Goal: Task Accomplishment & Management: Manage account settings

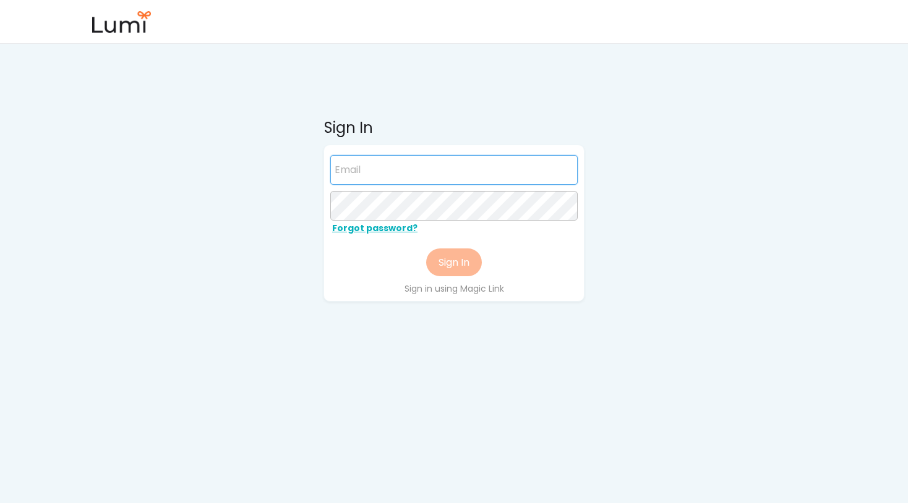
click at [362, 175] on input "email" at bounding box center [453, 170] width 247 height 30
click at [360, 176] on input "email" at bounding box center [453, 170] width 247 height 30
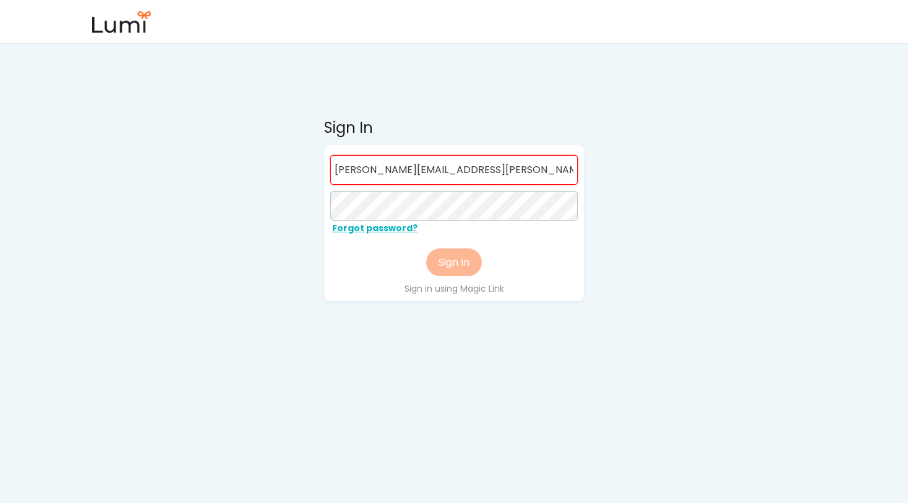
type input "nancy.kuemmerle@sourceday.com"
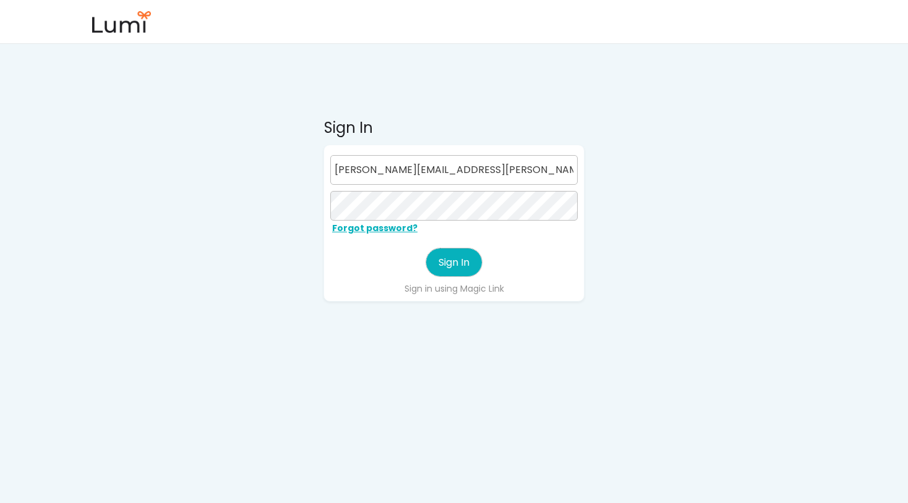
click at [458, 265] on button "Sign In" at bounding box center [454, 263] width 56 height 28
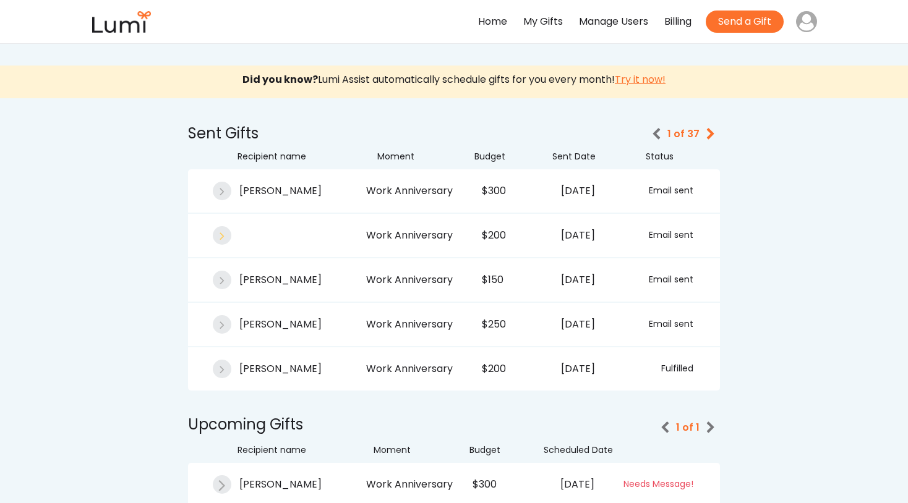
click at [220, 237] on icon at bounding box center [222, 235] width 12 height 12
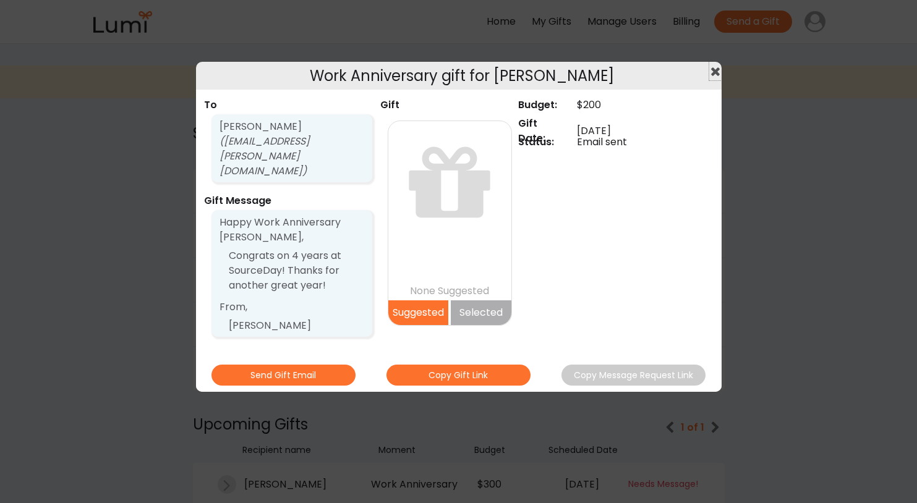
click at [715, 72] on use at bounding box center [715, 71] width 9 height 9
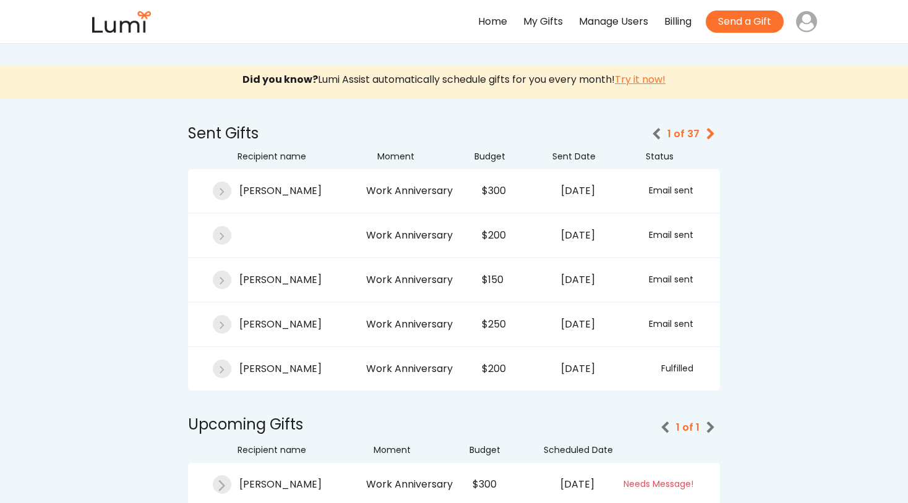
click at [621, 23] on div "Manage Users" at bounding box center [613, 22] width 69 height 18
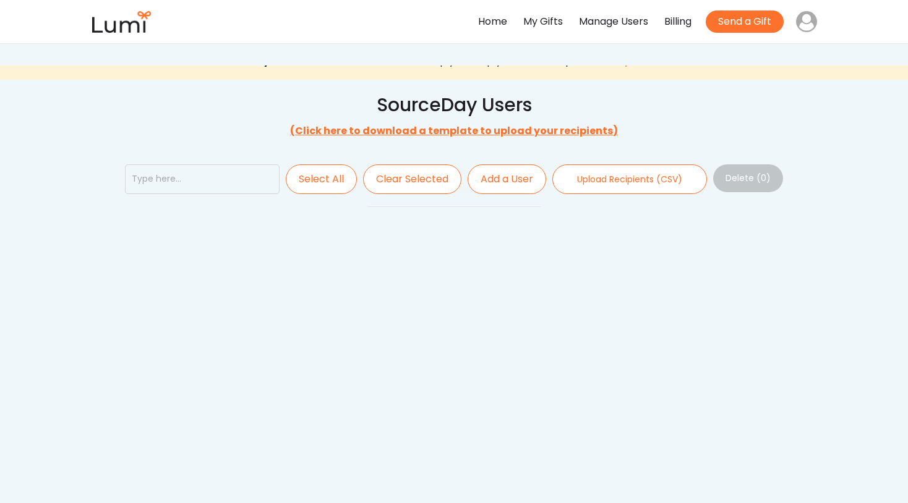
select select ""admin""
select select
select select ""buyer""
select select
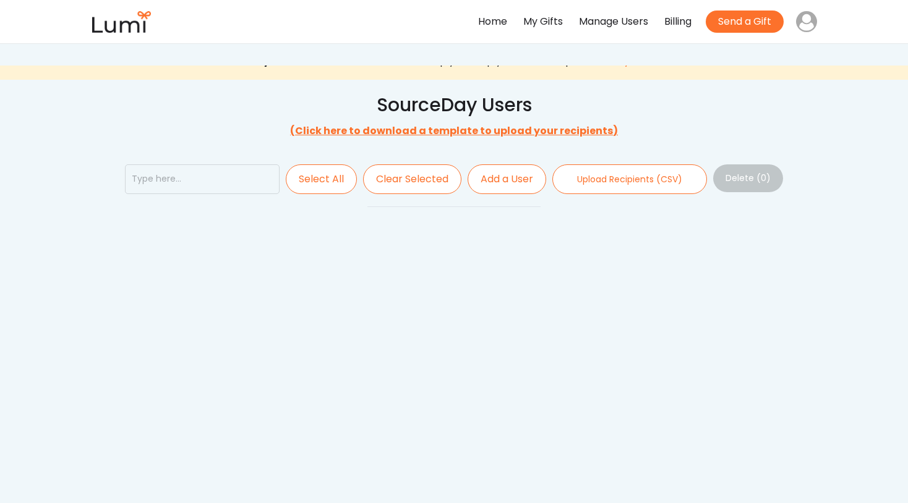
select select ""recipient""
select select
select select ""recipient""
select select
select select ""recipient""
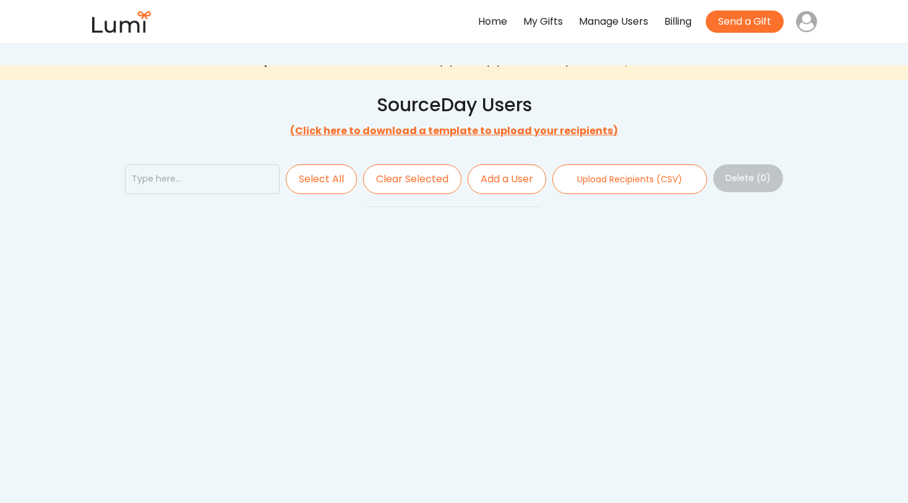
select select
select select ""recipient""
select select
select select ""buyer""
select select
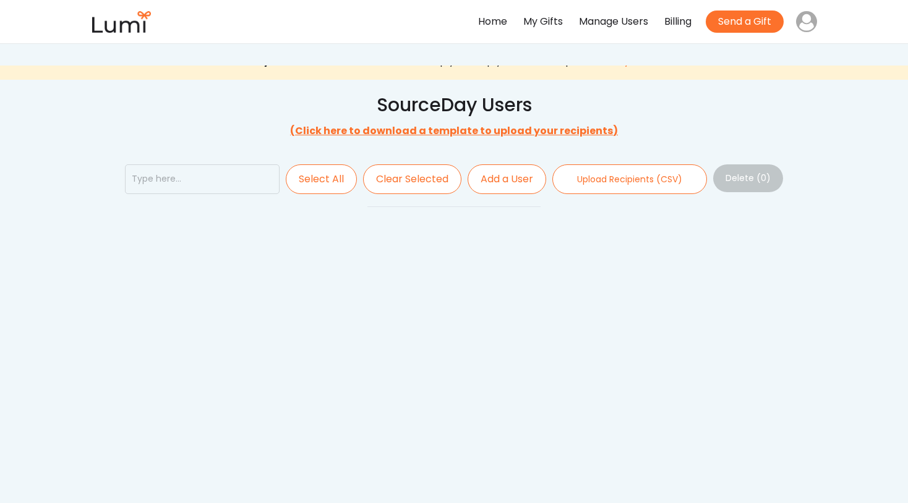
select select ""recipient""
select select
select select ""buyer""
select select
select select ""buyer""
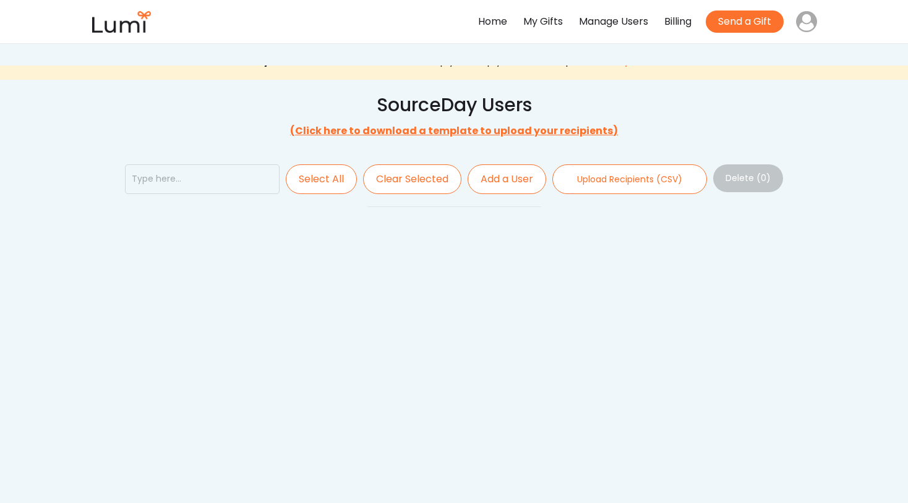
select select
select select ""recipient""
select select
select select ""recipient""
select select
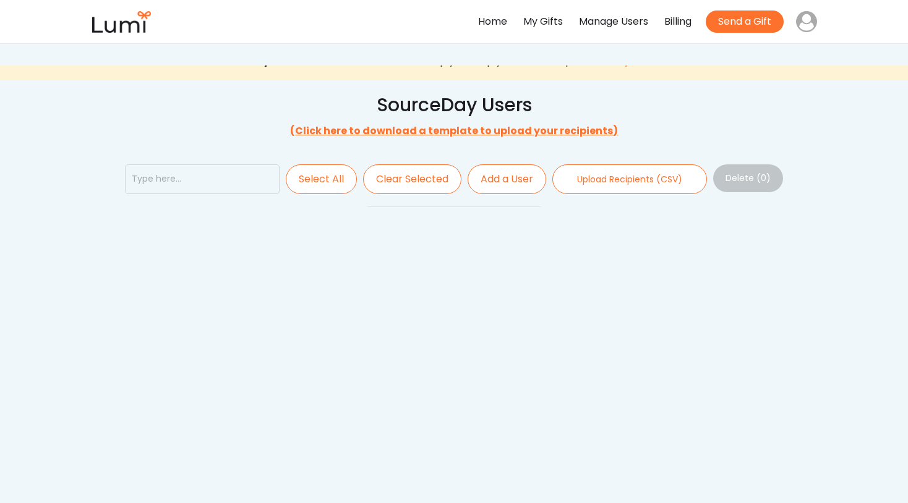
select select ""recipient""
select select
select select ""recipient""
select select
select select ""recipient""
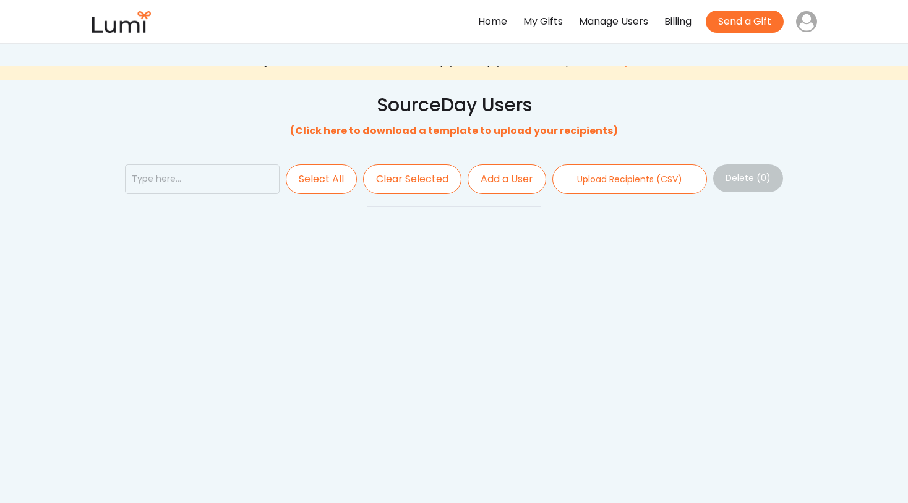
select select
select select ""buyer""
select select
select select ""buyer""
select select
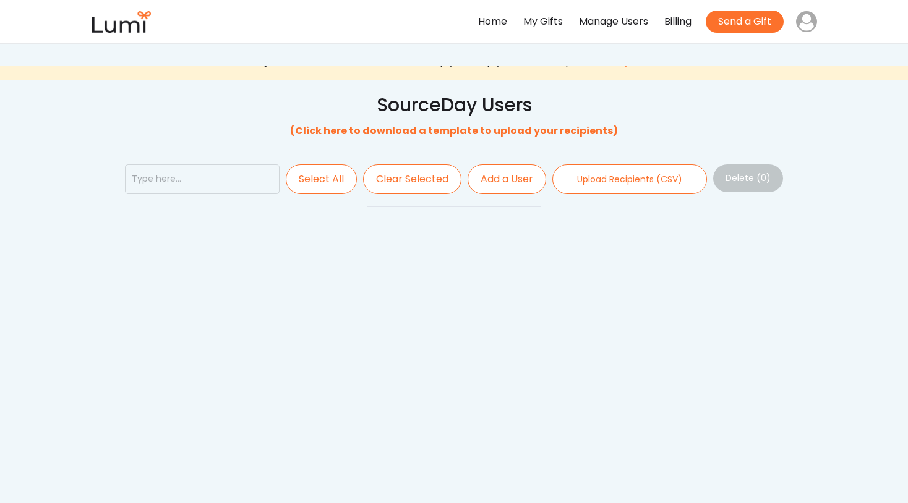
select select ""buyer""
select select
select select ""buyer""
select select
select select ""recipient""
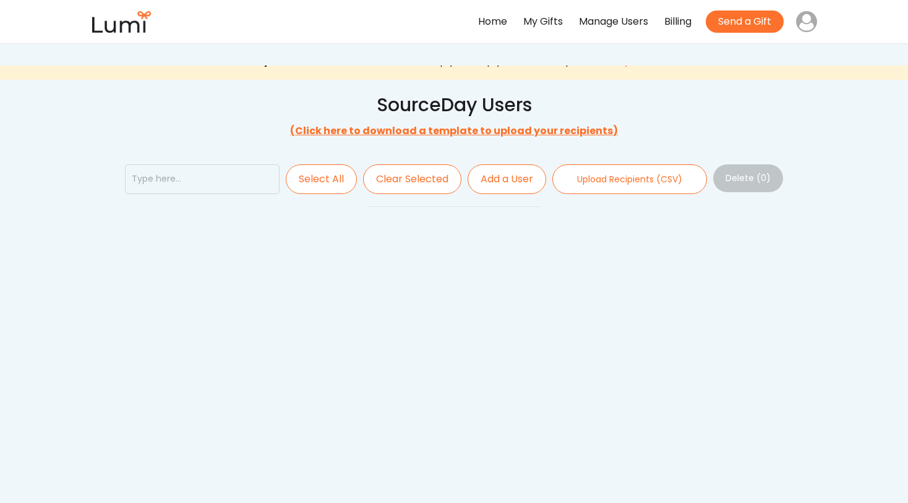
select select
select select ""buyer""
select select
select select ""recipient""
select select
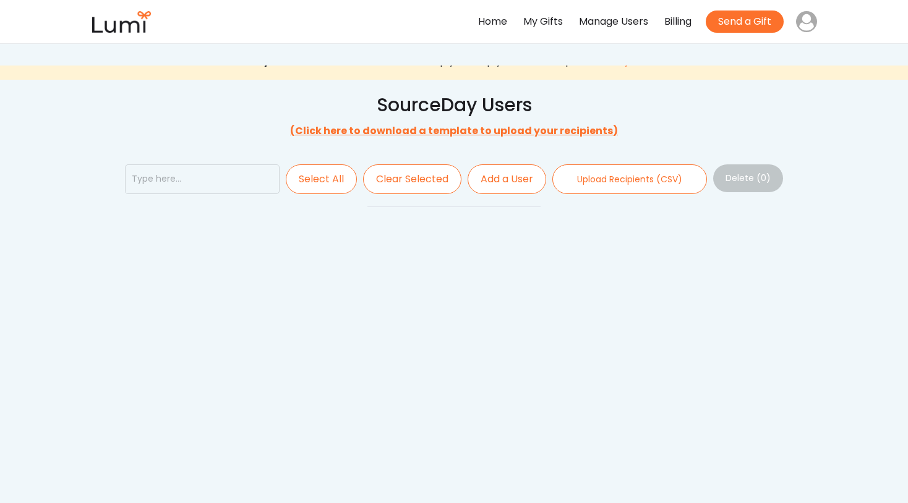
select select ""admin""
select select
select select ""recipient""
select select
select select ""recipient""
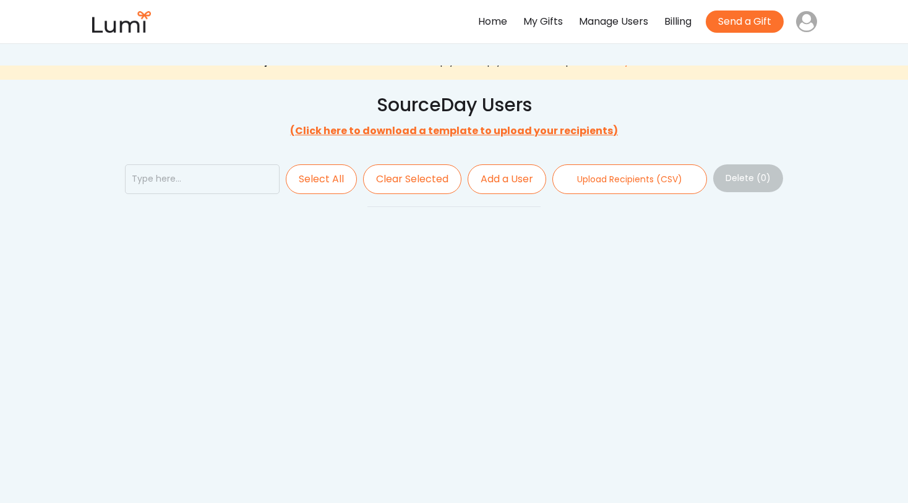
select select
select select ""recipient""
select select
select select ""recipient""
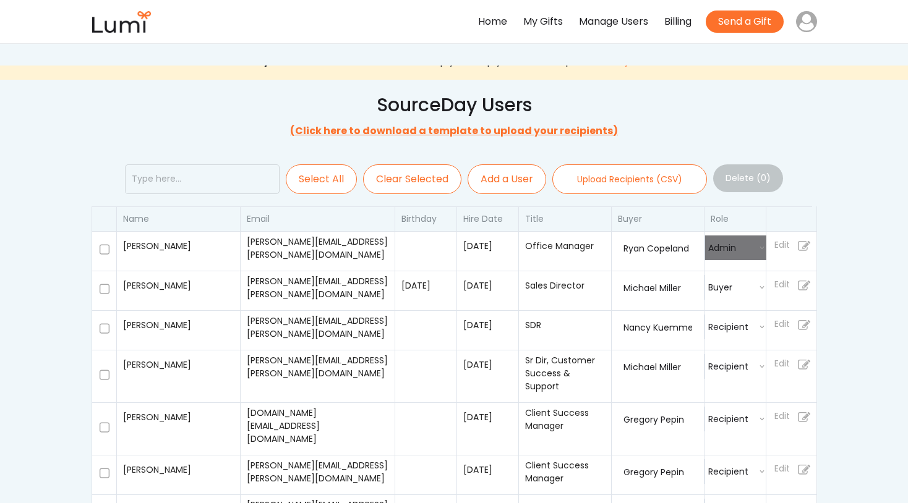
select select
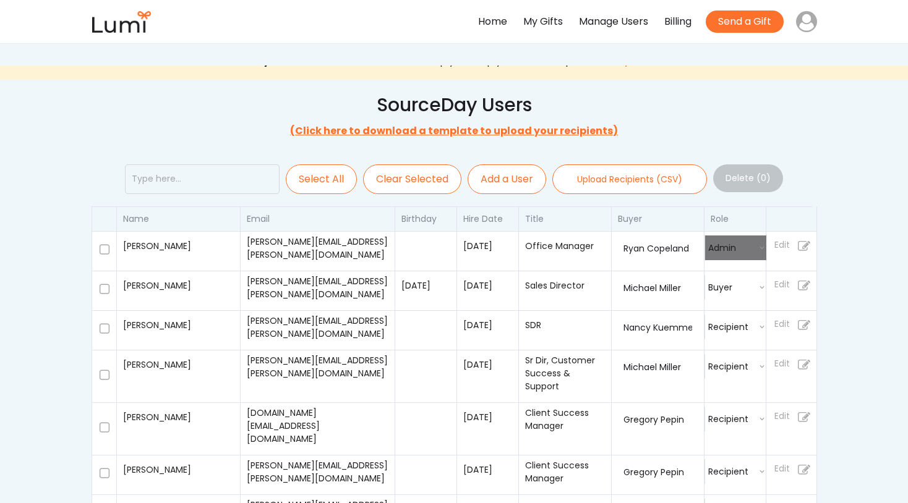
select select
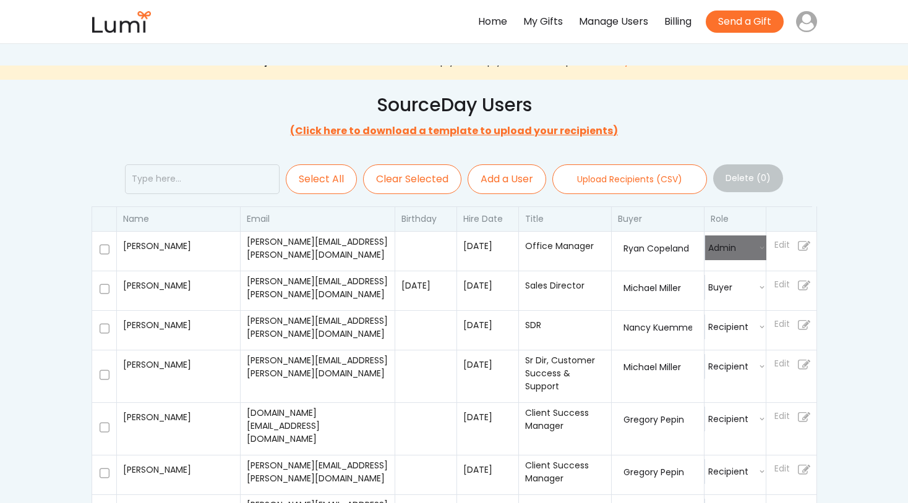
select select
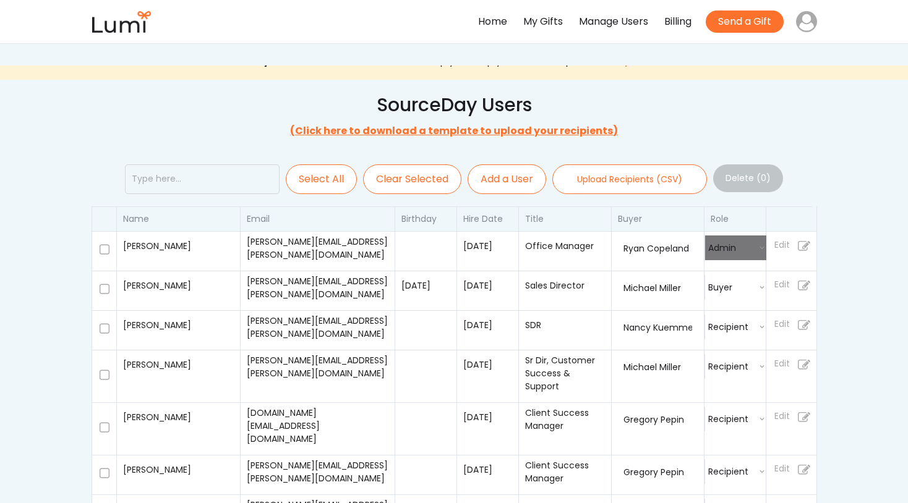
select select
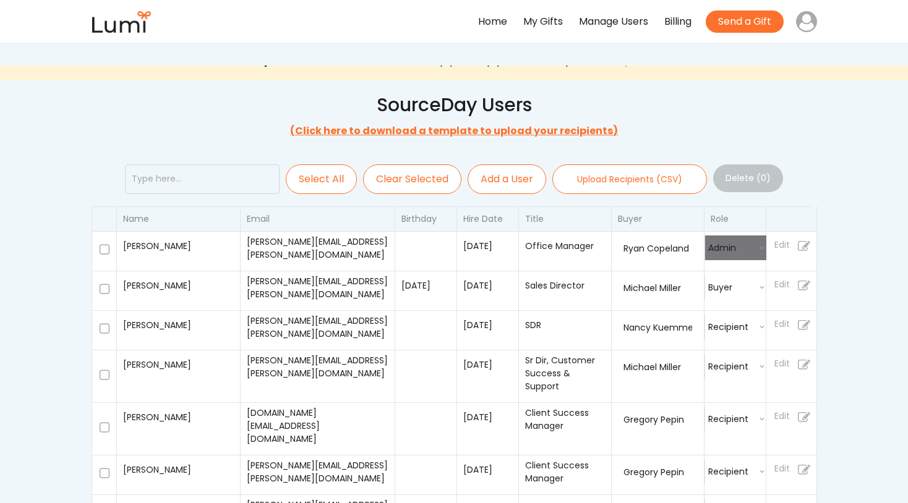
select select
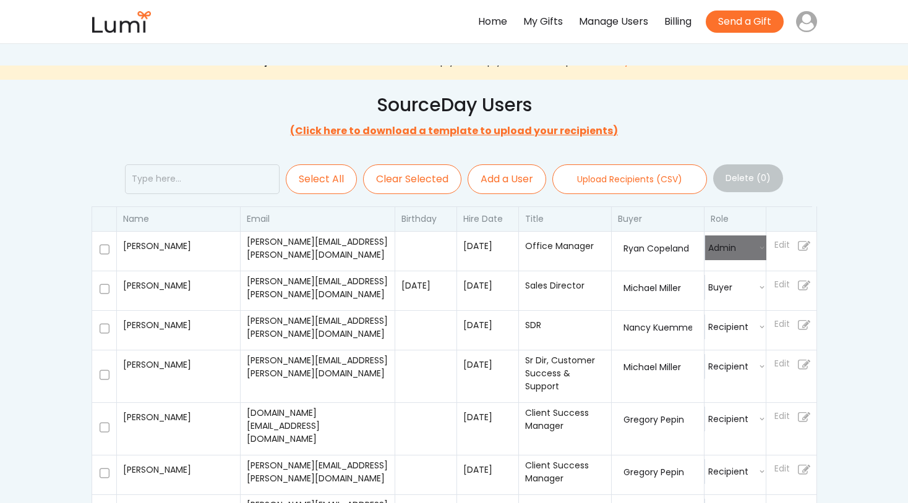
select select
click at [181, 182] on input "input" at bounding box center [202, 179] width 155 height 30
type input "n"
select select ""recipient""
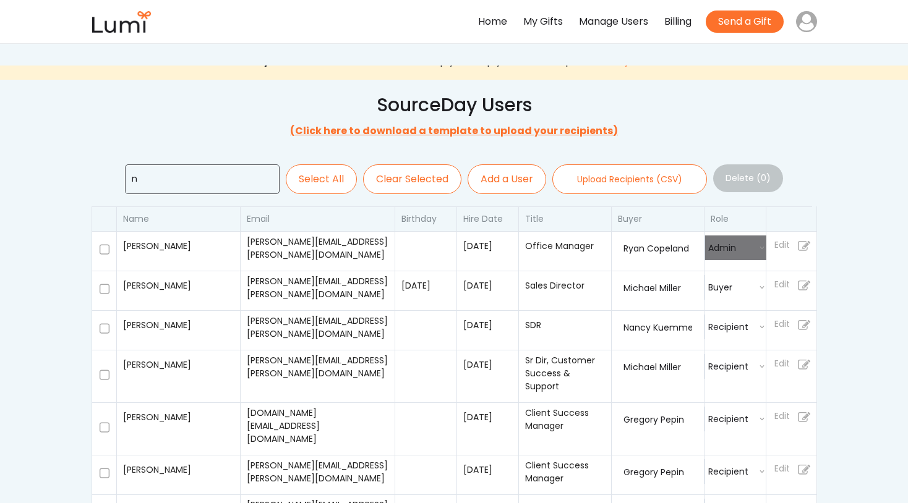
select select ""buyer""
select select ""recipient""
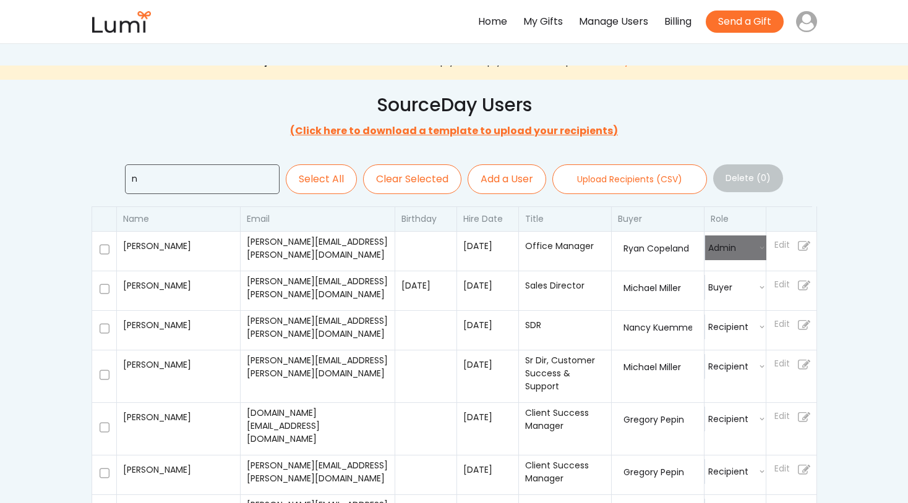
select select ""admin""
select select ""recipient""
select select ""buyer""
select select ""recipient""
select select ""buyer""
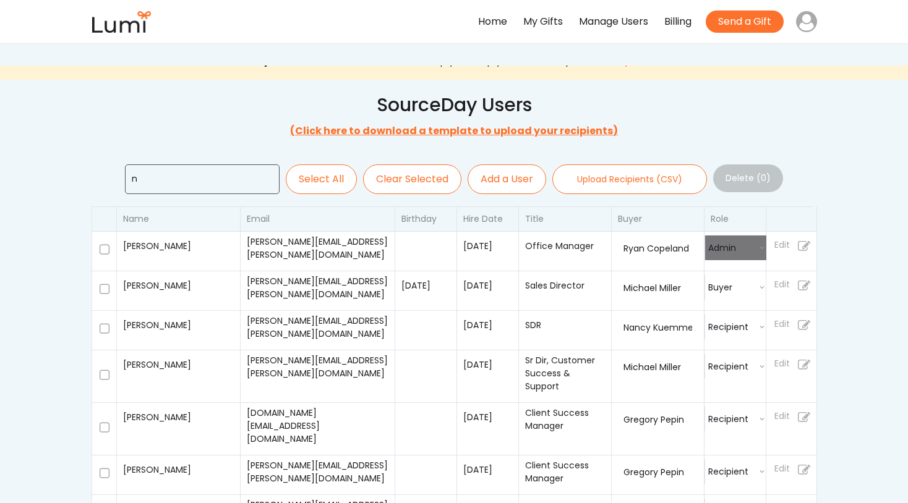
select select ""buyer""
select select
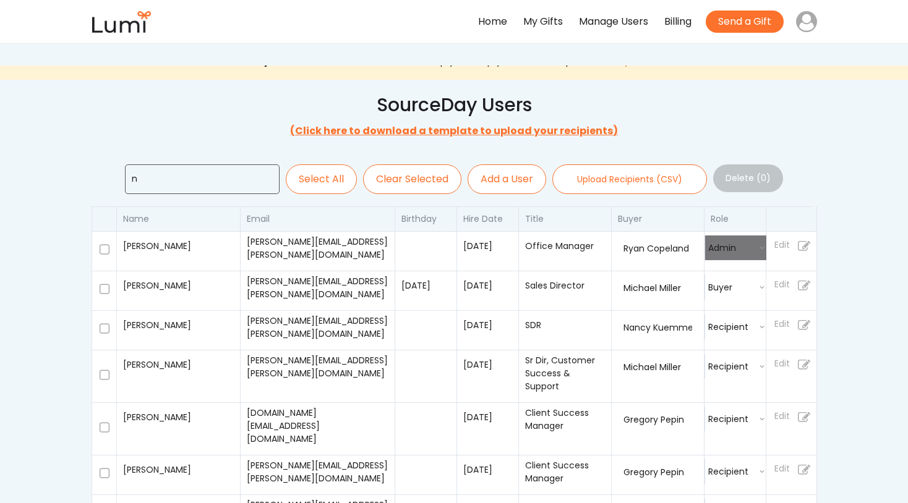
select select
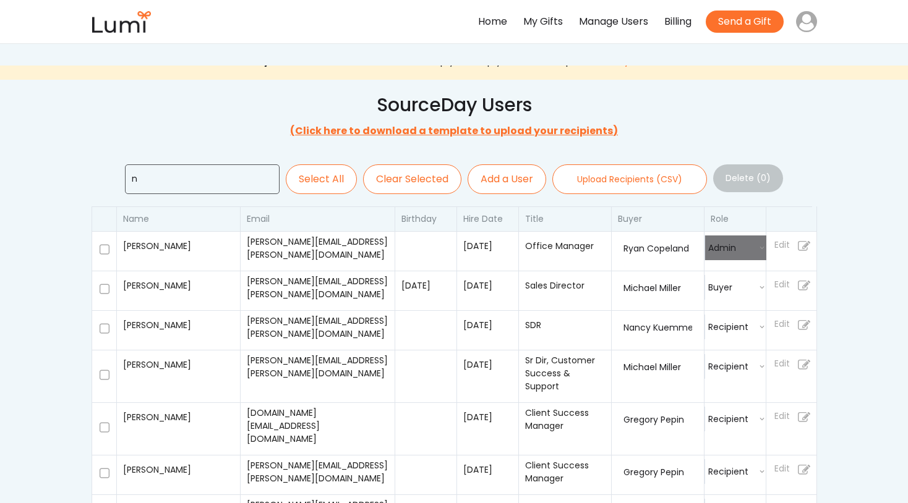
select select
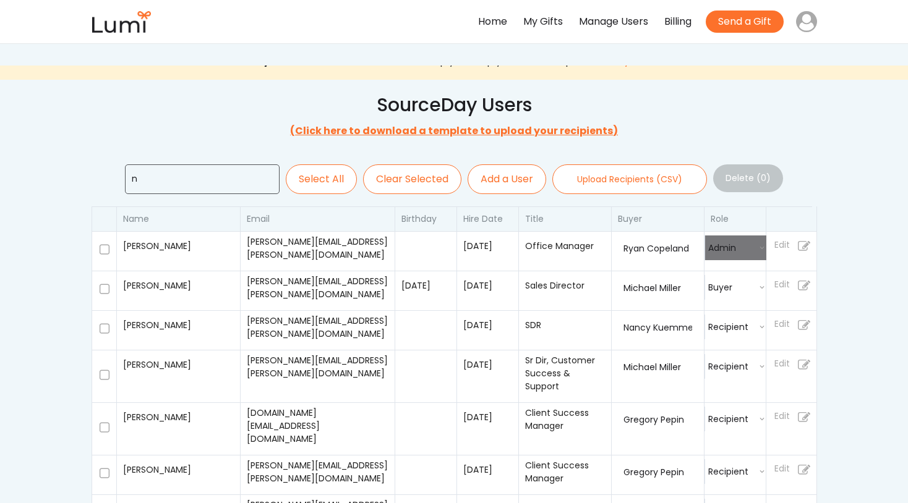
select select
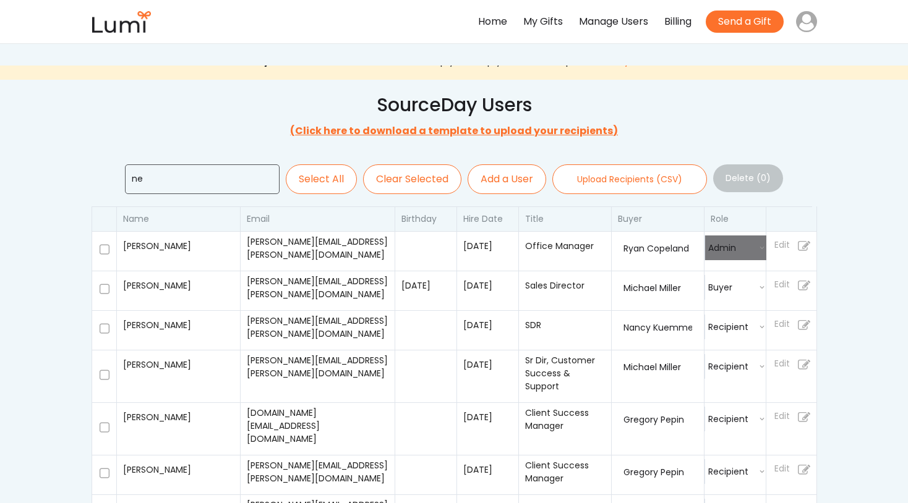
type input "neh"
select select ""recipient""
select select
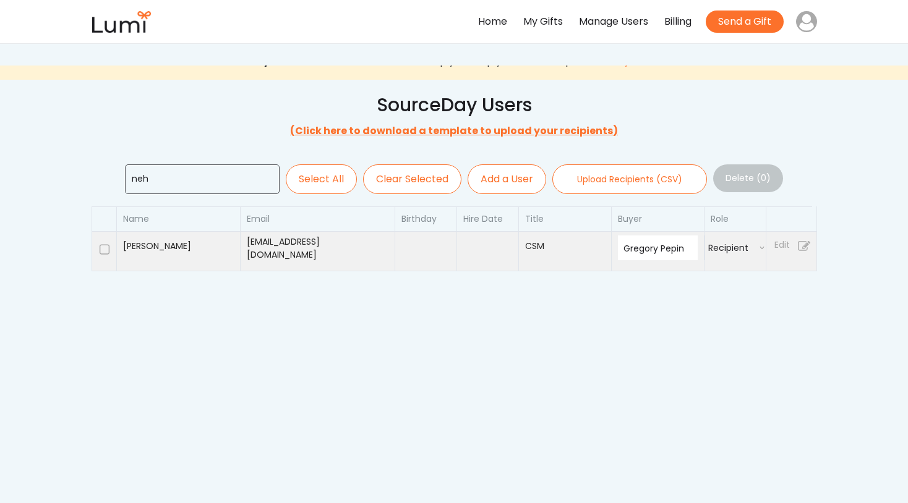
type input "neh"
click at [485, 245] on div at bounding box center [487, 248] width 49 height 25
click at [803, 247] on icon at bounding box center [804, 247] width 12 height 22
select select
select select "false"
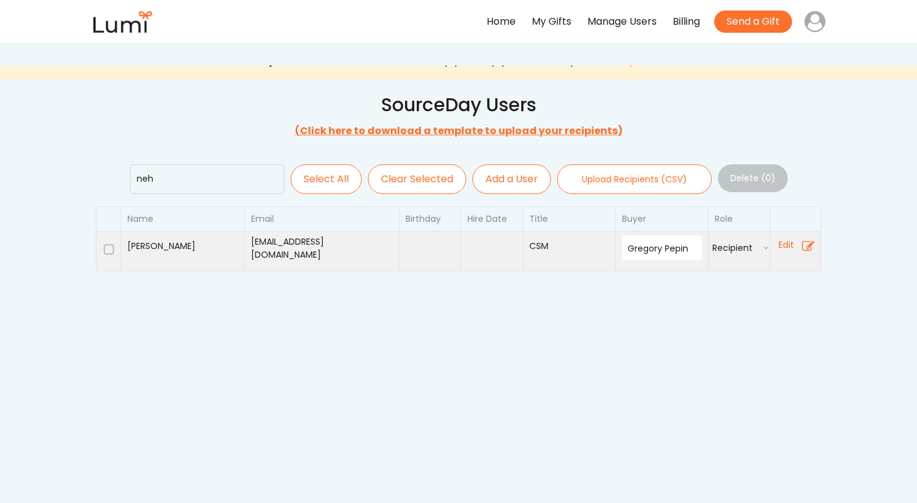
select select ""recipient""
select select ""1348695171700984260__LOOKUP__1692725655657x405445422409592450""
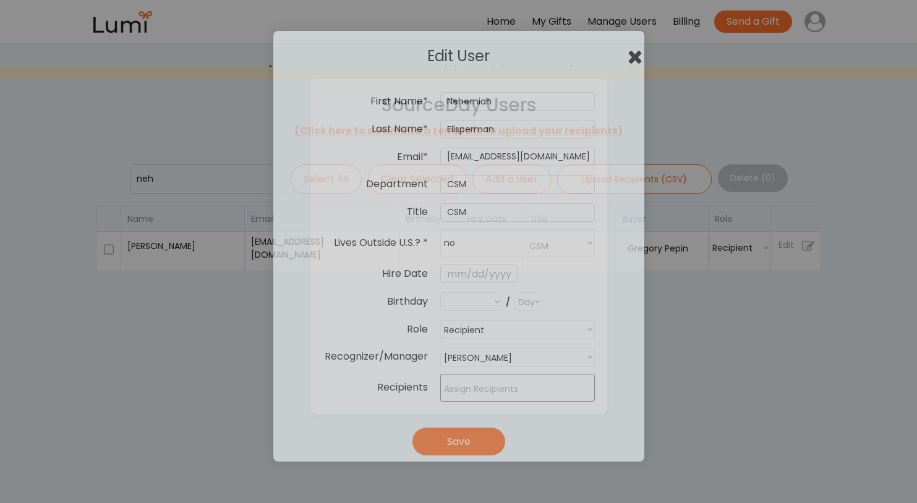
select select ""PLACEHOLDER_1427118222253""
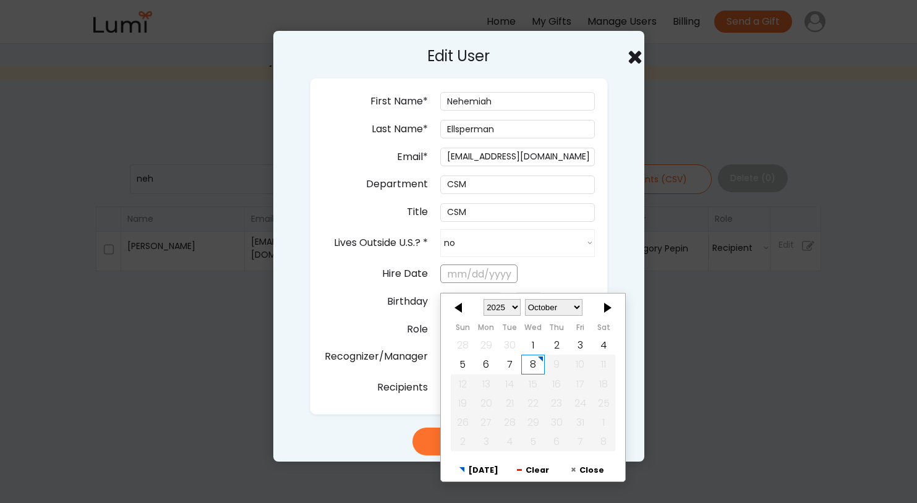
click at [446, 272] on input "text" at bounding box center [478, 274] width 77 height 19
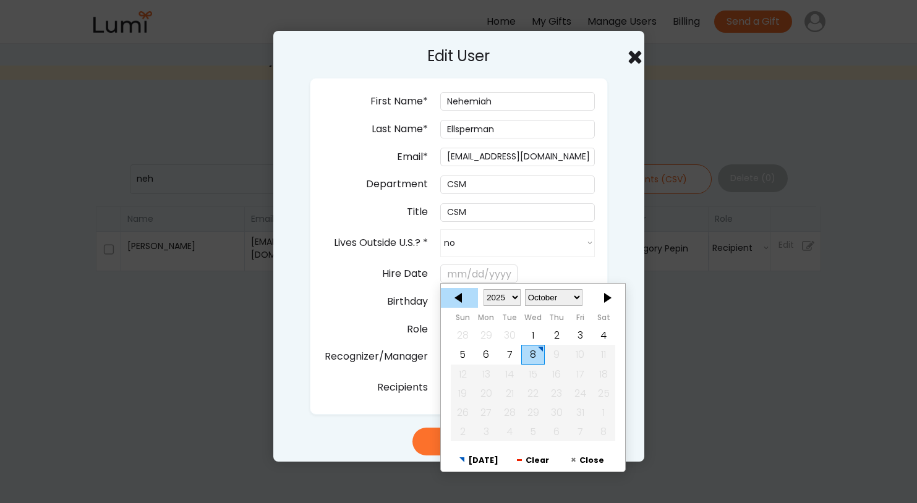
click at [460, 299] on div at bounding box center [459, 298] width 37 height 20
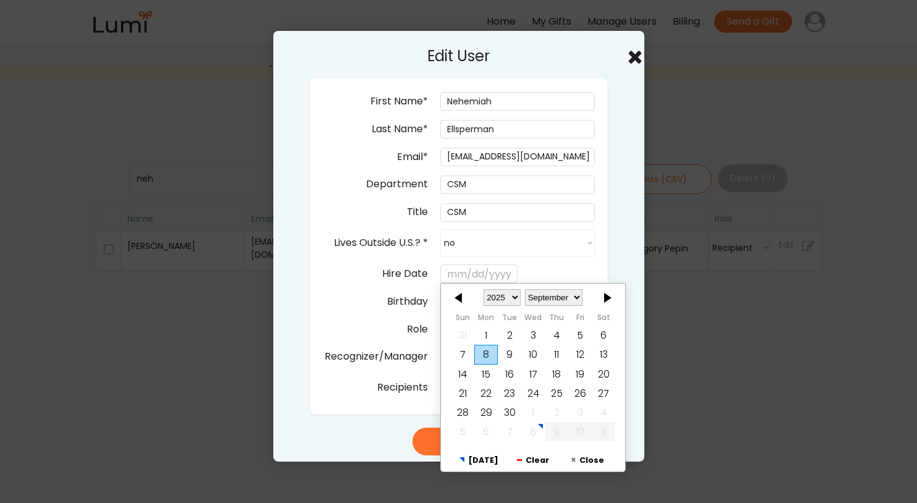
click at [460, 299] on div at bounding box center [459, 298] width 37 height 20
click at [486, 375] on div "14" at bounding box center [485, 374] width 23 height 19
type input "7/14/2025"
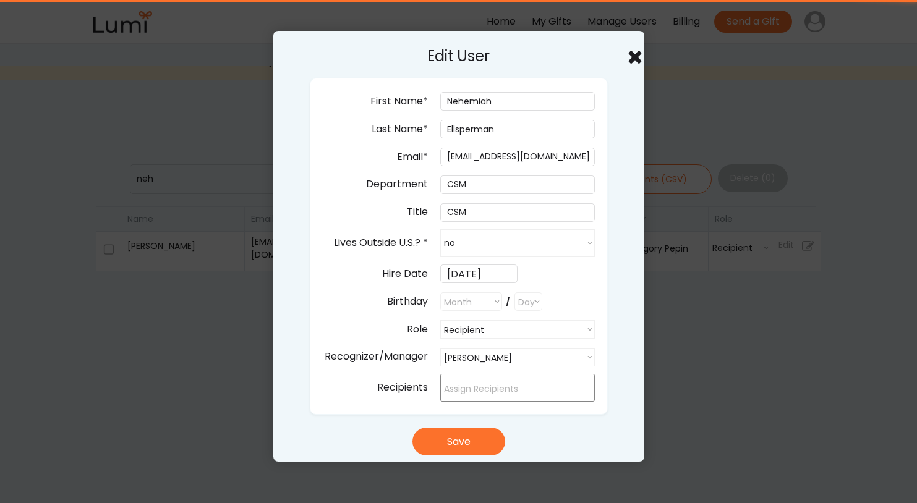
select select
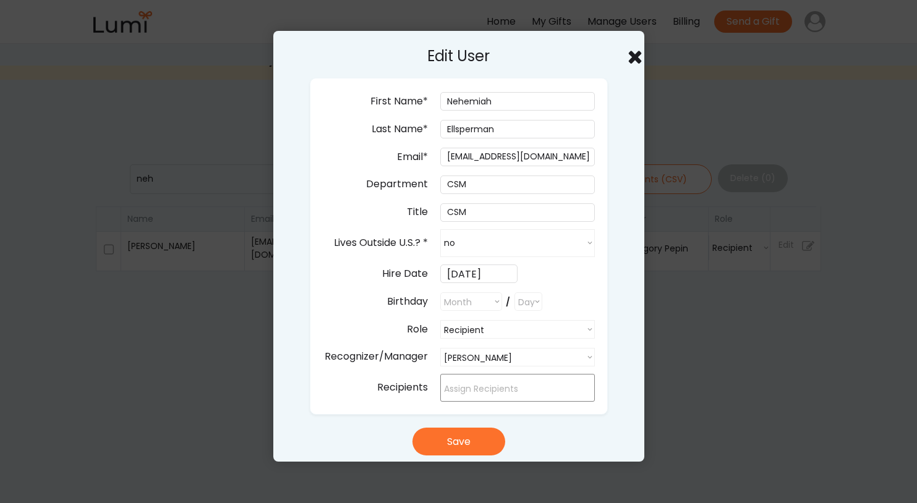
click at [448, 388] on input "search" at bounding box center [520, 389] width 153 height 13
click at [300, 406] on div "Edit User First Name* Last Name* Email* nehemiah.ellsperman@sourceday.com Depar…" at bounding box center [458, 246] width 371 height 431
click at [458, 439] on button "Save" at bounding box center [458, 442] width 93 height 28
select select ""PLACEHOLDER_1427118222253""
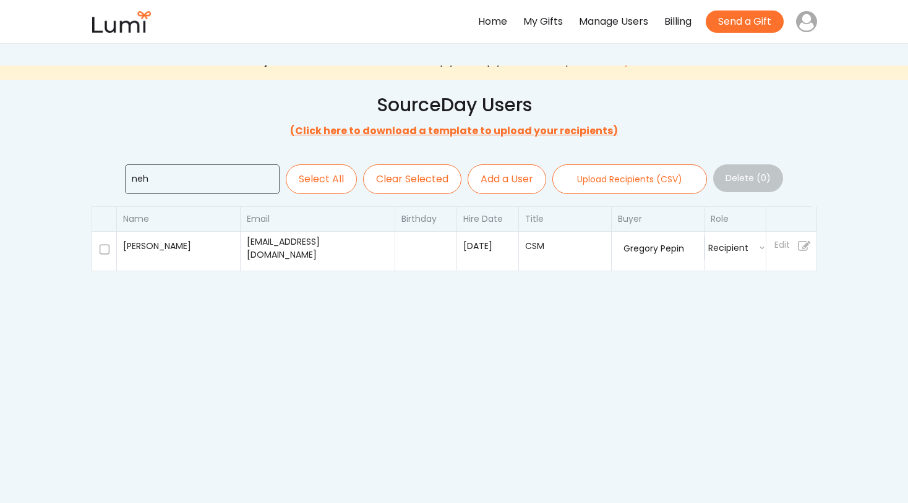
drag, startPoint x: 147, startPoint y: 181, endPoint x: 132, endPoint y: 181, distance: 15.5
click at [132, 181] on input "input" at bounding box center [202, 179] width 155 height 30
select select ""admin""
select select ""buyer""
select select ""recipient""
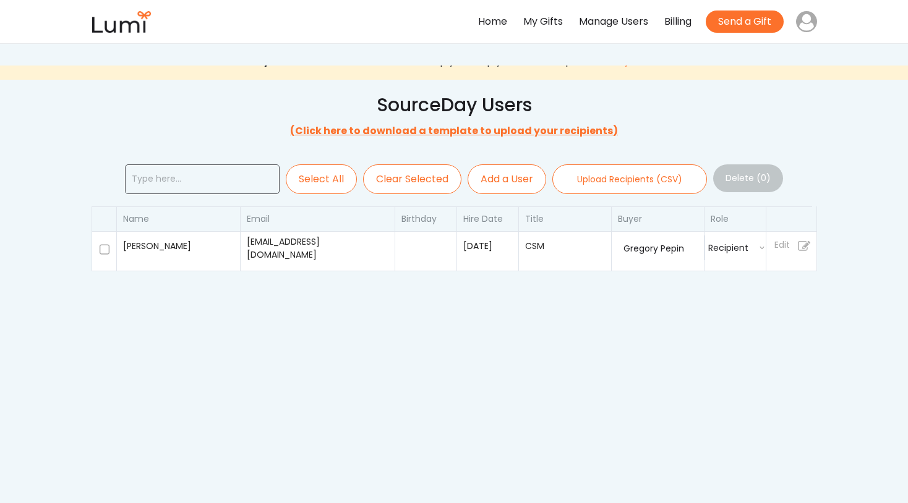
select select ""recipient""
select select ""buyer""
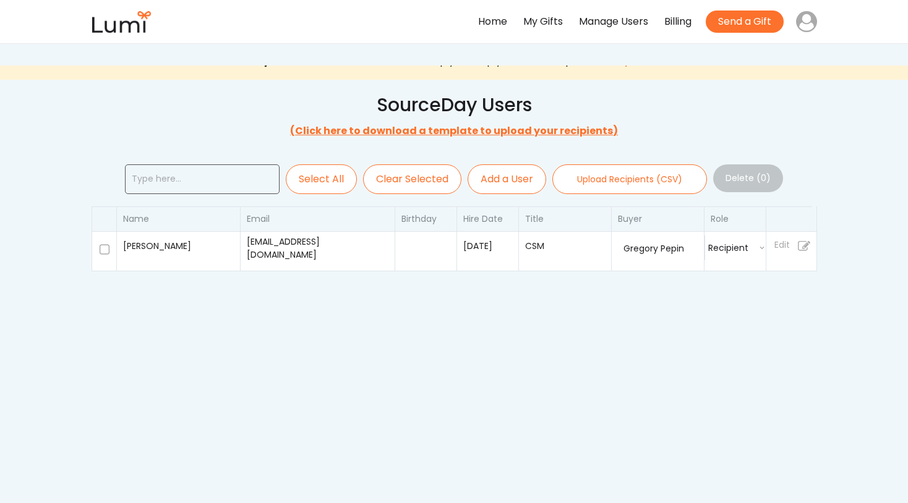
select select ""buyer""
select select ""recipient""
select select ""admin""
select select ""recipient""
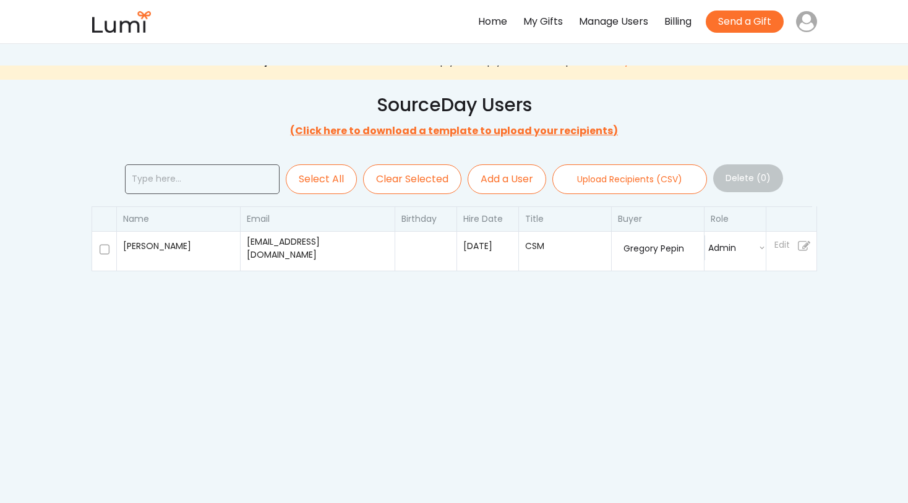
select select
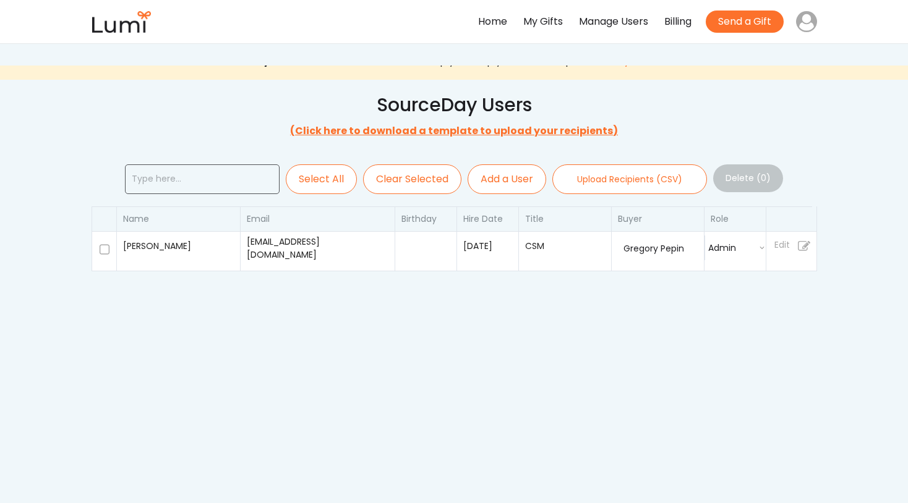
select select
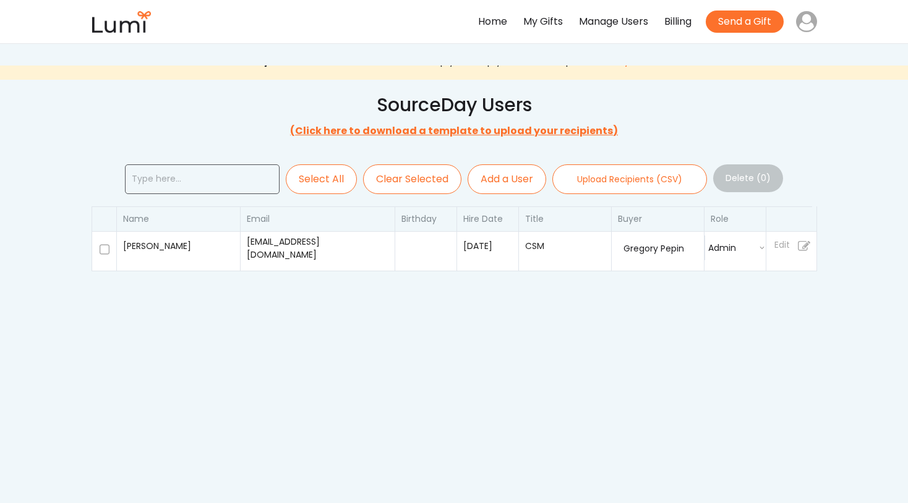
select select
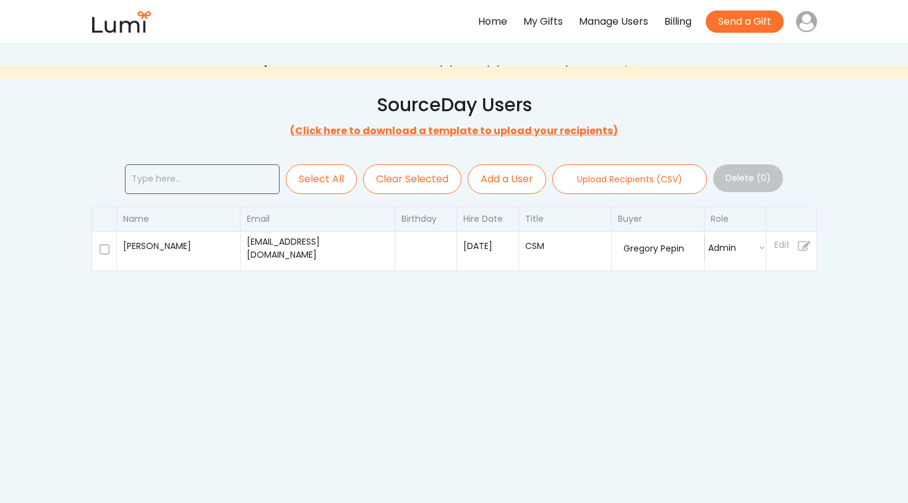
select select
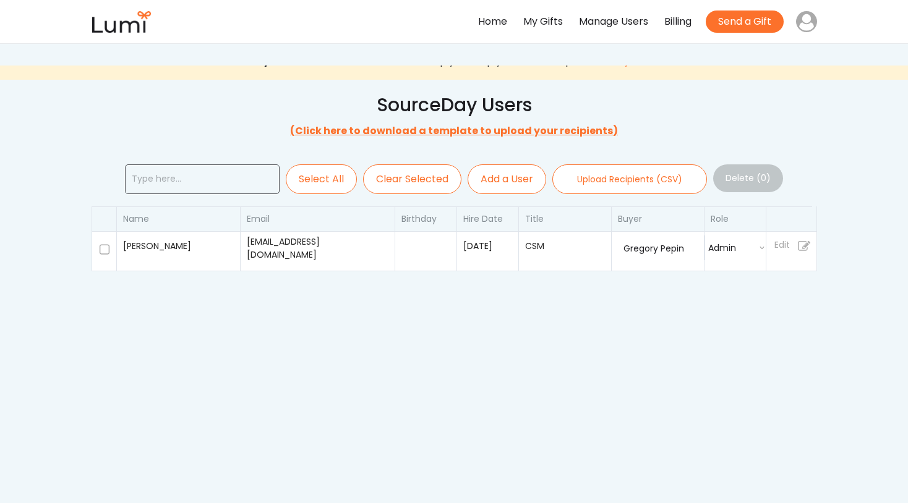
select select
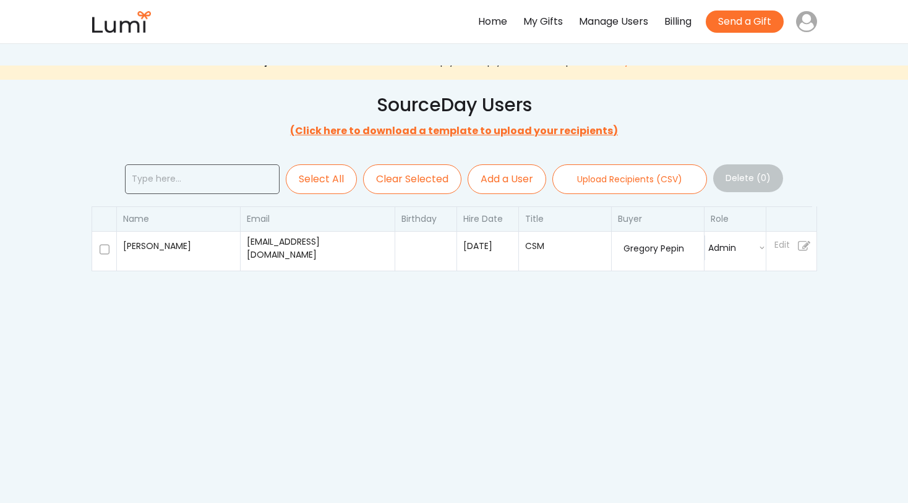
select select
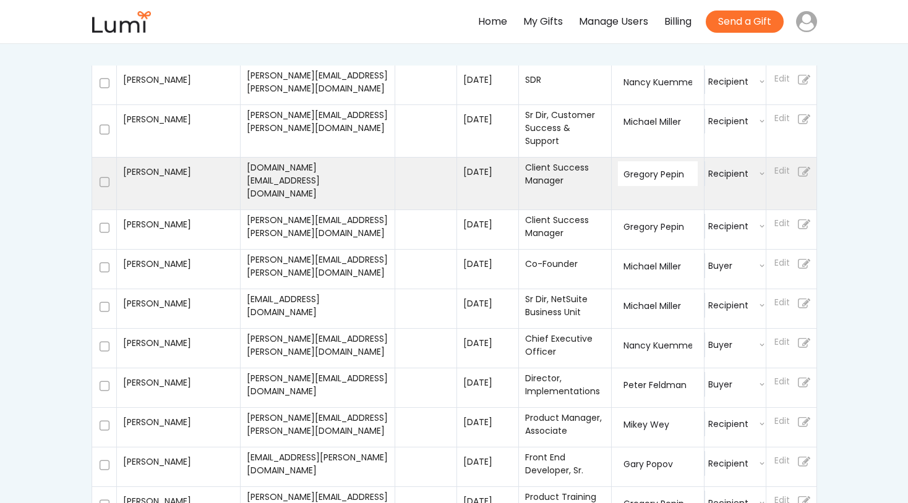
select select
select select ""recipient""
select select
select select ""buyer""
select select
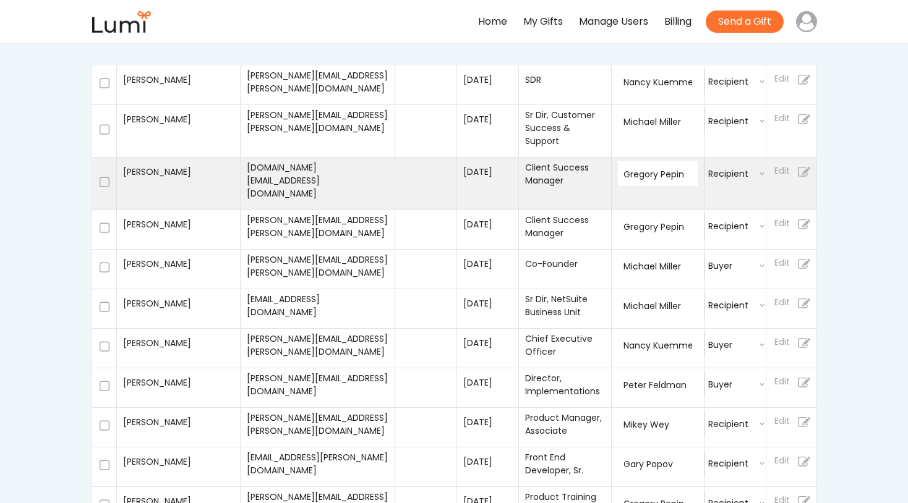
select select ""recipient""
select select
select select ""buyer""
select select
select select ""buyer""
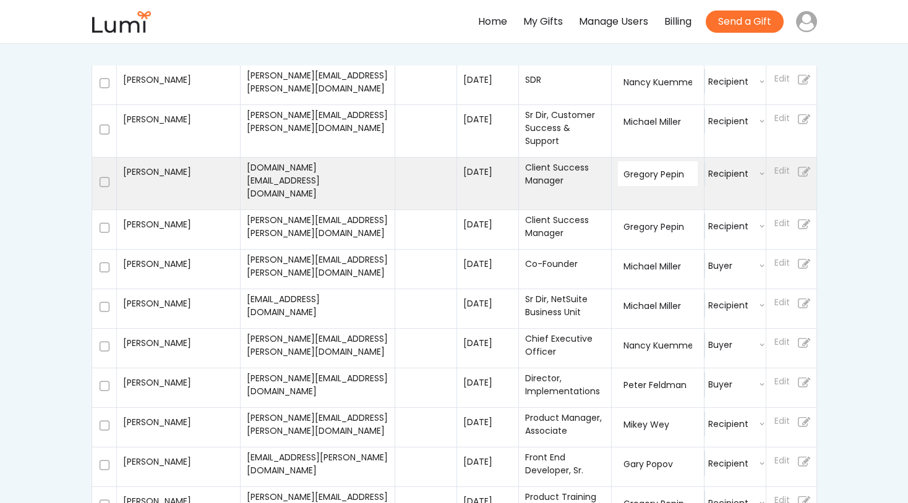
select select
select select ""buyer""
select select
select select ""recipient""
select select
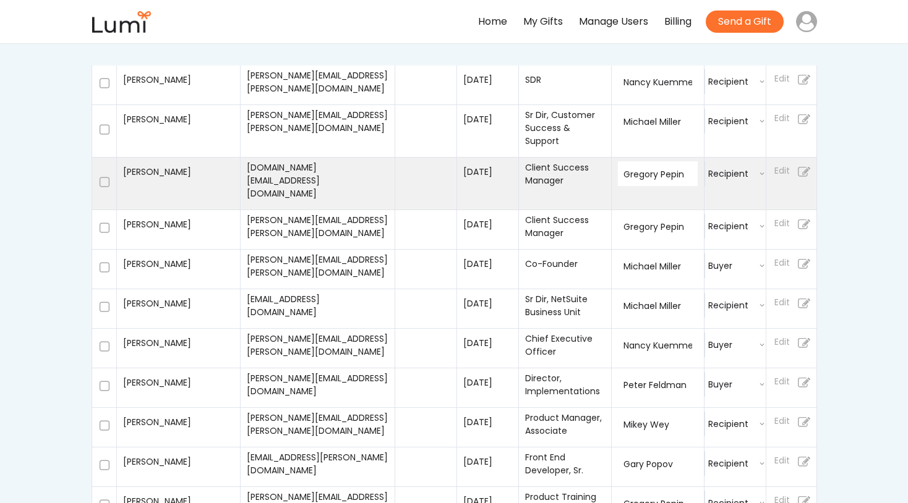
select select ""recipient""
select select
select select ""buyer""
select select
select select ""buyer""
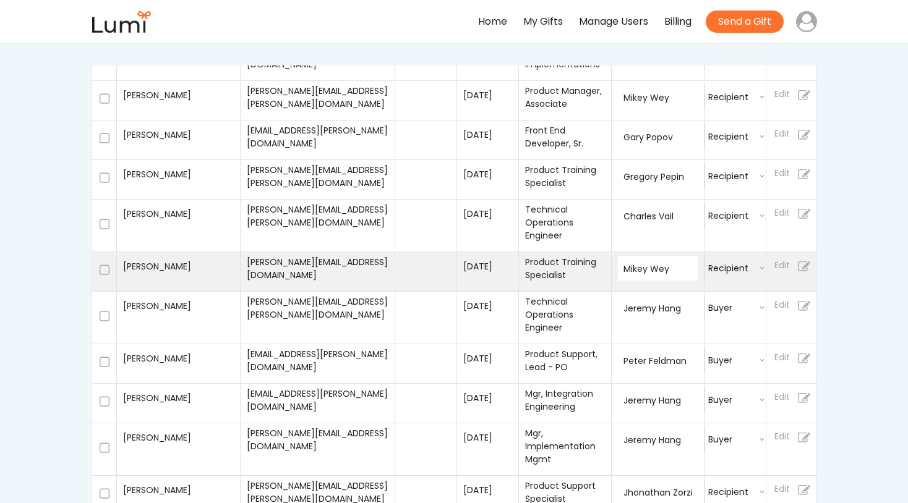
select select
select select ""buyer""
select select
select select ""recipient""
select select
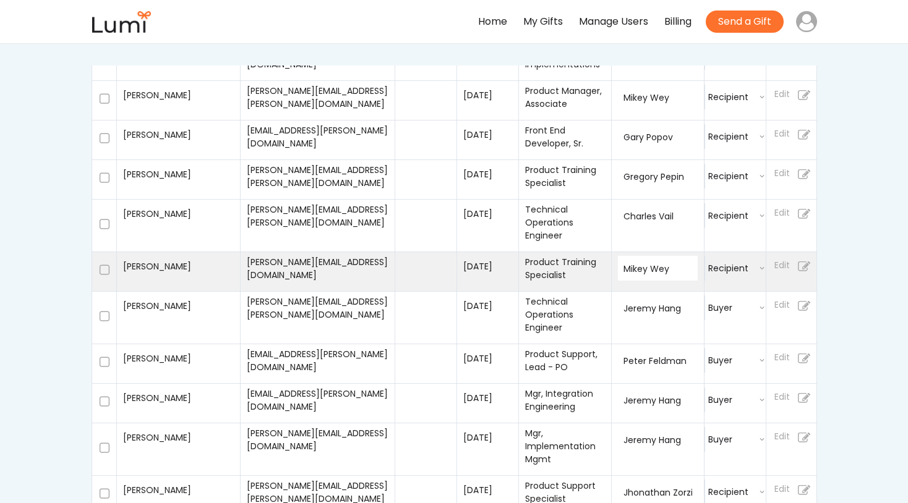
select select ""buyer""
select select
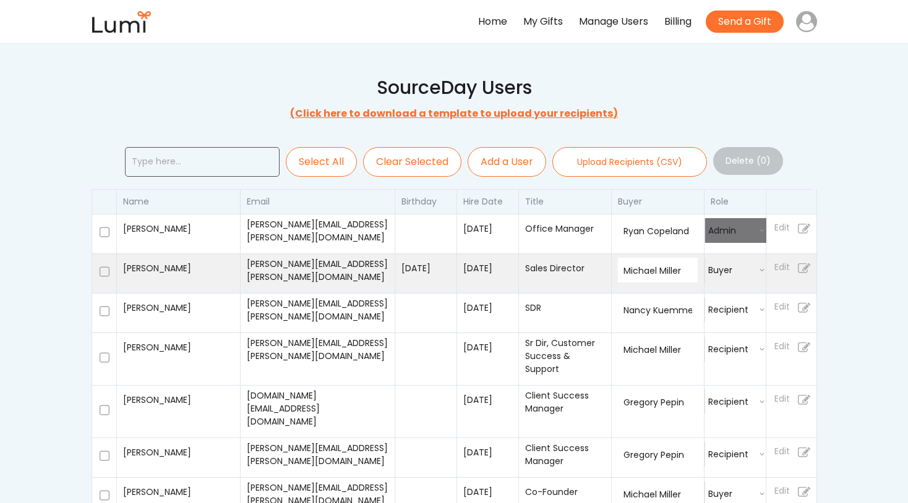
scroll to position [19, 0]
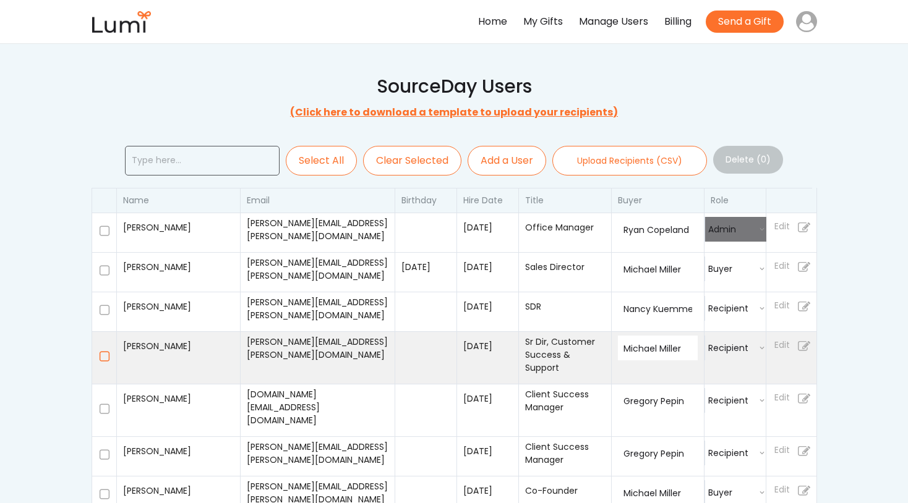
click at [104, 356] on icon at bounding box center [104, 357] width 12 height 12
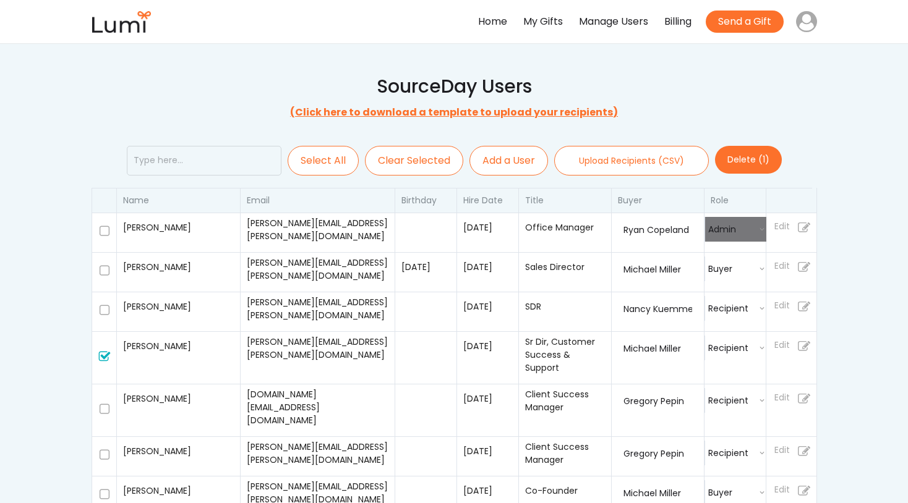
click at [745, 162] on button "Delete (1)" at bounding box center [748, 160] width 67 height 28
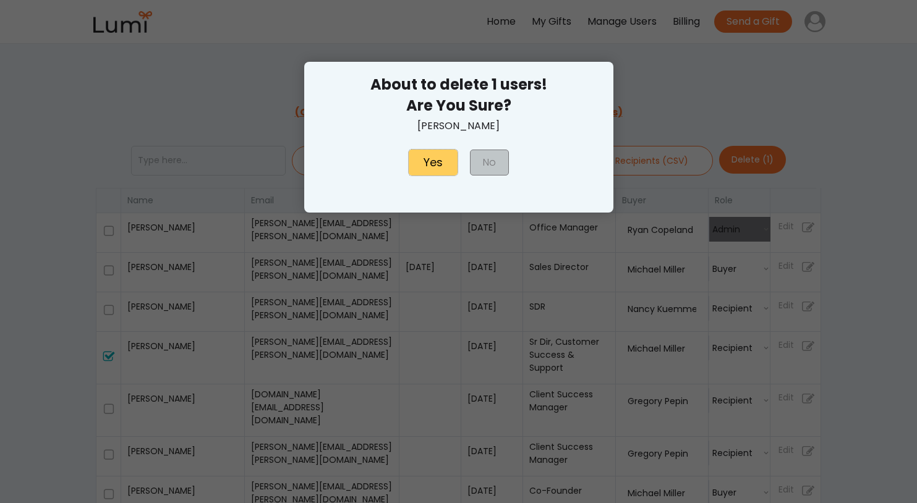
click at [429, 164] on button "Yes" at bounding box center [433, 163] width 49 height 26
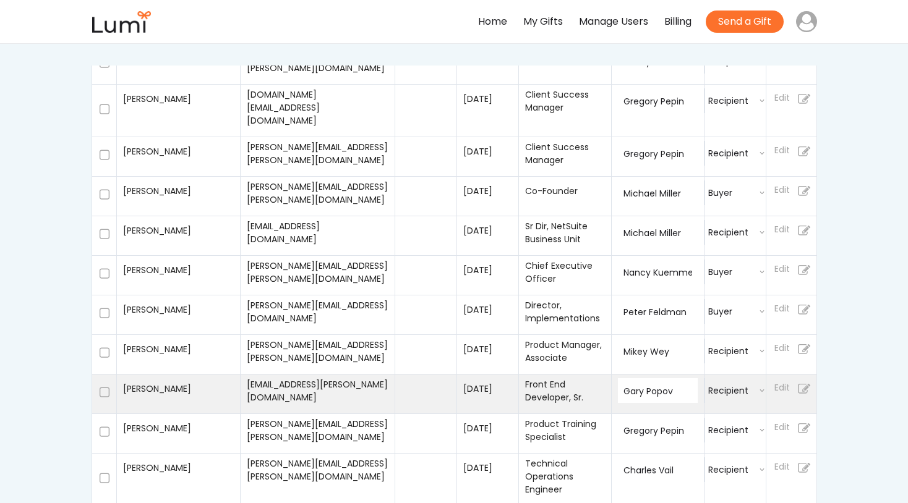
scroll to position [268, 0]
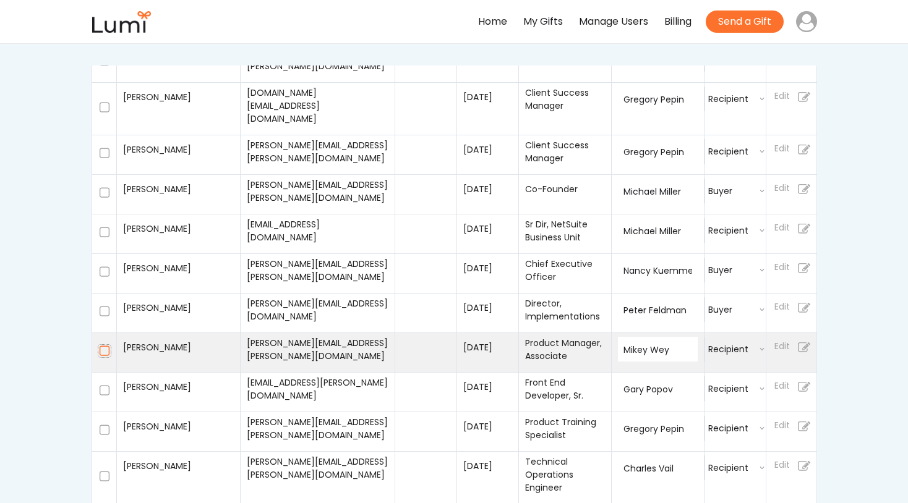
click at [103, 345] on icon at bounding box center [104, 351] width 12 height 12
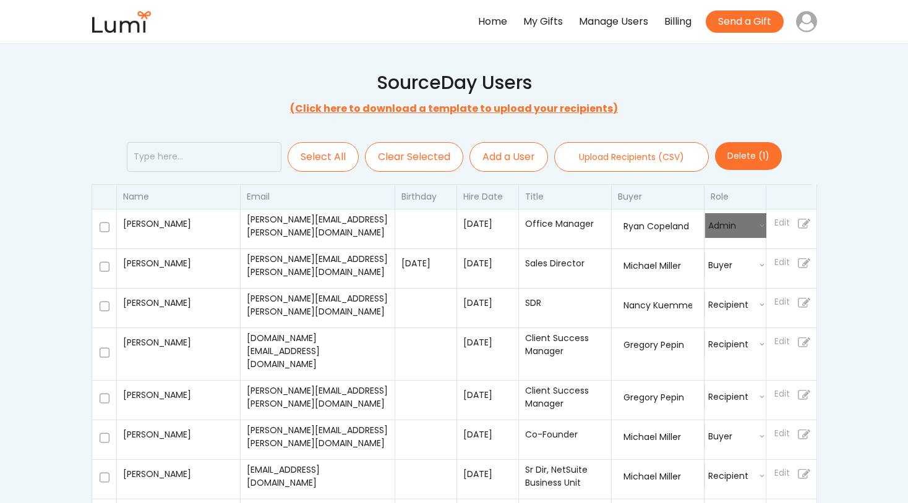
scroll to position [0, 0]
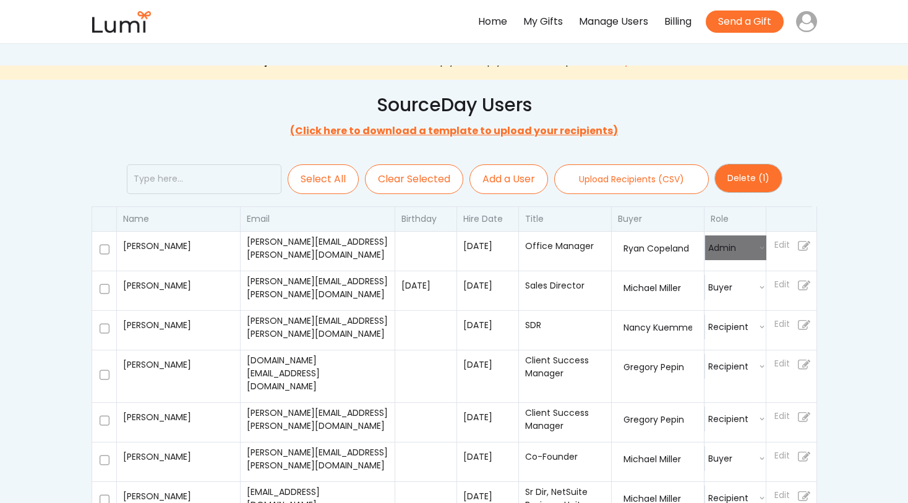
click at [747, 174] on button "Delete (1)" at bounding box center [748, 178] width 67 height 28
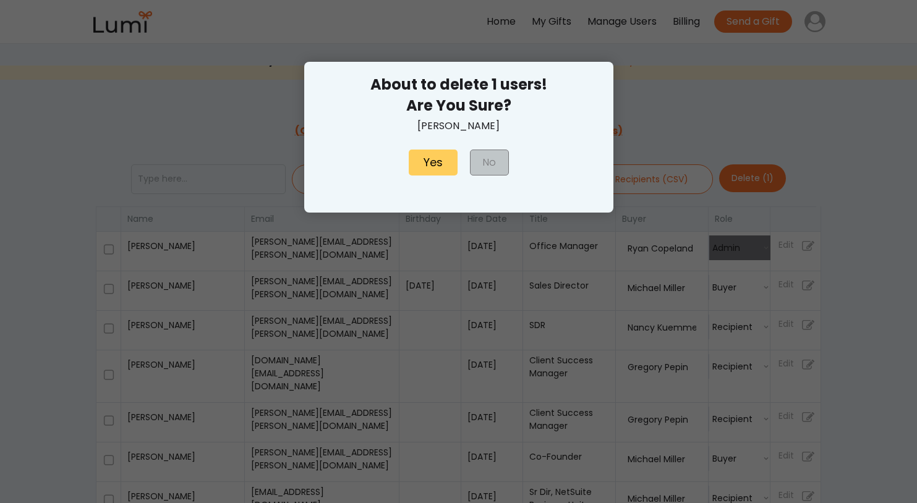
click at [435, 168] on button "Yes" at bounding box center [433, 163] width 49 height 26
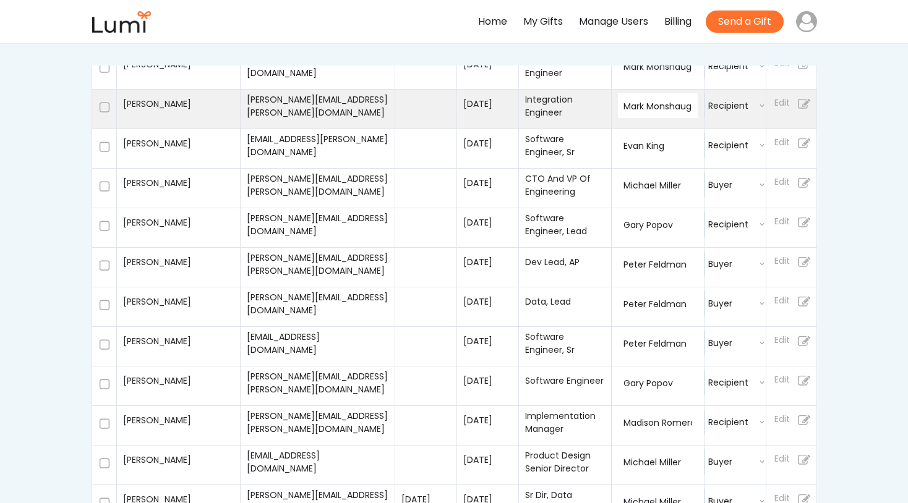
scroll to position [1171, 0]
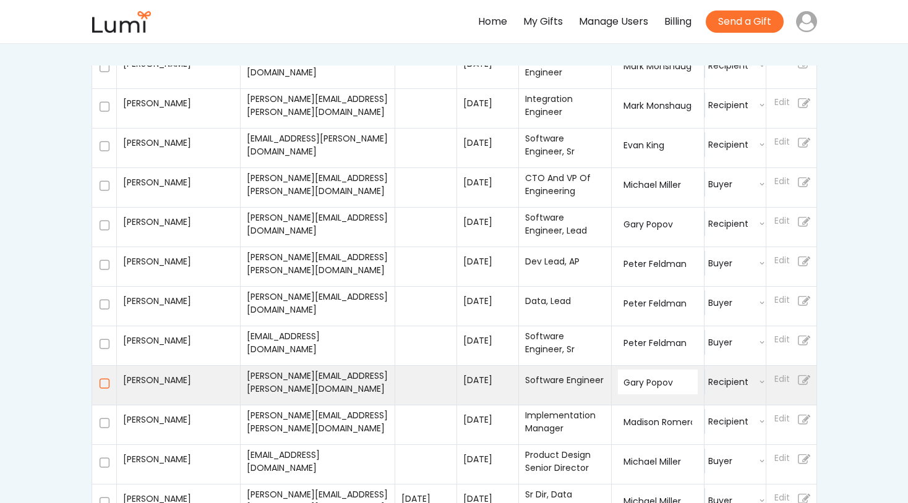
click at [104, 378] on icon at bounding box center [104, 384] width 12 height 12
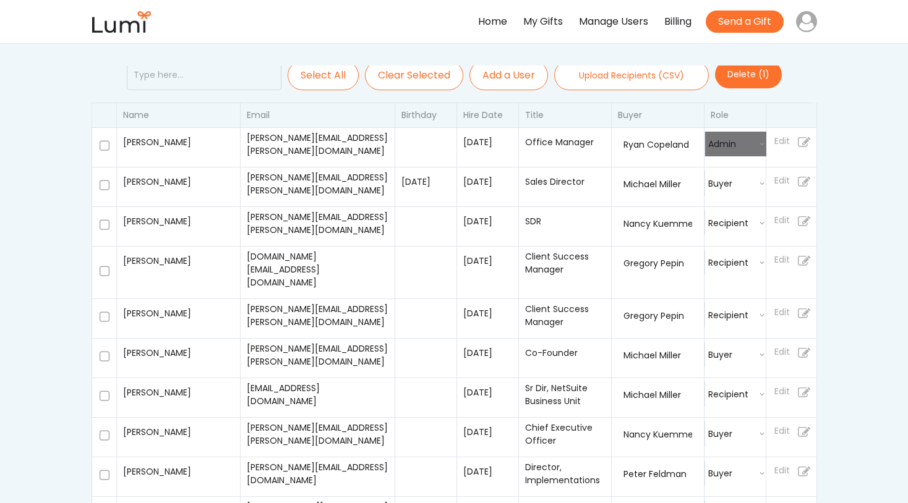
scroll to position [0, 0]
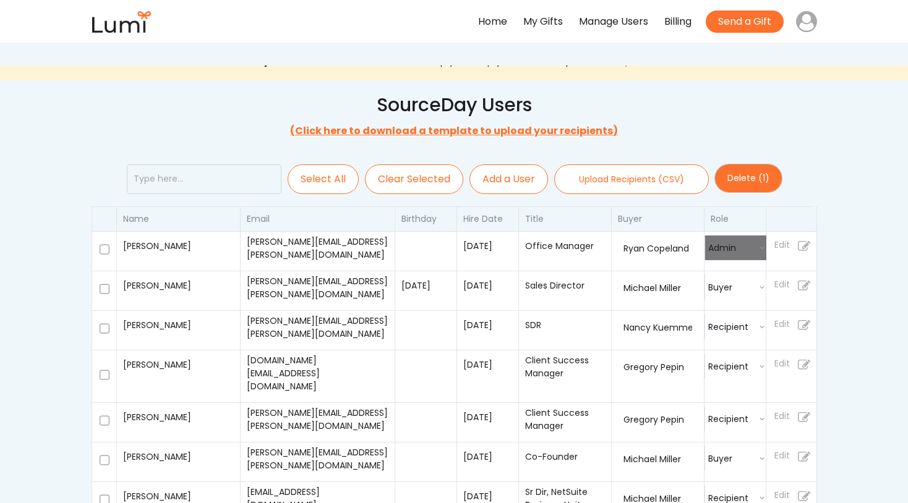
click at [741, 177] on button "Delete (1)" at bounding box center [748, 178] width 67 height 28
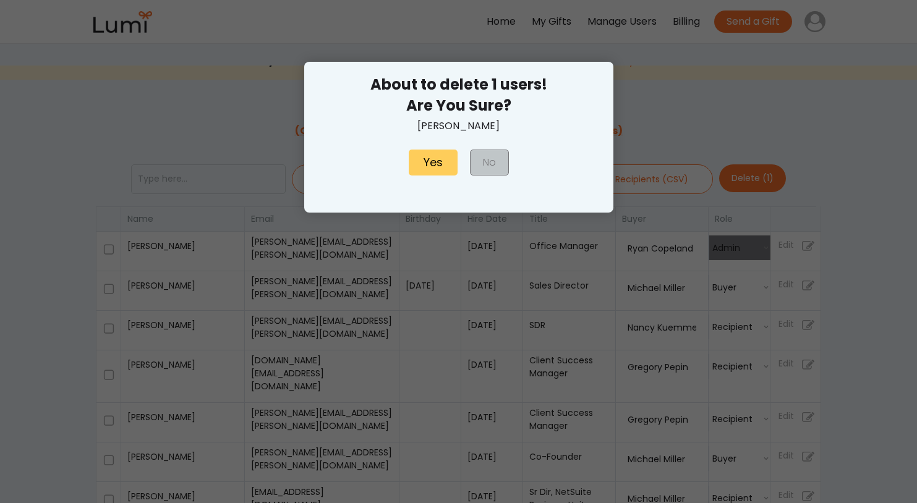
click at [437, 165] on button "Yes" at bounding box center [433, 163] width 49 height 26
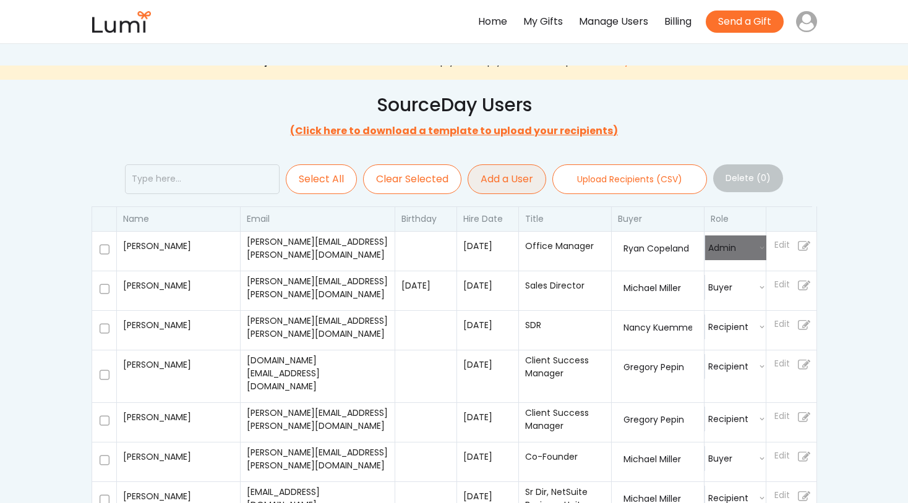
click at [520, 181] on button "Add a User" at bounding box center [506, 179] width 79 height 30
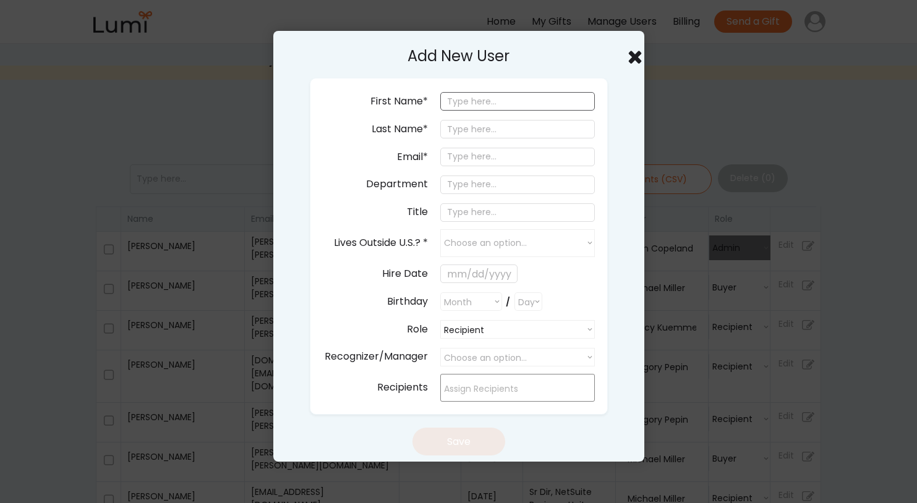
click at [479, 101] on input "input" at bounding box center [517, 101] width 155 height 19
paste input "[PERSON_NAME]"
click at [499, 104] on input "input" at bounding box center [517, 101] width 155 height 19
click at [463, 133] on input "input" at bounding box center [517, 129] width 155 height 19
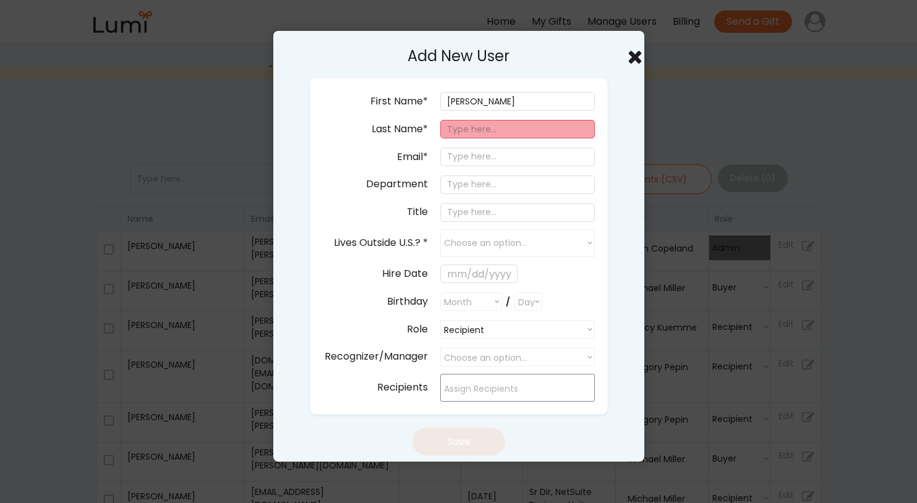
paste input "Krivulka"
click at [458, 158] on input "email" at bounding box center [517, 157] width 155 height 19
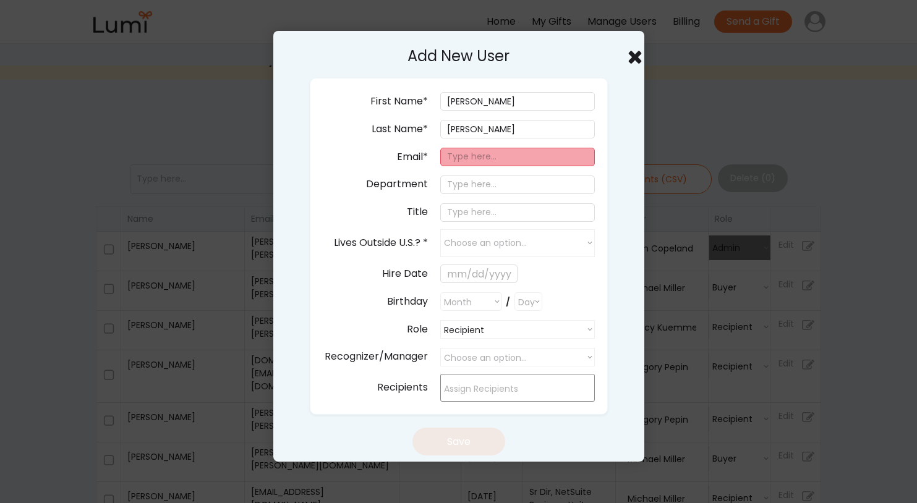
click at [468, 153] on input "email" at bounding box center [517, 157] width 155 height 19
paste input "[EMAIL_ADDRESS][PERSON_NAME][DOMAIN_NAME]"
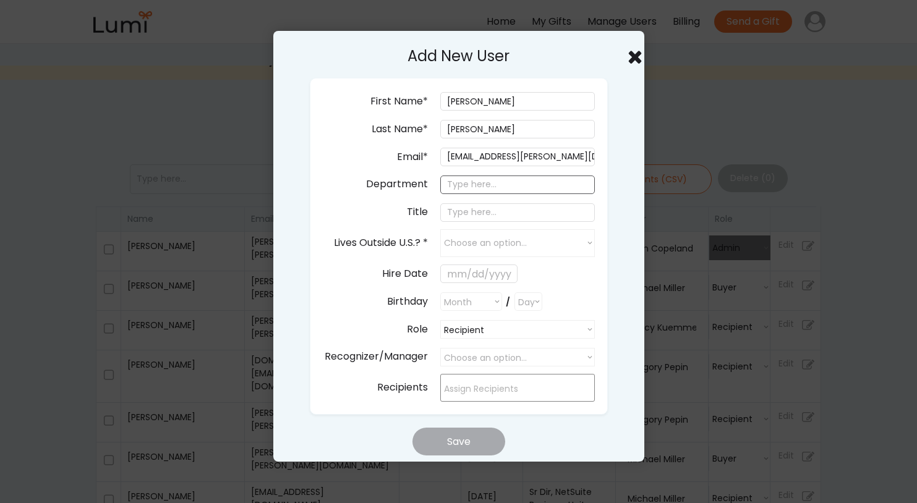
click at [455, 185] on input "input" at bounding box center [517, 185] width 155 height 19
click at [464, 215] on input "input" at bounding box center [517, 212] width 155 height 19
click at [476, 211] on input "input" at bounding box center [517, 212] width 155 height 19
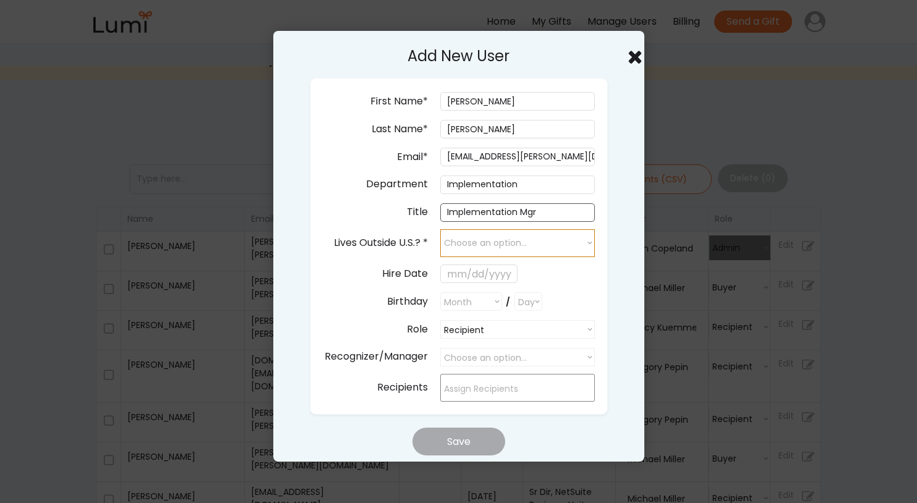
click at [513, 246] on select "Choose an option... yes no" at bounding box center [517, 243] width 155 height 28
click at [440, 229] on select "Choose an option... yes no" at bounding box center [517, 243] width 155 height 28
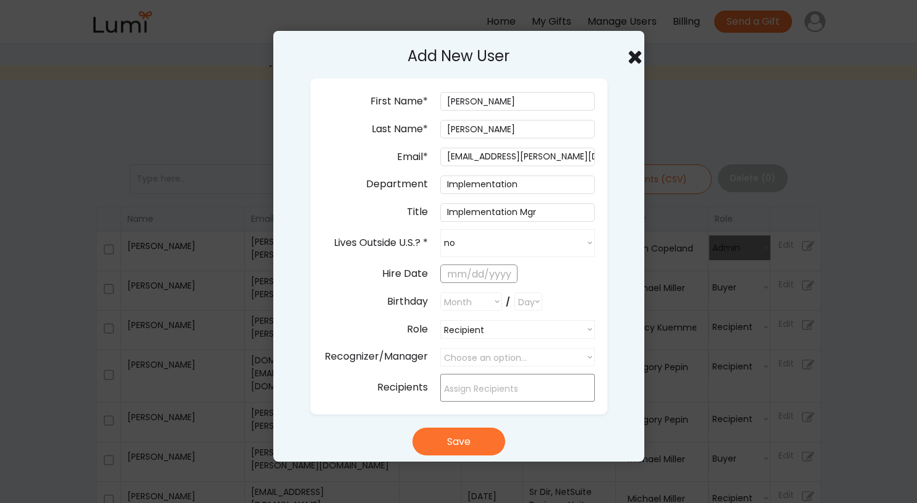
click at [450, 276] on input "text" at bounding box center [478, 274] width 77 height 19
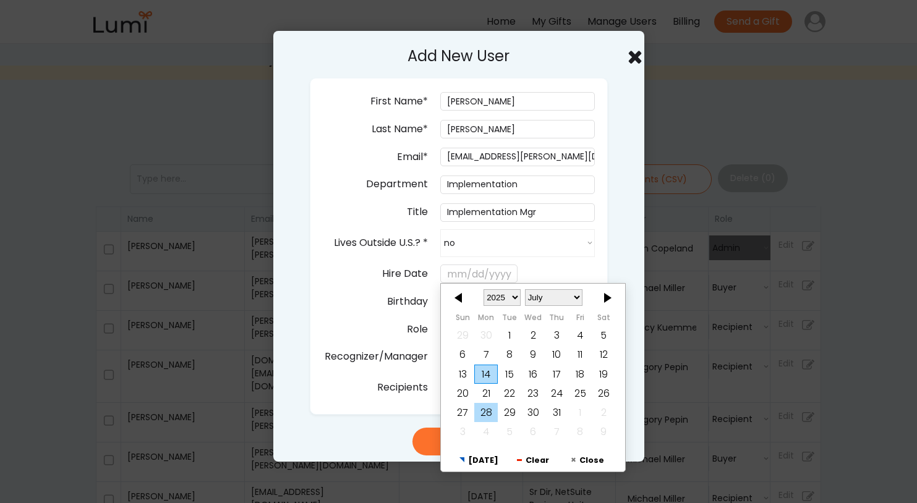
click at [484, 415] on div "28" at bounding box center [485, 412] width 23 height 19
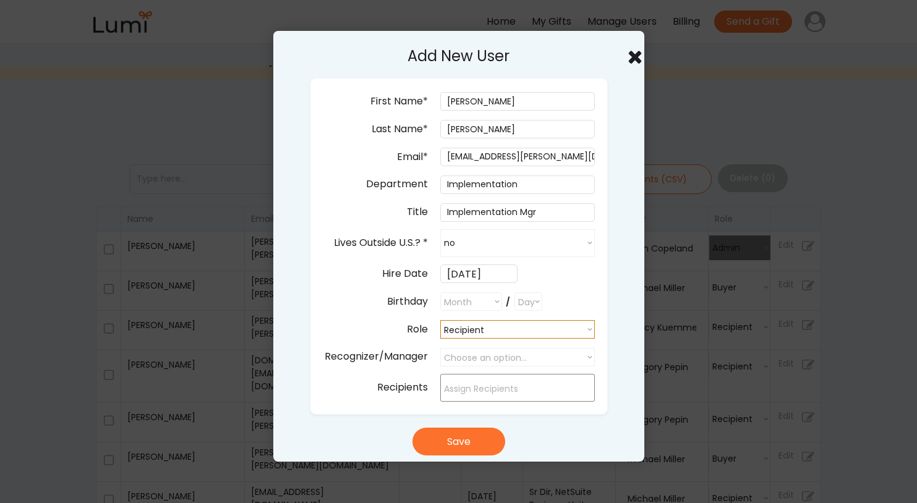
click at [492, 328] on select "Recipient Recipient Buyer Admin" at bounding box center [517, 329] width 155 height 19
click at [440, 320] on select "Recipient Recipient Buyer Admin" at bounding box center [517, 329] width 155 height 19
click at [479, 355] on select "Choose an option... Nancy Kuemmerle Eric Shanteau Clint McRee Colby Young Micha…" at bounding box center [517, 357] width 155 height 19
click at [440, 348] on select "Choose an option... Nancy Kuemmerle Eric Shanteau Clint McRee Colby Young Micha…" at bounding box center [517, 357] width 155 height 19
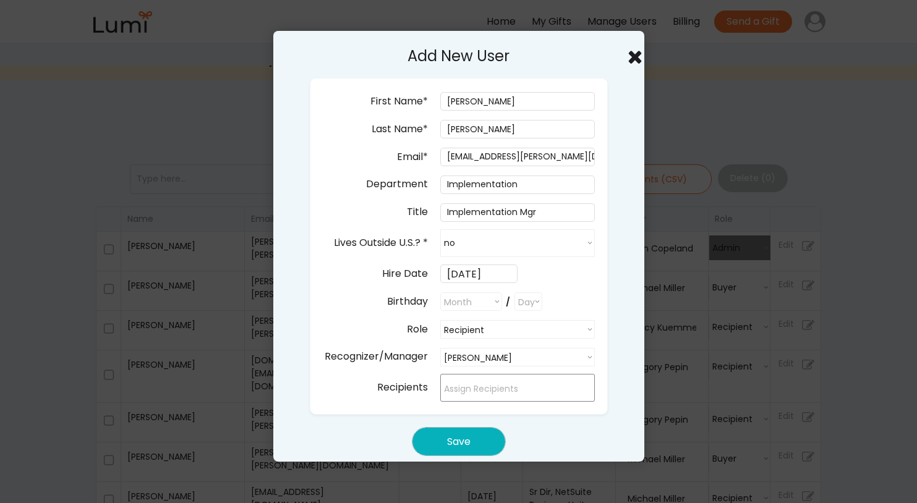
click at [458, 441] on button "Save" at bounding box center [458, 442] width 93 height 28
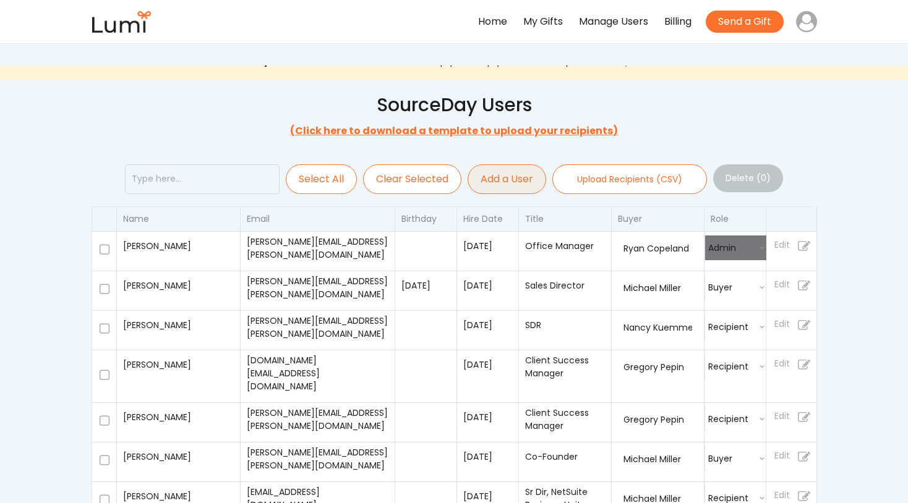
click at [496, 179] on button "Add a User" at bounding box center [506, 179] width 79 height 30
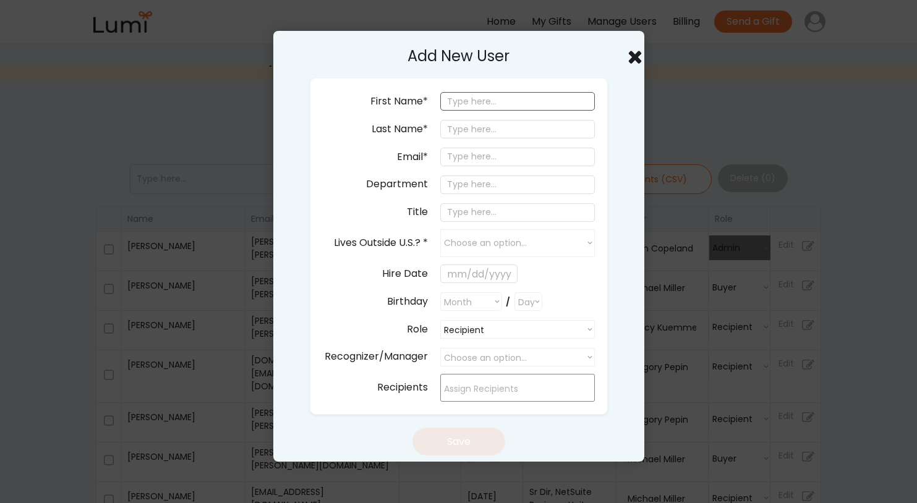
click at [466, 103] on input "input" at bounding box center [517, 101] width 155 height 19
click at [464, 158] on input "email" at bounding box center [517, 157] width 155 height 19
paste input "[PERSON_NAME][EMAIL_ADDRESS][PERSON_NAME][DOMAIN_NAME]"
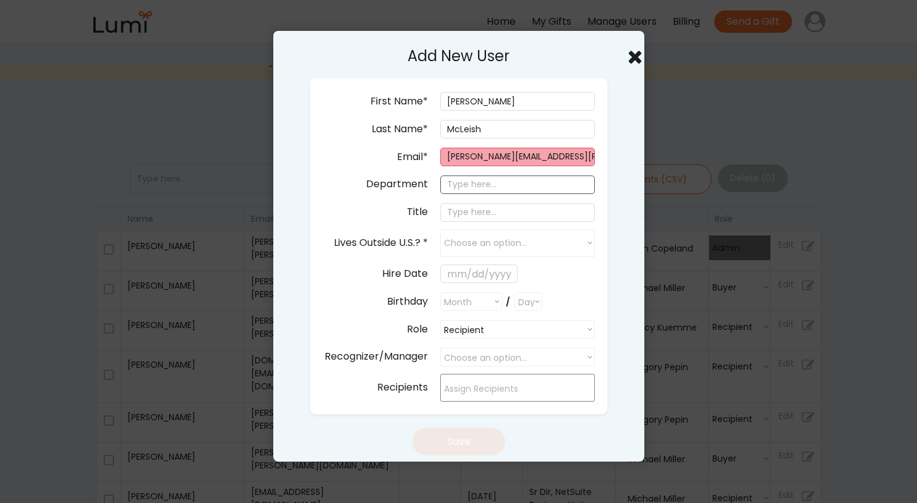
click at [458, 189] on input "input" at bounding box center [517, 185] width 155 height 19
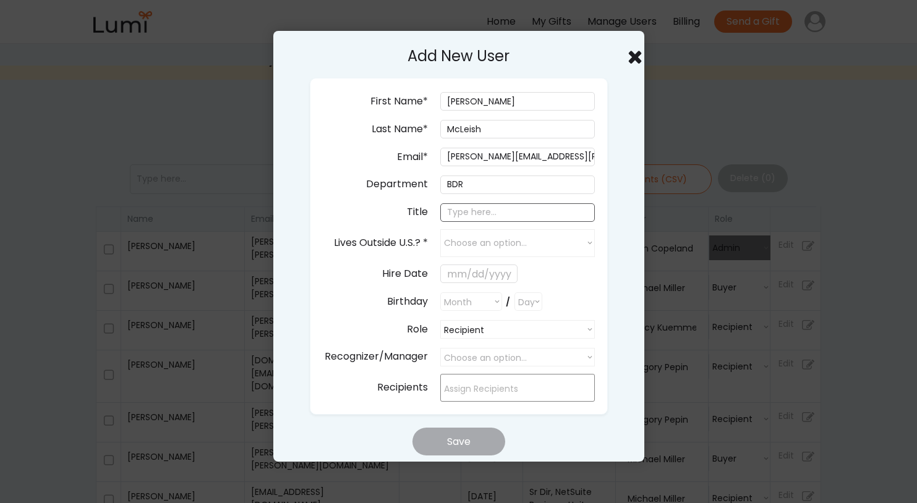
click at [456, 210] on input "input" at bounding box center [517, 212] width 155 height 19
click at [448, 216] on input "input" at bounding box center [517, 212] width 155 height 19
paste input "Sales Development Mgr, Sr."
click at [475, 249] on select "Choose an option... yes no" at bounding box center [517, 243] width 155 height 28
click at [440, 229] on select "Choose an option... yes no" at bounding box center [517, 243] width 155 height 28
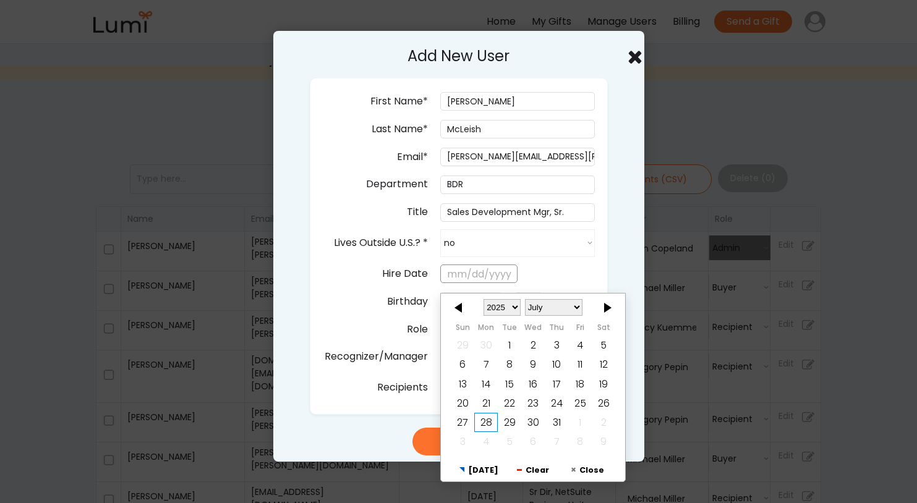
click at [461, 273] on input "text" at bounding box center [478, 274] width 77 height 19
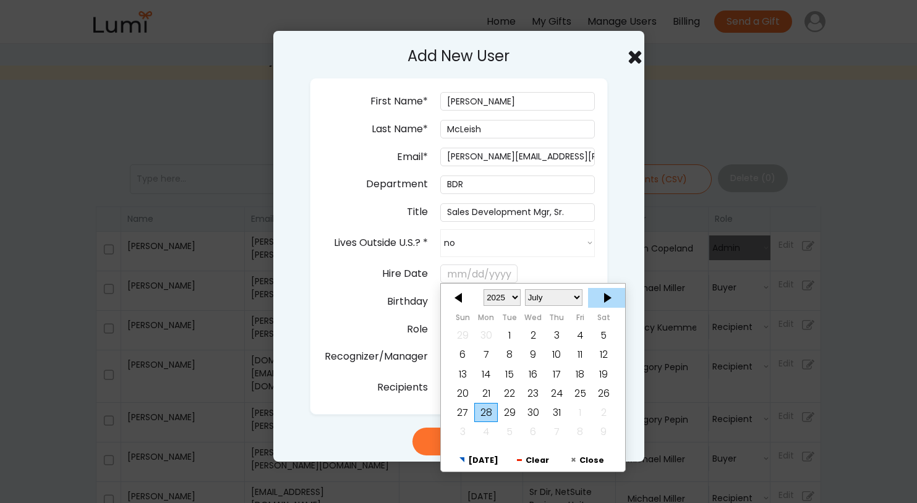
click at [603, 301] on div at bounding box center [606, 298] width 37 height 20
click at [486, 391] on div "22" at bounding box center [485, 393] width 23 height 19
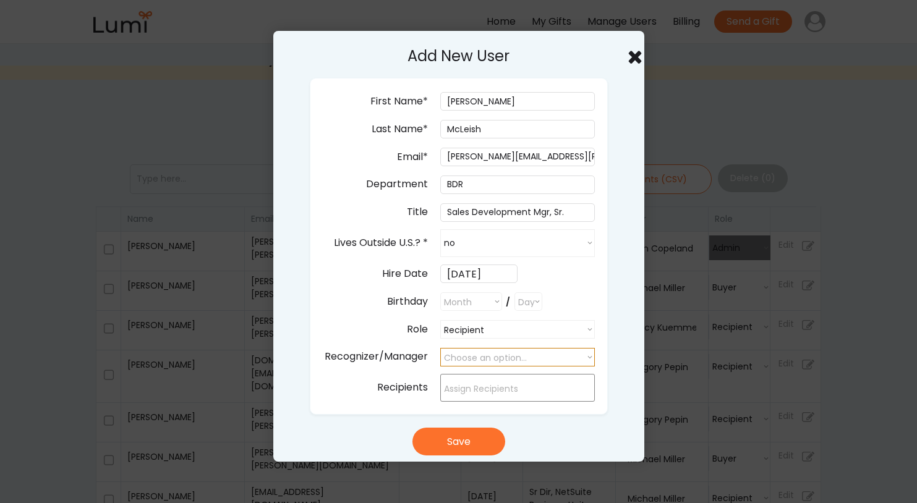
click at [494, 357] on select "Choose an option... Nancy Kuemmerle Eric Shanteau Clint McRee Colby Young Micha…" at bounding box center [517, 357] width 155 height 19
click at [440, 348] on select "Choose an option... Nancy Kuemmerle Eric Shanteau Clint McRee Colby Young Micha…" at bounding box center [517, 357] width 155 height 19
click at [480, 360] on select "Choose an option... Nancy Kuemmerle Eric Shanteau Clint McRee Colby Young Micha…" at bounding box center [517, 357] width 155 height 19
click at [440, 348] on select "Choose an option... Nancy Kuemmerle Eric Shanteau Clint McRee Colby Young Micha…" at bounding box center [517, 357] width 155 height 19
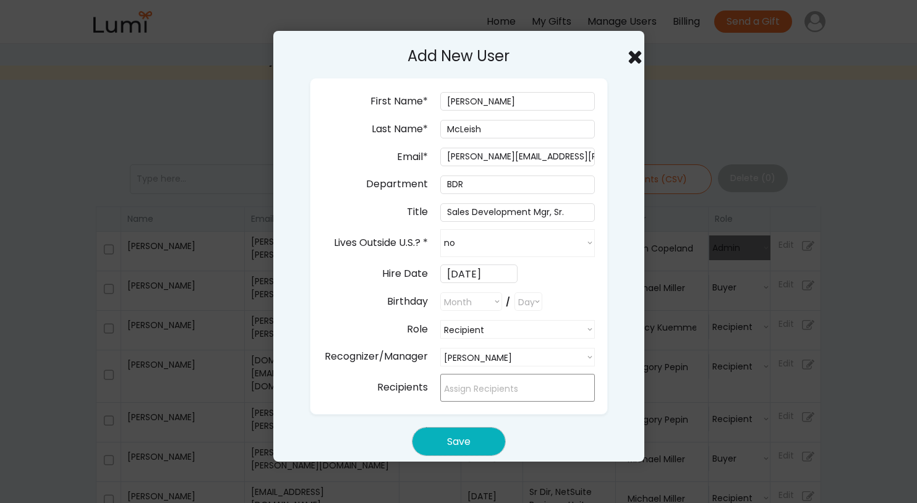
click at [448, 450] on button "Save" at bounding box center [458, 442] width 93 height 28
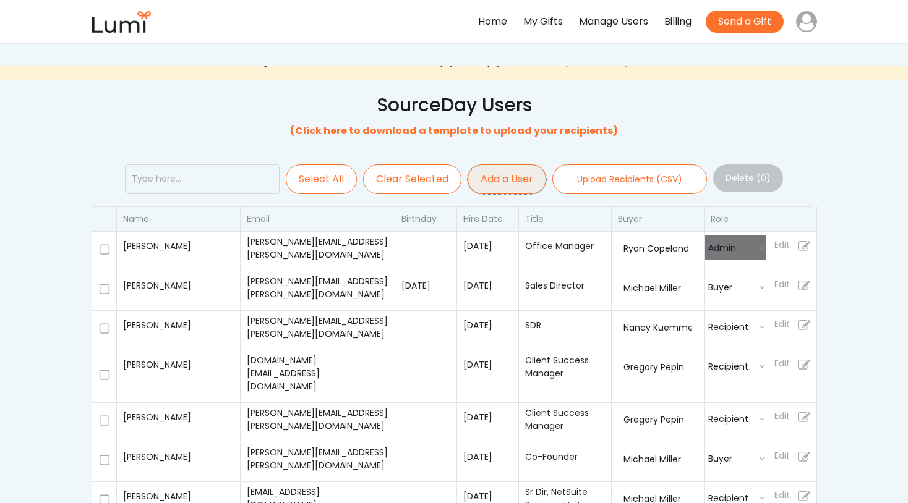
click at [509, 179] on button "Add a User" at bounding box center [506, 179] width 79 height 30
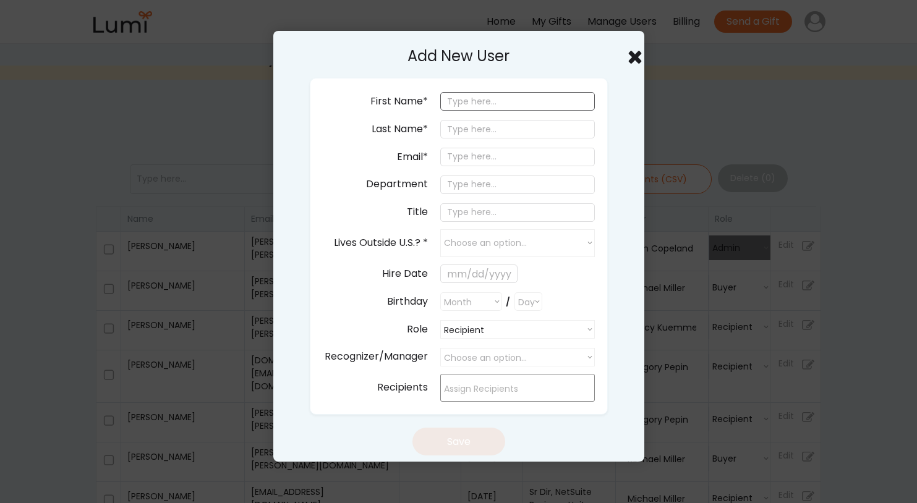
click at [458, 104] on input "input" at bounding box center [517, 101] width 155 height 19
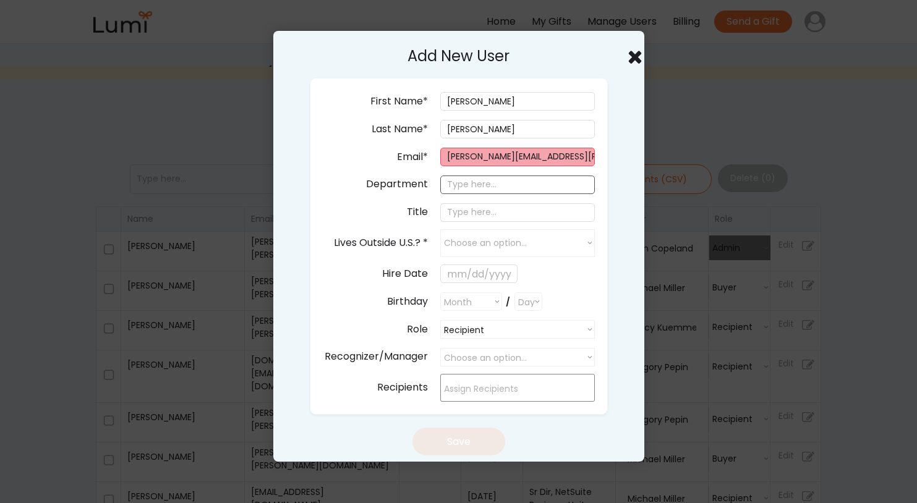
click at [451, 185] on input "input" at bounding box center [517, 185] width 155 height 19
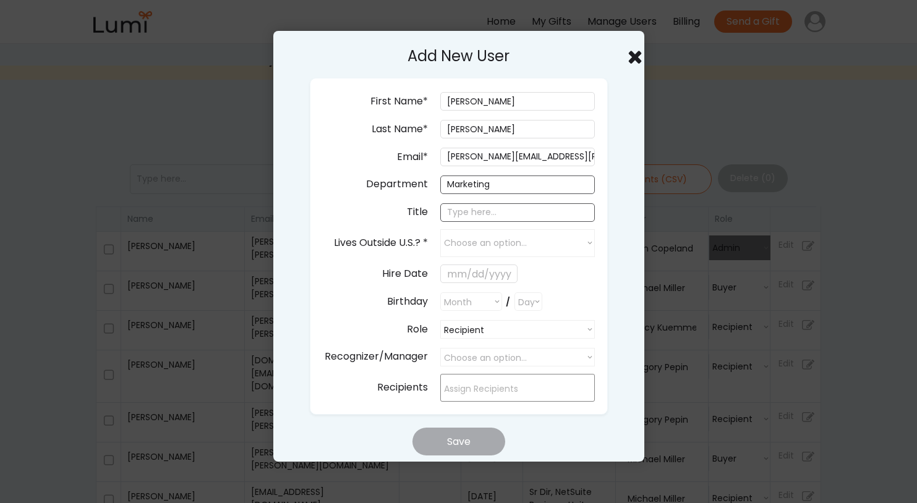
click at [461, 215] on input "input" at bounding box center [517, 212] width 155 height 19
click at [501, 244] on select "Choose an option... yes no" at bounding box center [517, 243] width 155 height 28
click at [440, 229] on select "Choose an option... yes no" at bounding box center [517, 243] width 155 height 28
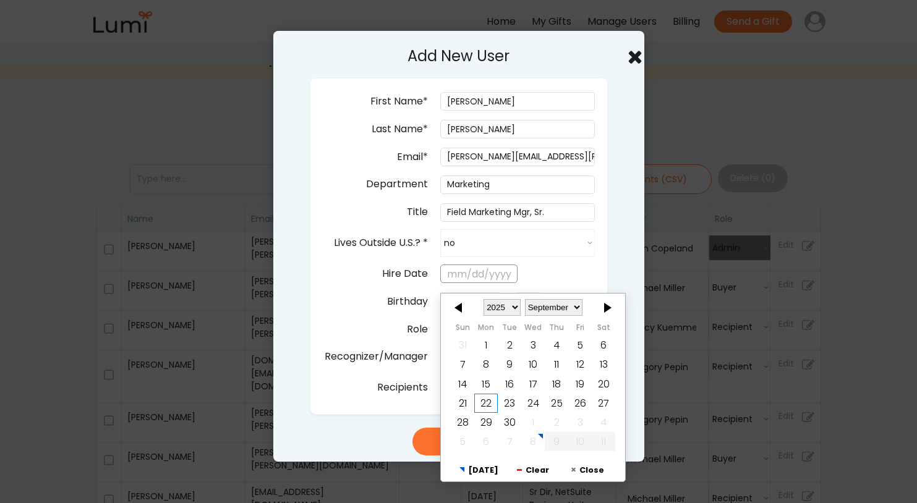
click at [447, 275] on input "text" at bounding box center [478, 274] width 77 height 19
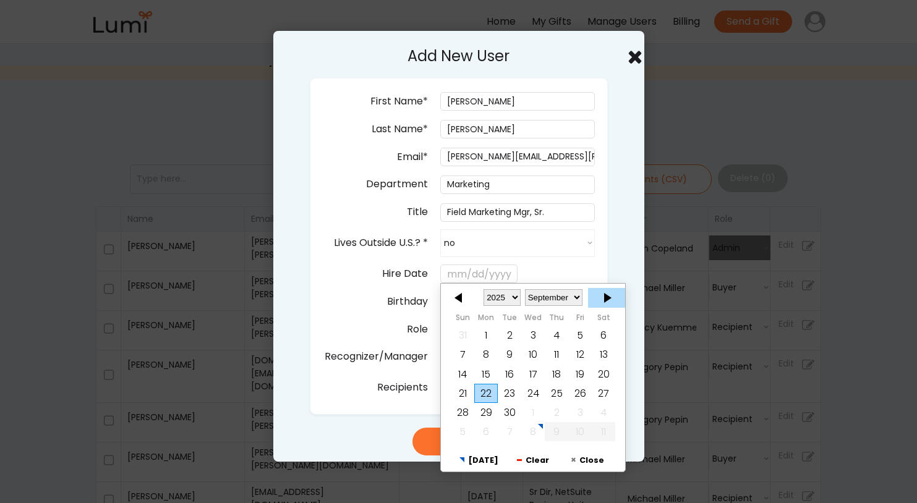
click at [604, 297] on div at bounding box center [606, 298] width 37 height 20
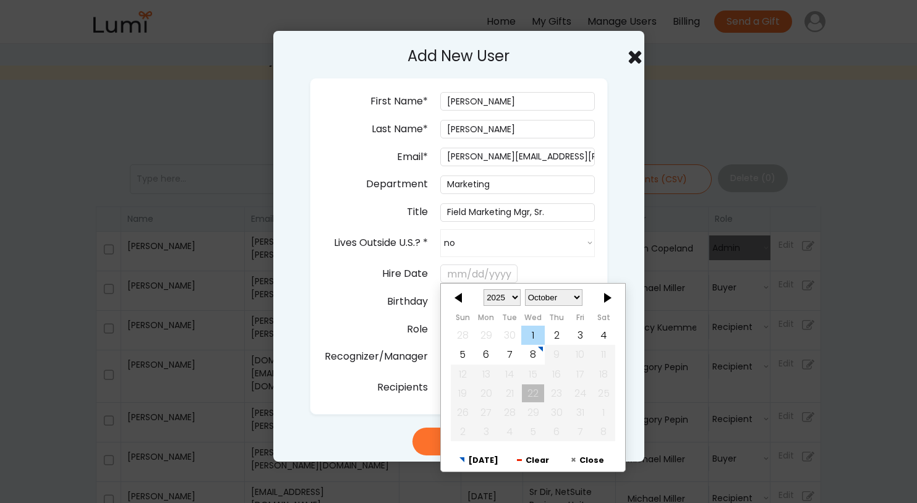
click at [531, 331] on div "1" at bounding box center [532, 335] width 23 height 19
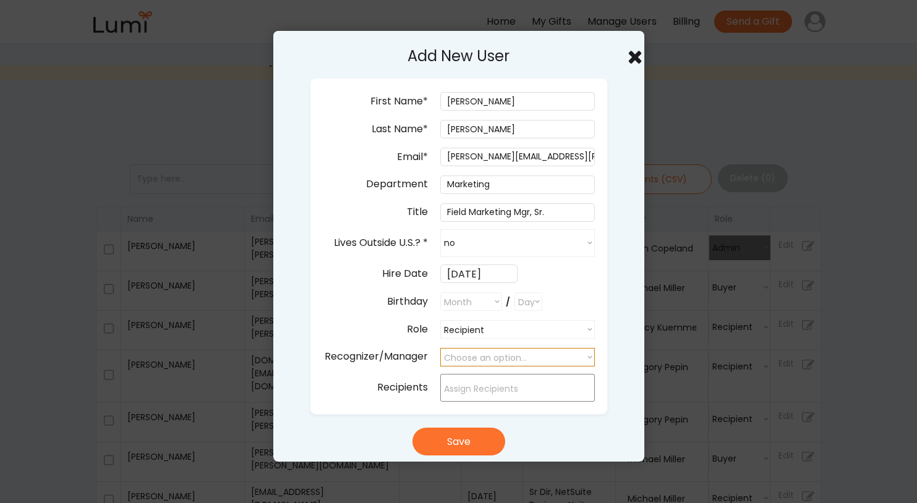
click at [472, 357] on select "Choose an option... Nancy Kuemmerle Eric Shanteau Clint McRee Colby Young Micha…" at bounding box center [517, 357] width 155 height 19
click at [440, 348] on select "Choose an option... Nancy Kuemmerle Eric Shanteau Clint McRee Colby Young Micha…" at bounding box center [517, 357] width 155 height 19
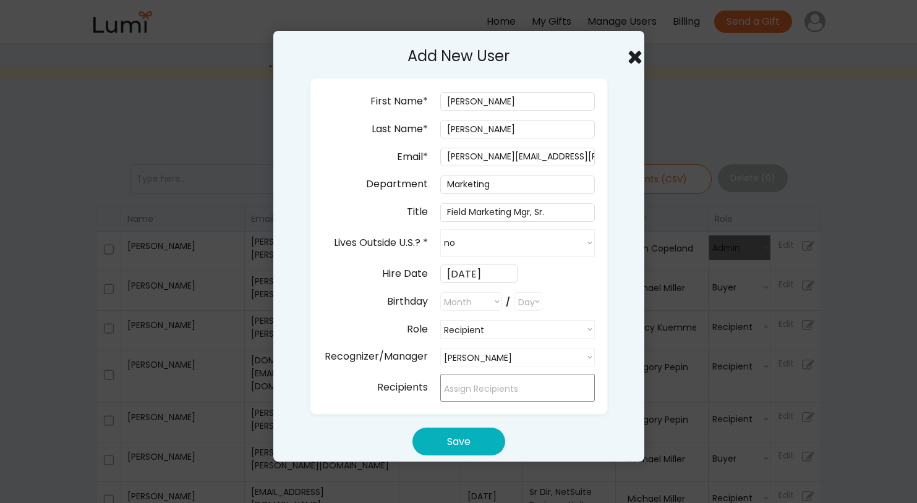
click at [461, 447] on button "Save" at bounding box center [458, 442] width 93 height 28
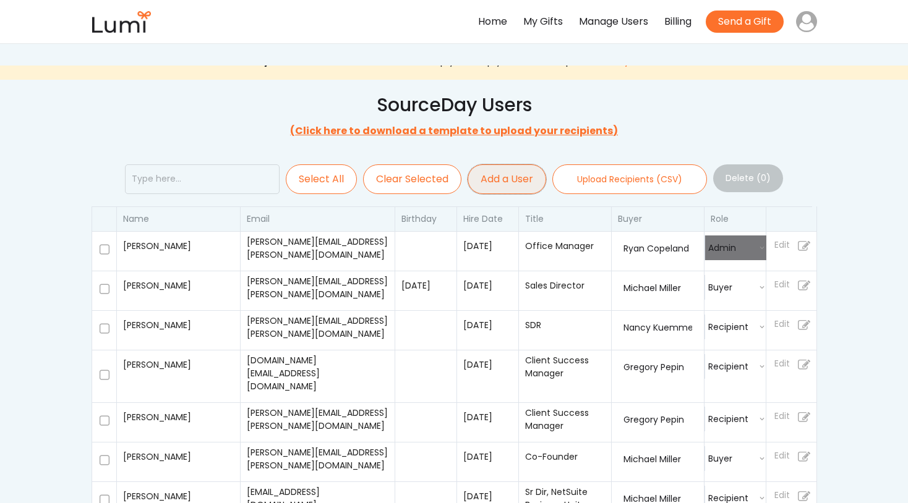
click at [497, 180] on button "Add a User" at bounding box center [506, 179] width 79 height 30
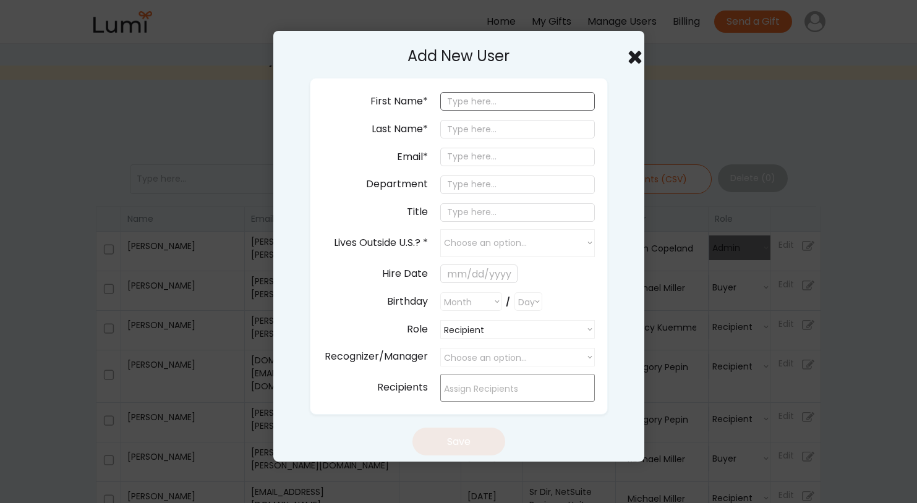
click at [472, 101] on input "input" at bounding box center [517, 101] width 155 height 19
click at [457, 164] on input "email" at bounding box center [517, 157] width 155 height 19
drag, startPoint x: 460, startPoint y: 160, endPoint x: 445, endPoint y: 155, distance: 16.2
click at [445, 155] on input "al" at bounding box center [517, 157] width 155 height 19
paste input "icia.bulhoes@sourceday.com"
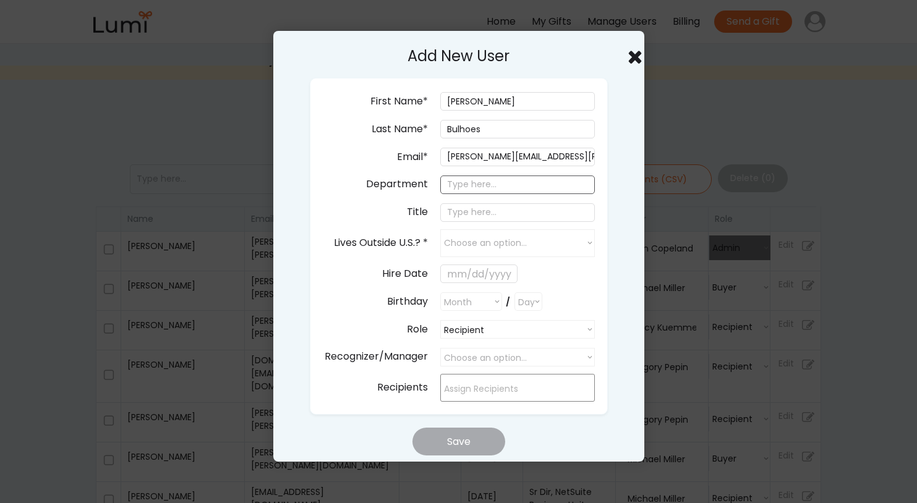
click at [466, 185] on input "input" at bounding box center [517, 185] width 155 height 19
click at [460, 216] on input "input" at bounding box center [517, 212] width 155 height 19
click at [464, 244] on select "Choose an option... yes no" at bounding box center [517, 243] width 155 height 28
click at [440, 229] on select "Choose an option... yes no" at bounding box center [517, 243] width 155 height 28
click at [454, 275] on input "text" at bounding box center [478, 274] width 77 height 19
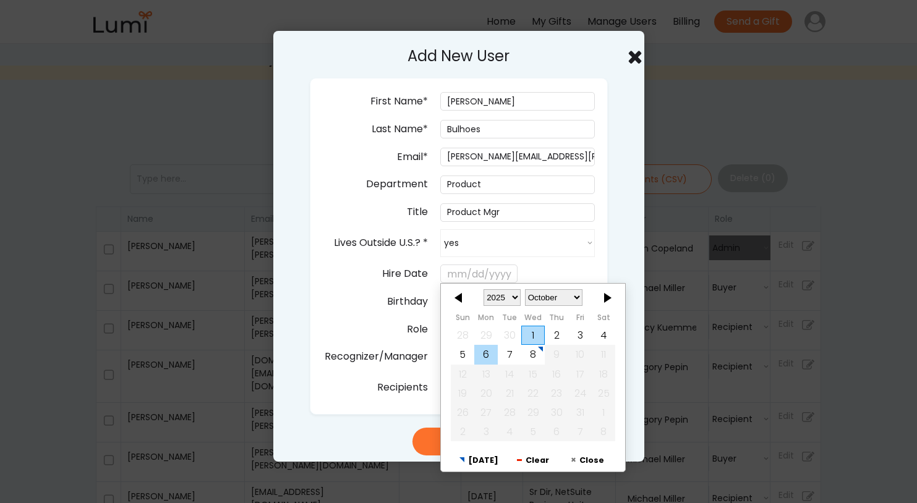
click at [483, 353] on div "6" at bounding box center [485, 355] width 23 height 19
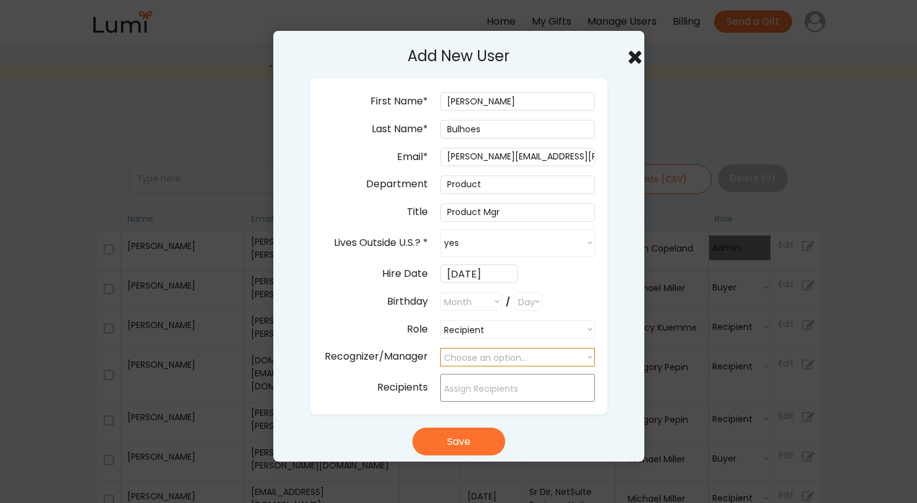
click at [498, 358] on select "Choose an option... Nancy Kuemmerle Eric Shanteau Clint McRee Colby Young Micha…" at bounding box center [517, 357] width 155 height 19
click at [440, 348] on select "Choose an option... Nancy Kuemmerle Eric Shanteau Clint McRee Colby Young Micha…" at bounding box center [517, 357] width 155 height 19
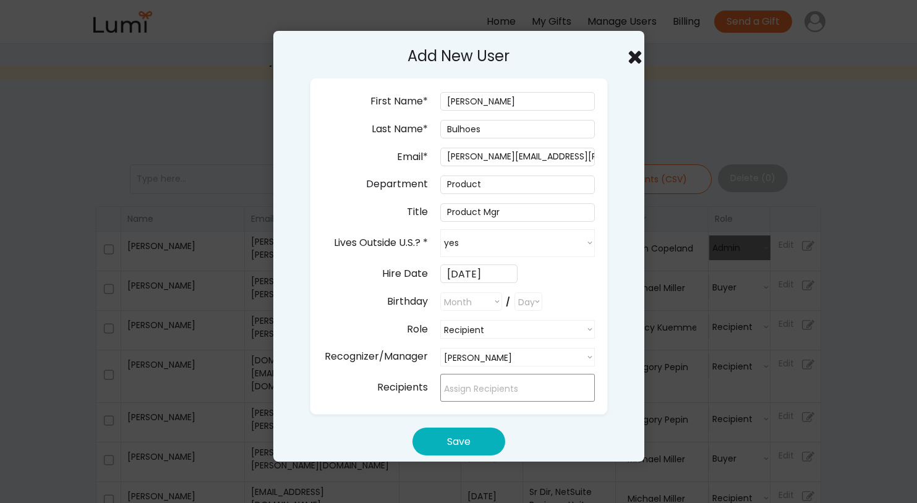
click at [466, 442] on button "Save" at bounding box center [458, 442] width 93 height 28
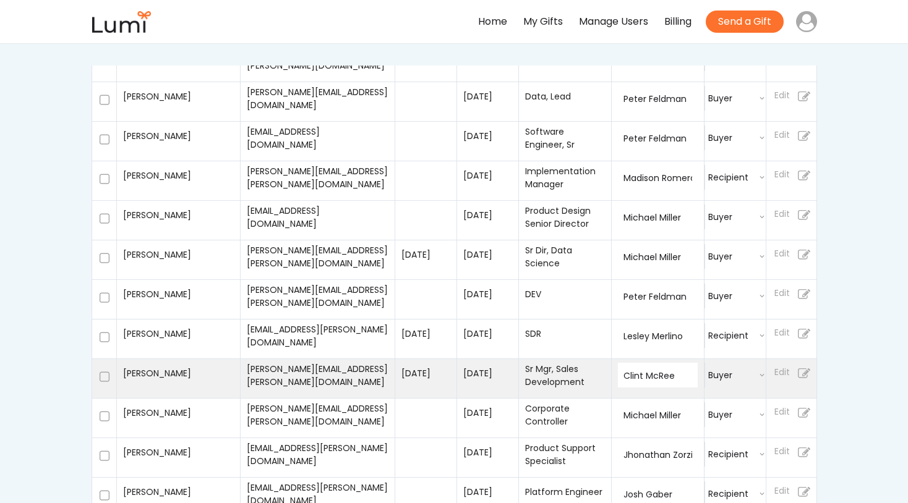
scroll to position [1376, 0]
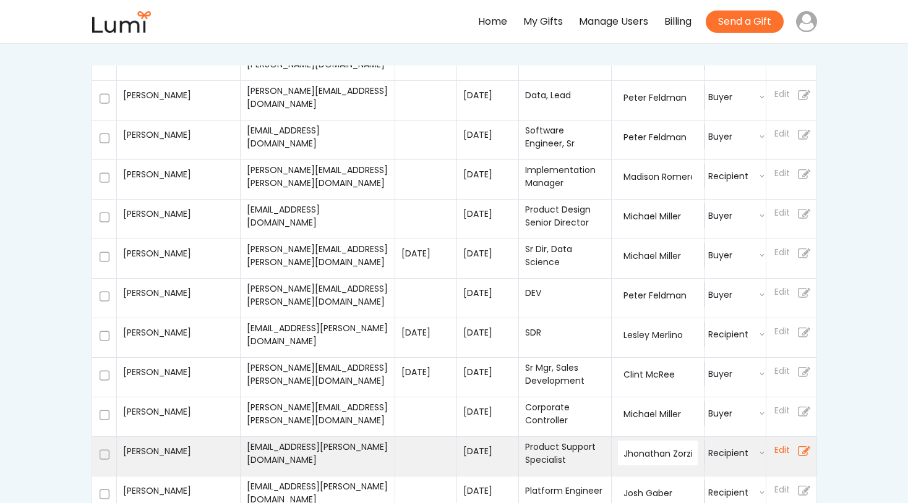
click at [803, 441] on icon at bounding box center [804, 452] width 12 height 22
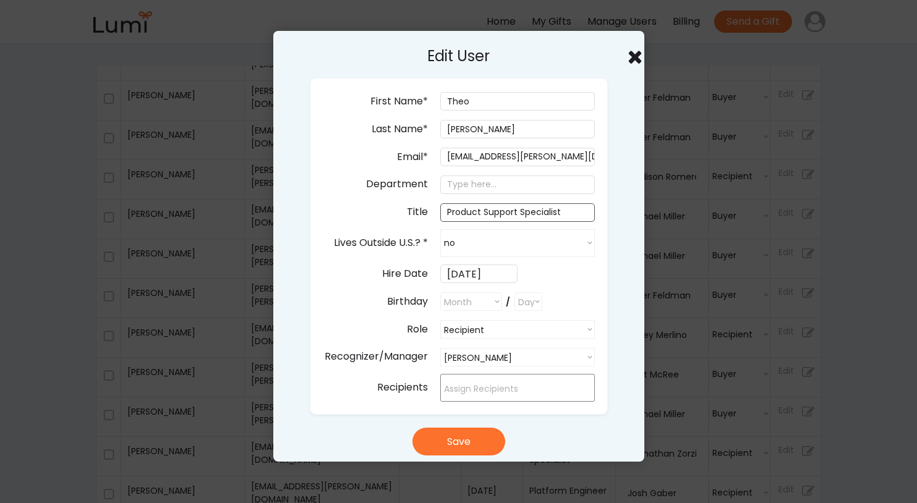
click at [565, 218] on input "input" at bounding box center [517, 212] width 155 height 19
click at [457, 445] on button "Save" at bounding box center [458, 442] width 93 height 28
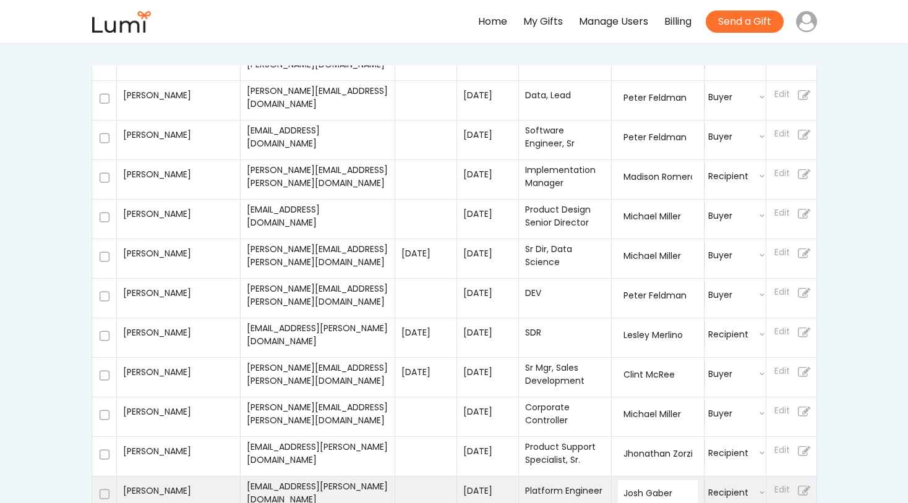
click at [580, 485] on div "Platform Engineer" at bounding box center [565, 491] width 80 height 13
click at [584, 485] on div "Platform Engineer" at bounding box center [565, 491] width 80 height 13
click at [804, 486] on use at bounding box center [804, 491] width 12 height 10
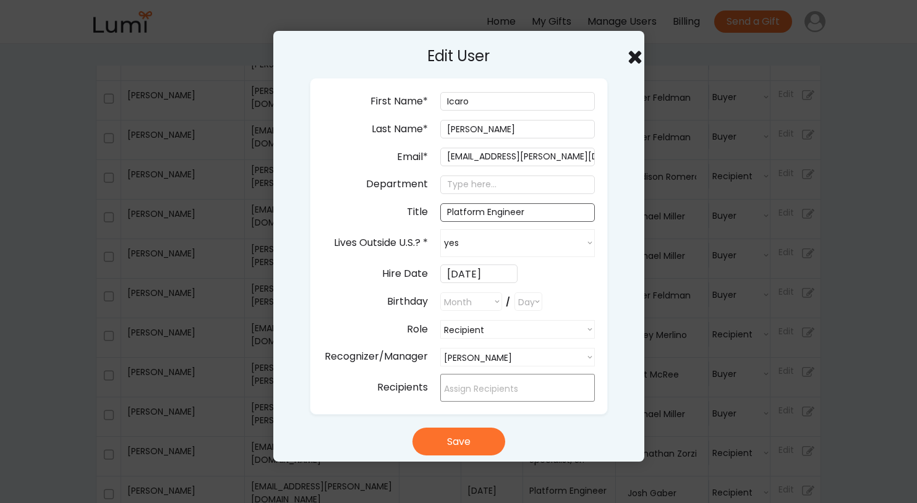
drag, startPoint x: 482, startPoint y: 213, endPoint x: 439, endPoint y: 207, distance: 43.7
click at [439, 207] on div "Title" at bounding box center [500, 213] width 190 height 22
click at [439, 207] on div "Title" at bounding box center [422, 213] width 35 height 22
click at [471, 213] on input "input" at bounding box center [517, 212] width 155 height 19
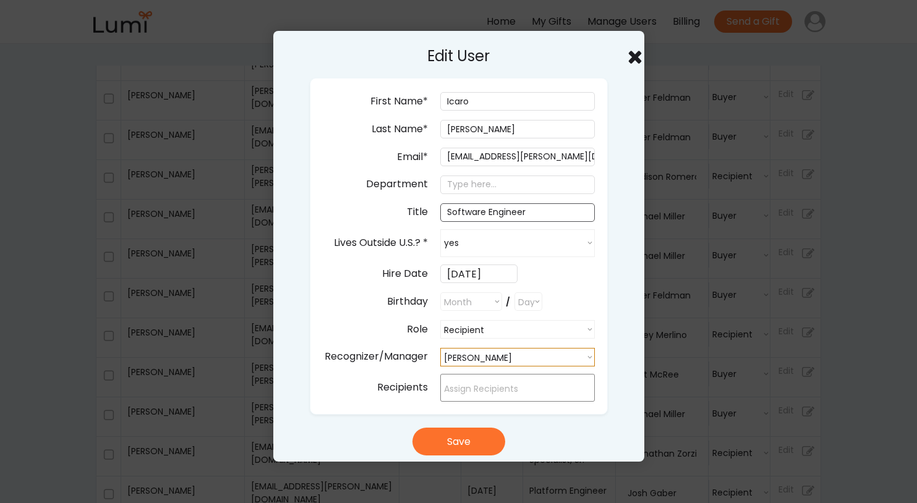
click at [499, 358] on select "Choose an option... Nancy Kuemmerle Eric Shanteau Clint McRee Colby Young Micha…" at bounding box center [517, 357] width 155 height 19
click at [440, 348] on select "Choose an option... Nancy Kuemmerle Eric Shanteau Clint McRee Colby Young Micha…" at bounding box center [517, 357] width 155 height 19
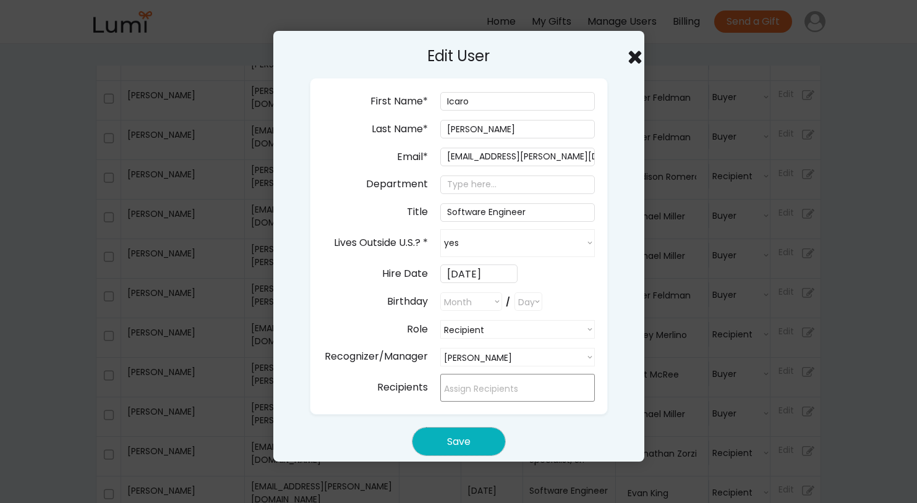
click at [463, 443] on button "Save" at bounding box center [458, 442] width 93 height 28
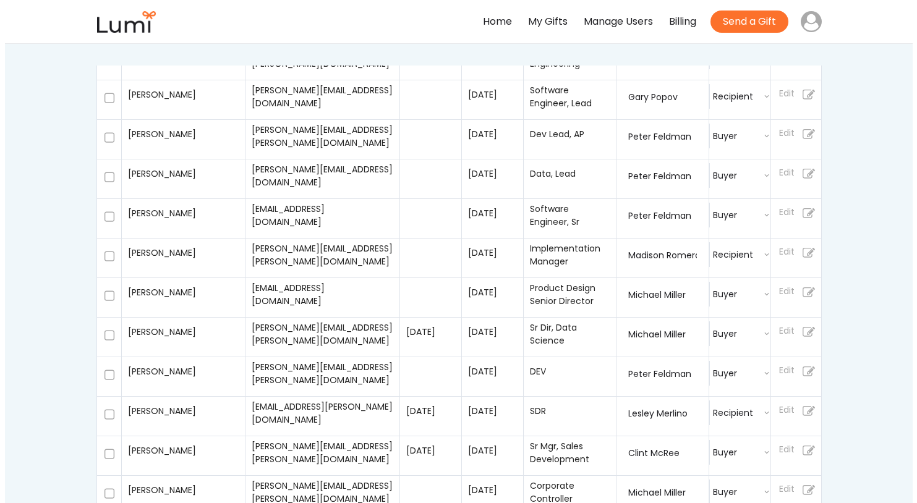
scroll to position [1309, 0]
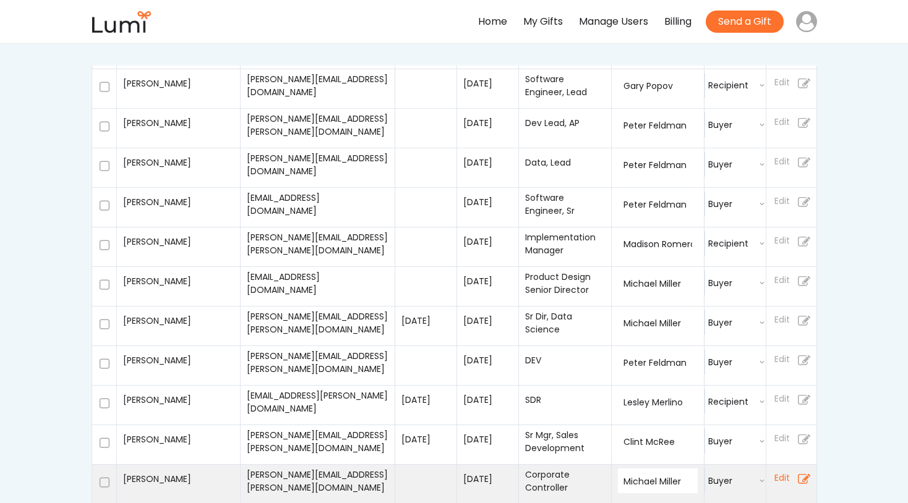
click at [806, 474] on use at bounding box center [804, 479] width 12 height 10
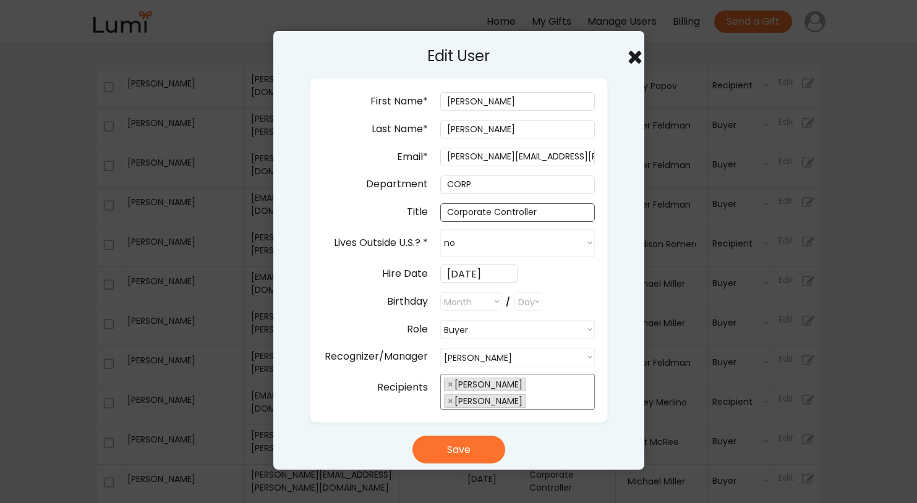
drag, startPoint x: 545, startPoint y: 211, endPoint x: 440, endPoint y: 205, distance: 106.0
click at [440, 205] on input "input" at bounding box center [517, 212] width 155 height 19
click at [458, 448] on button "Save" at bounding box center [458, 450] width 93 height 28
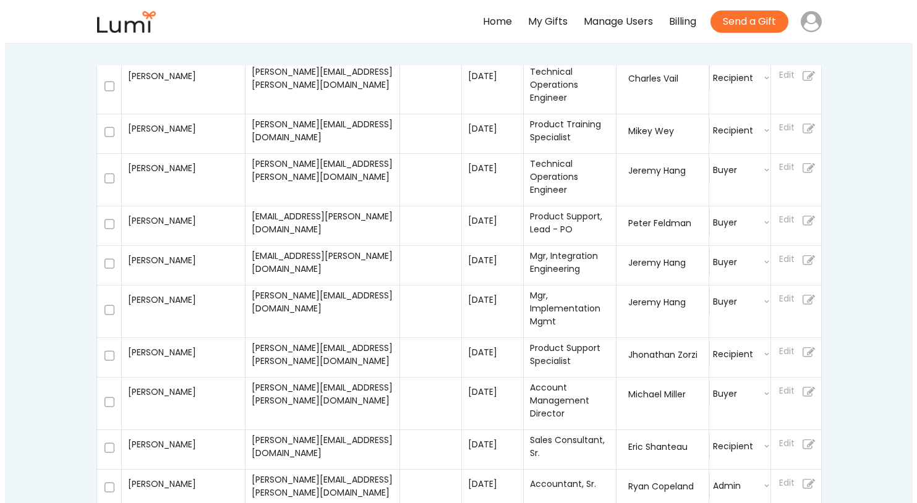
scroll to position [617, 0]
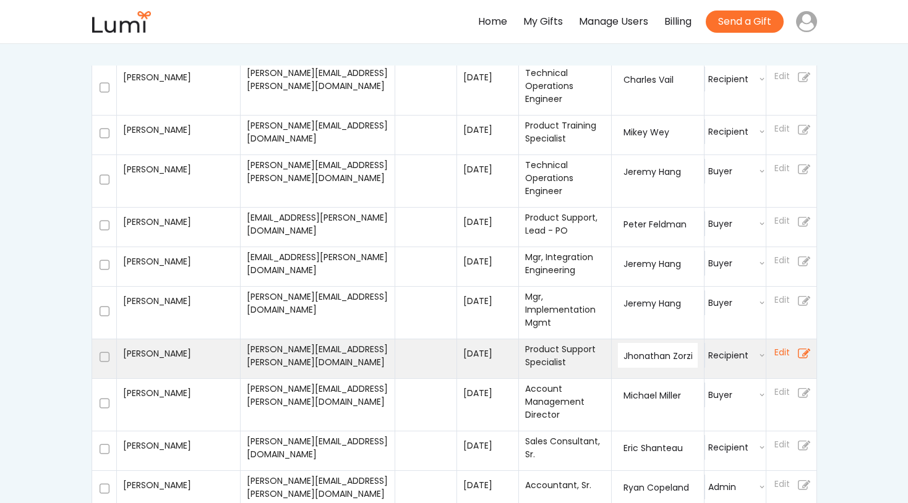
click at [800, 343] on icon at bounding box center [804, 354] width 12 height 22
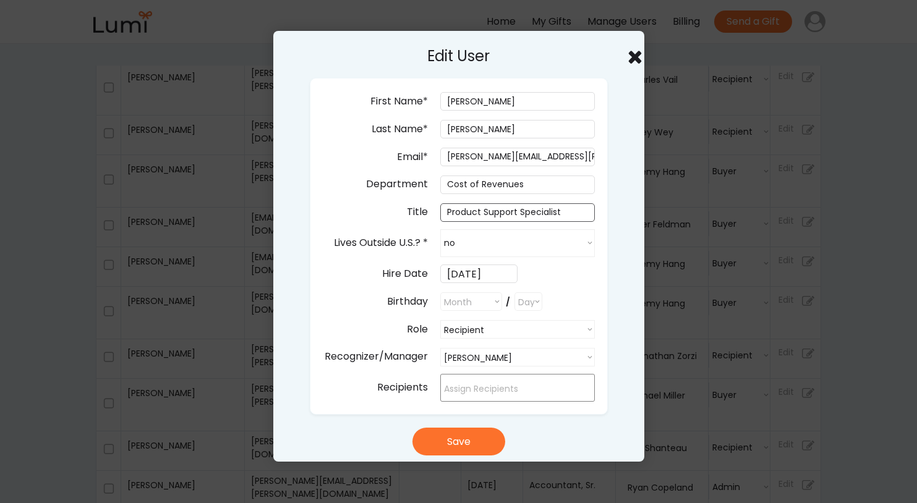
drag, startPoint x: 565, startPoint y: 211, endPoint x: 420, endPoint y: 195, distance: 146.3
click at [420, 197] on div "First Name* Last Name* Email* richard.noriega@sourceday.com Department Title Li…" at bounding box center [459, 246] width 298 height 337
click at [535, 357] on select "Choose an option... Nancy Kuemmerle Eric Shanteau Clint McRee Colby Young Micha…" at bounding box center [517, 357] width 155 height 19
click at [440, 348] on select "Choose an option... Nancy Kuemmerle Eric Shanteau Clint McRee Colby Young Micha…" at bounding box center [517, 357] width 155 height 19
click at [450, 441] on button "Save" at bounding box center [458, 442] width 93 height 28
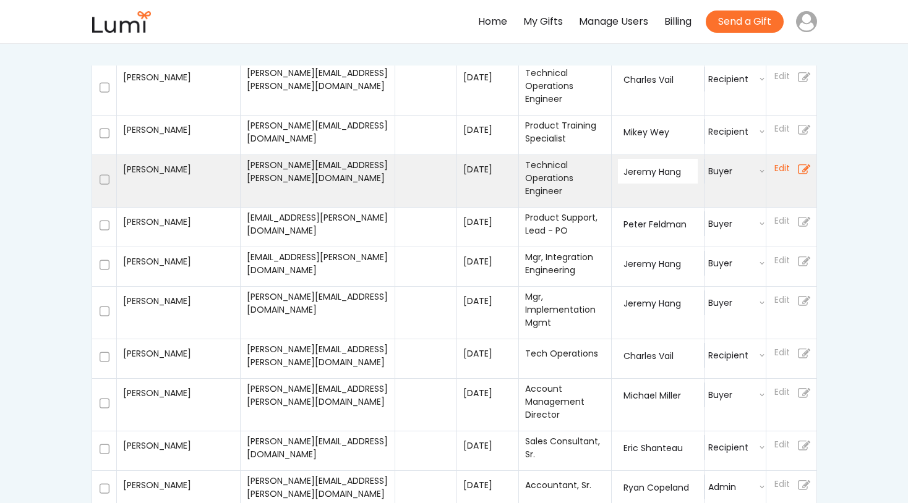
click at [802, 164] on use at bounding box center [804, 169] width 12 height 10
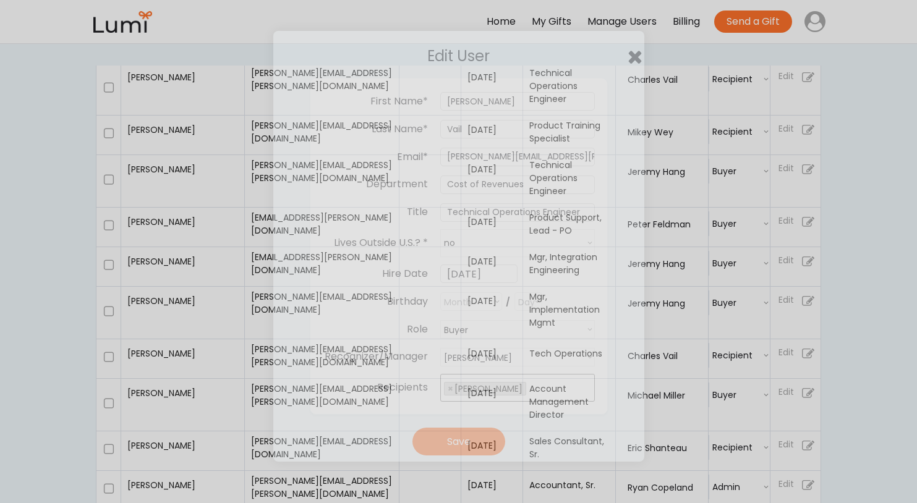
scroll to position [126, 0]
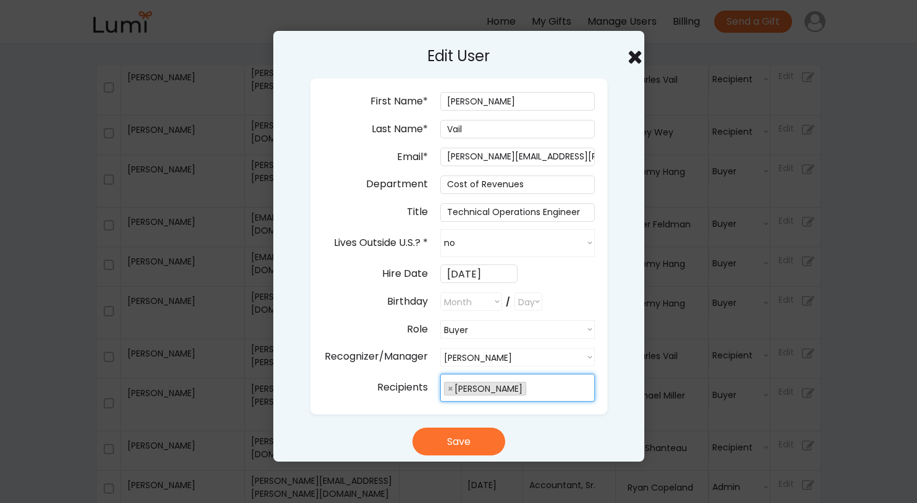
click at [553, 389] on ul "× Edwin Bautista" at bounding box center [517, 387] width 153 height 17
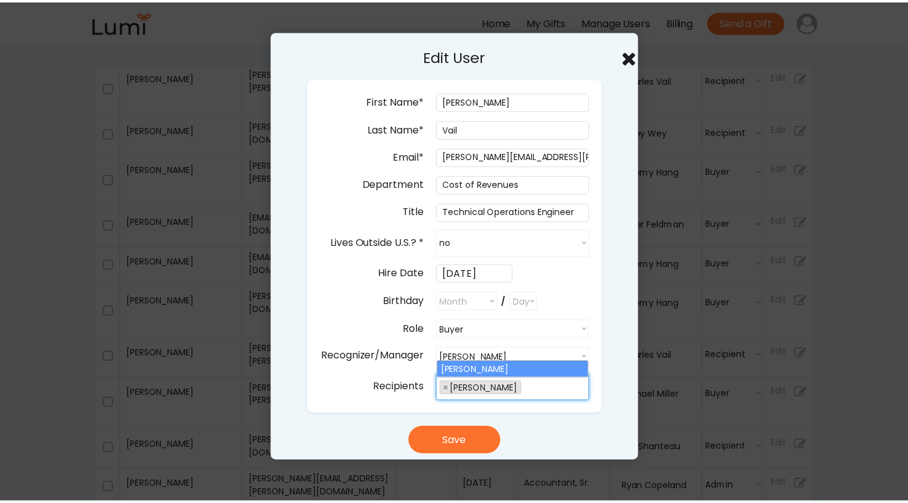
scroll to position [179, 0]
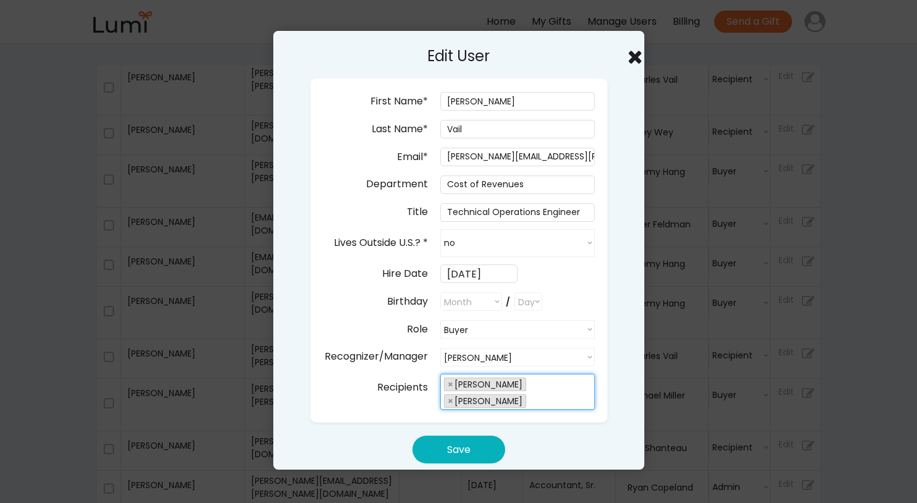
click at [462, 455] on button "Save" at bounding box center [458, 450] width 93 height 28
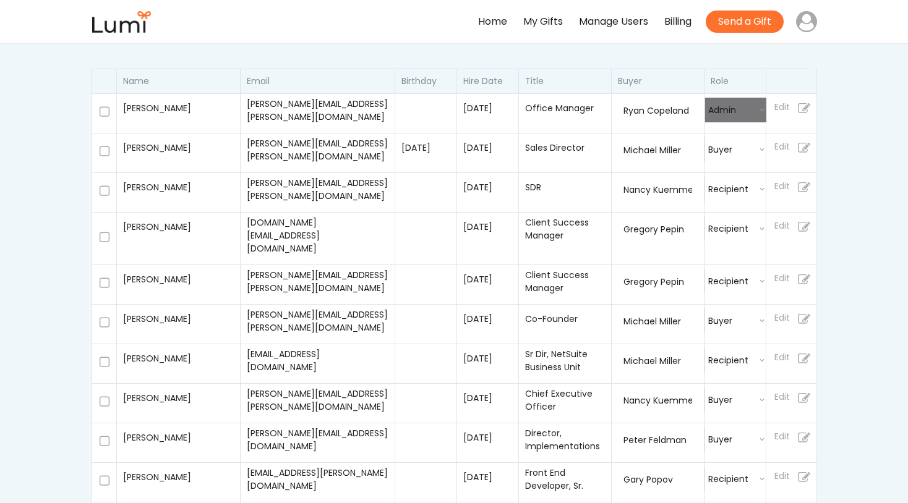
scroll to position [0, 0]
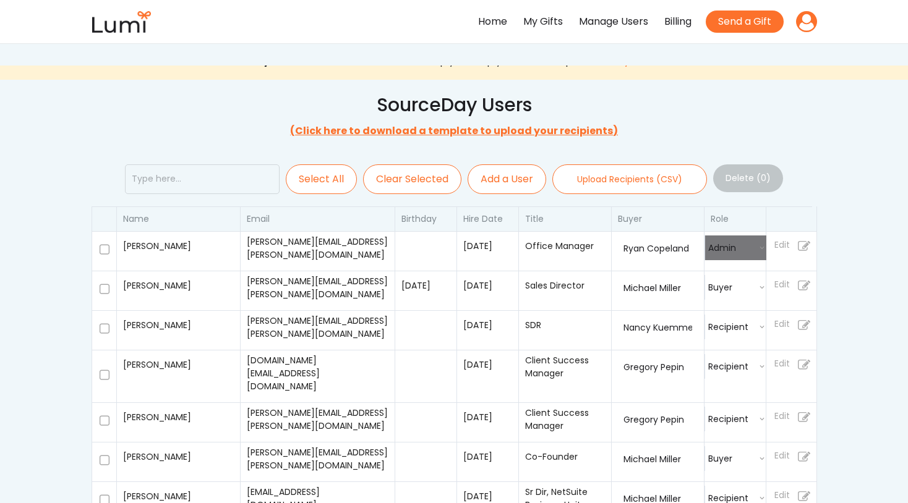
click at [806, 23] on use at bounding box center [806, 21] width 21 height 21
click at [730, 76] on div "Sign Out" at bounding box center [732, 78] width 40 height 18
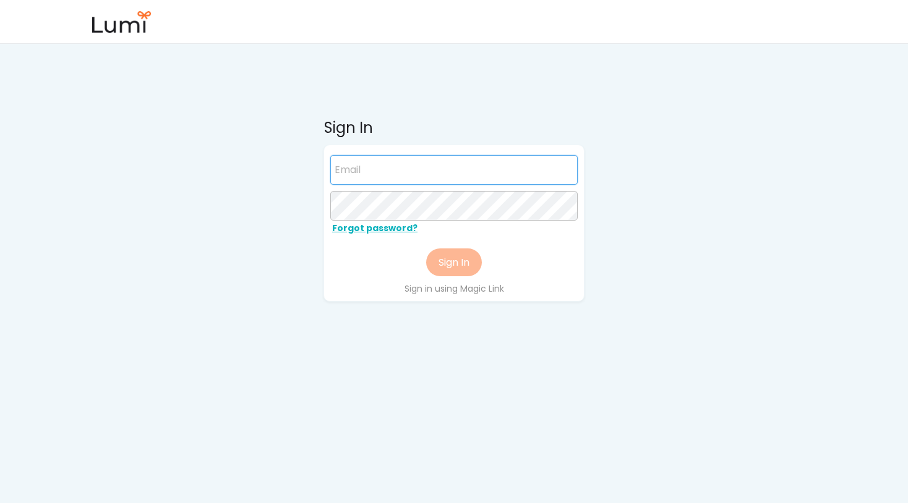
type input "[PERSON_NAME][EMAIL_ADDRESS][PERSON_NAME][DOMAIN_NAME]"
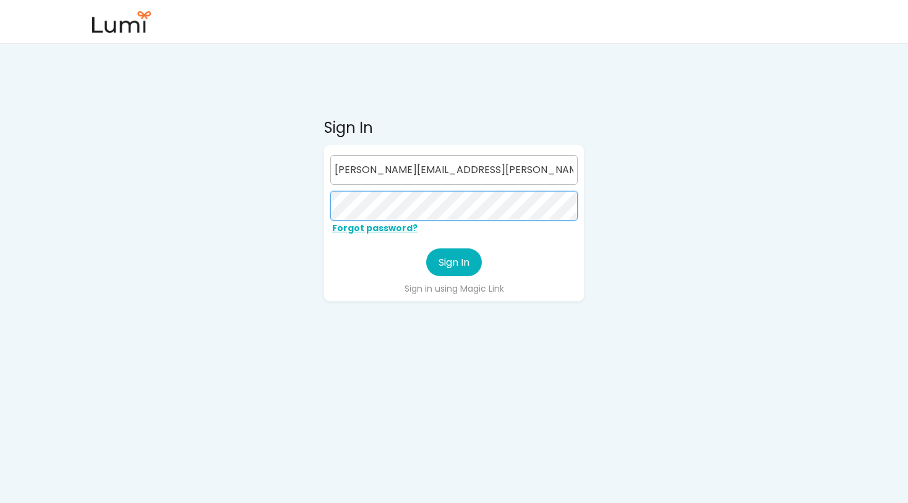
click at [450, 263] on button "Sign In" at bounding box center [454, 263] width 56 height 28
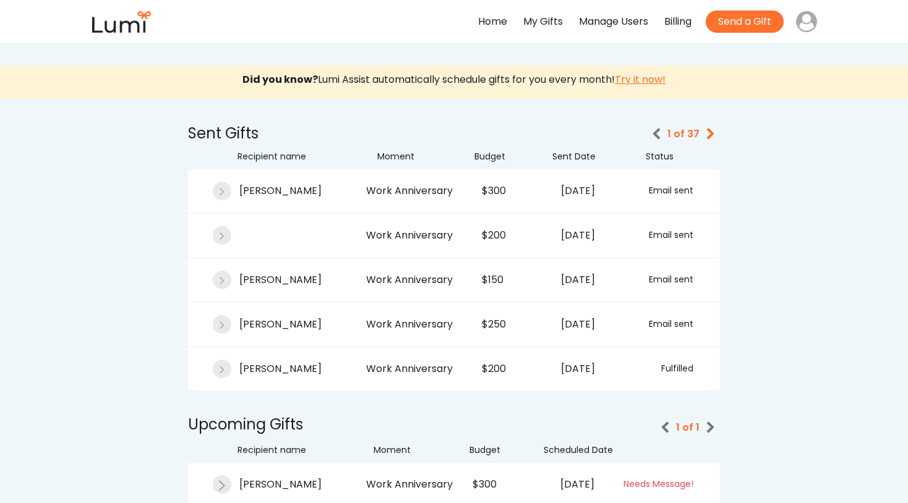
click at [450, 263] on div "[PERSON_NAME] Work Anniversary $150 [DATE] Email sent" at bounding box center [454, 279] width 532 height 43
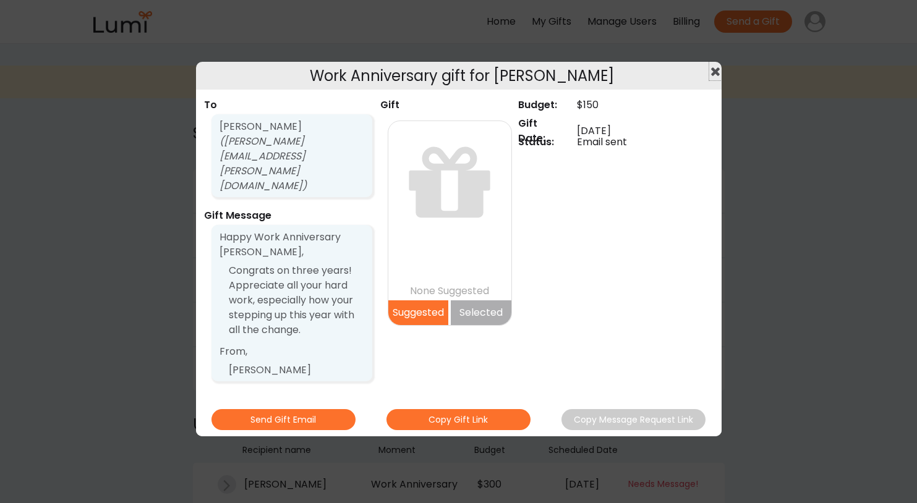
click at [714, 71] on use at bounding box center [715, 71] width 9 height 9
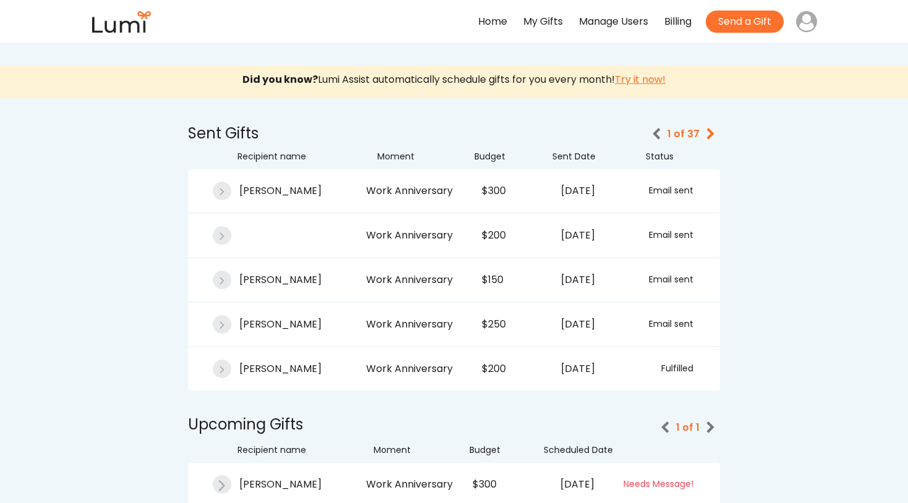
click at [601, 21] on div "Manage Users" at bounding box center [613, 22] width 69 height 18
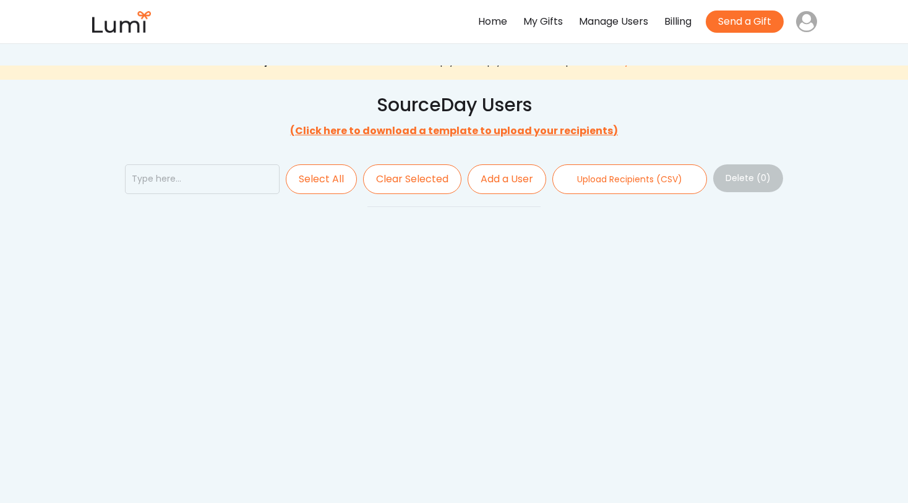
select select ""admin""
select select
select select ""buyer""
select select
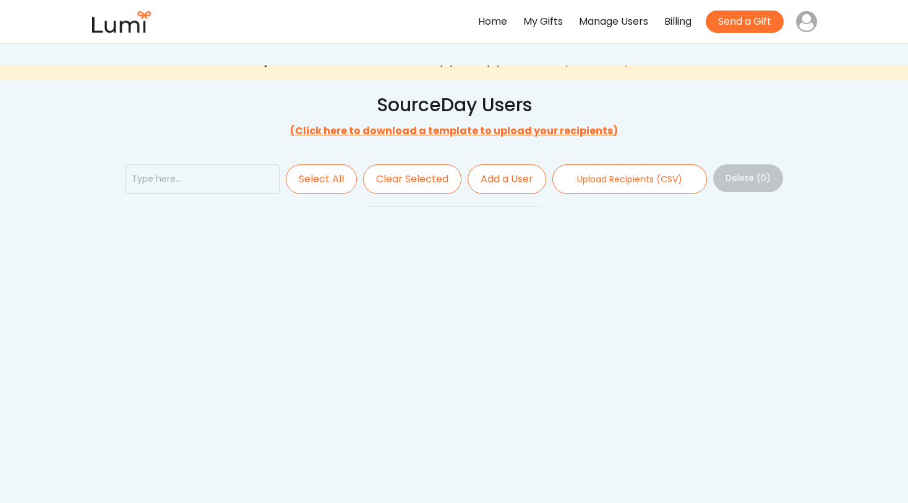
select select ""recipient""
select select
select select ""recipient""
select select
select select ""recipient""
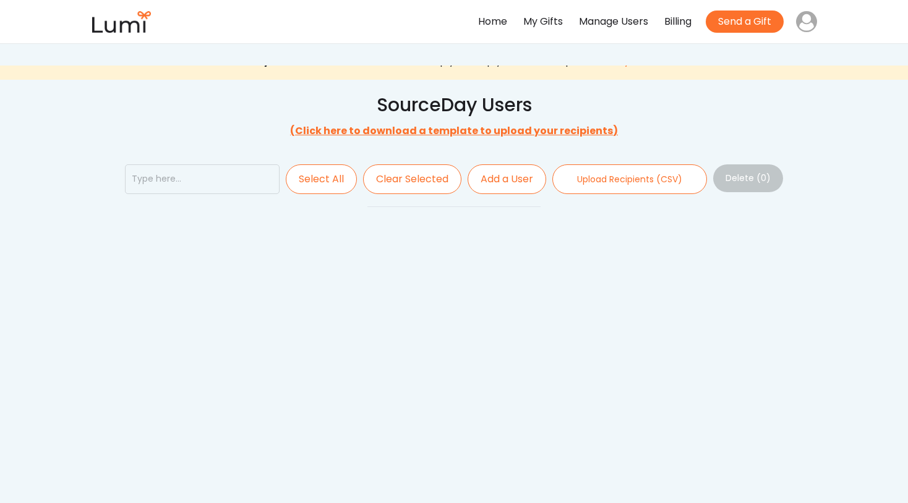
select select
select select ""buyer""
select select
select select ""recipient""
select select
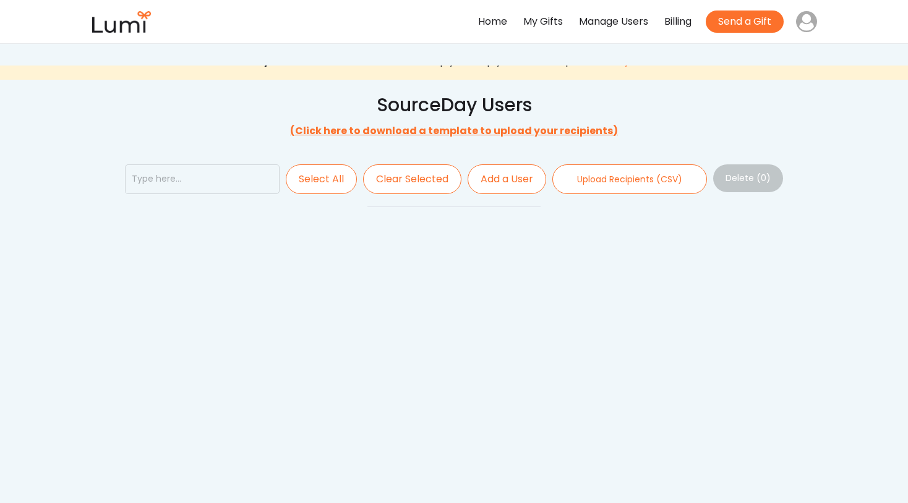
select select ""buyer""
select select
select select ""buyer""
select select
select select ""recipient""
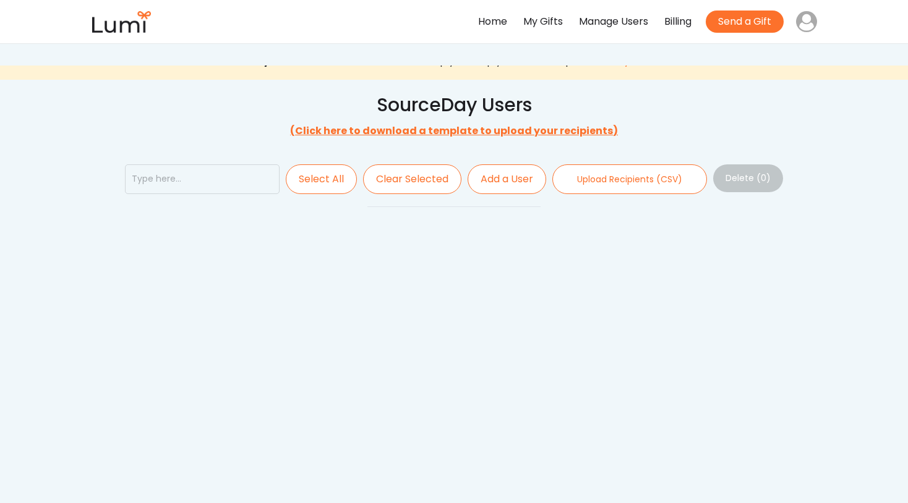
select select
select select ""recipient""
select select ""buyer""
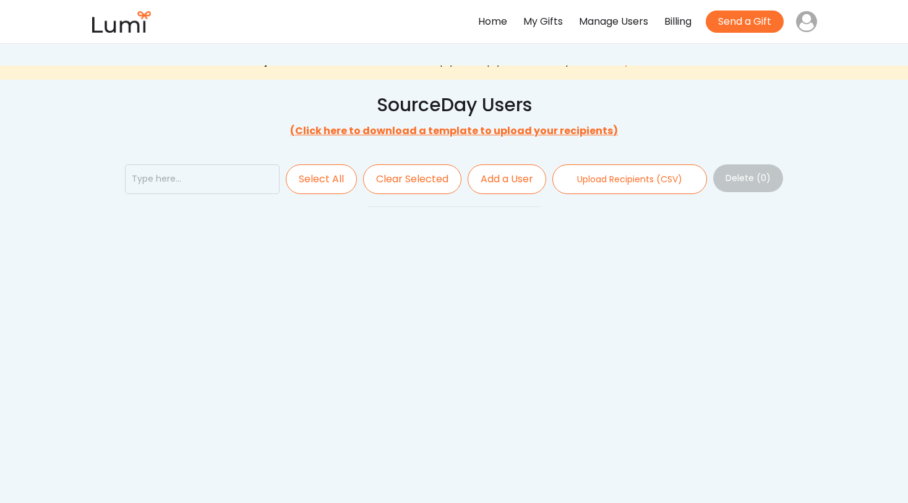
select select ""buyer""
select select ""recipient""
select select ""buyer""
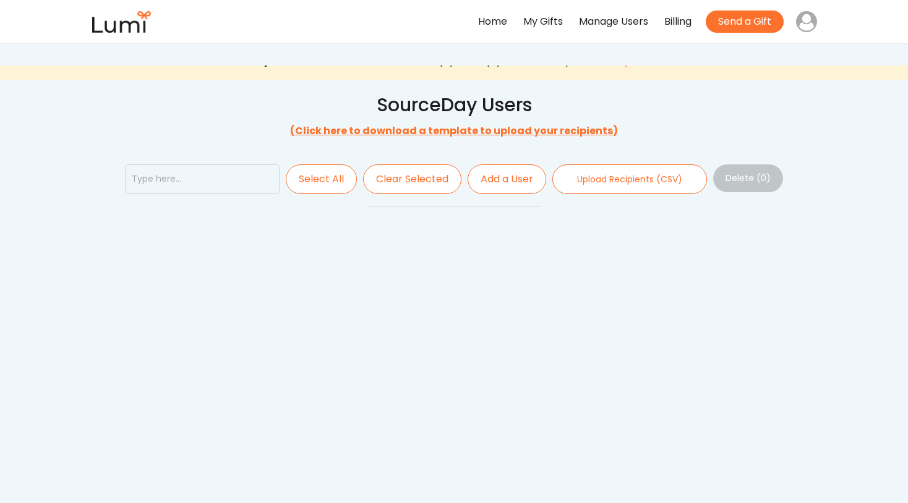
select select ""recipient""
select select ""admin""
select select ""recipient""
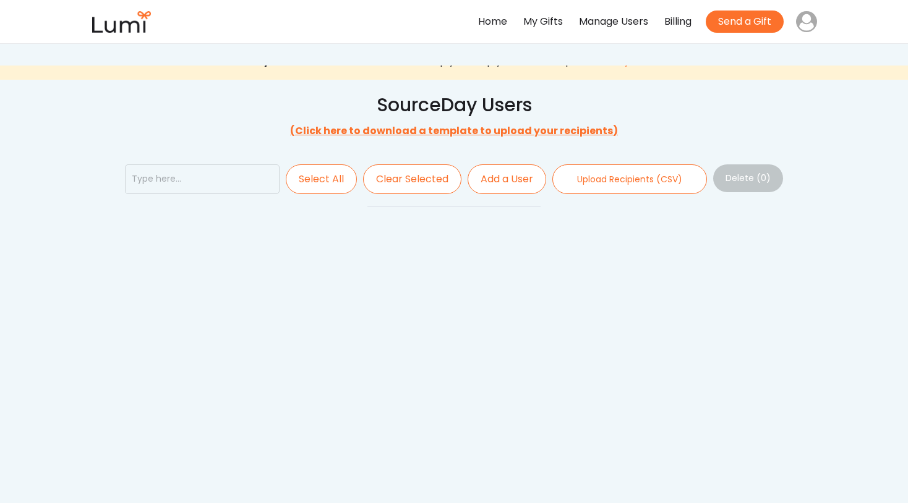
select select ""recipient""
select select ""buyer""
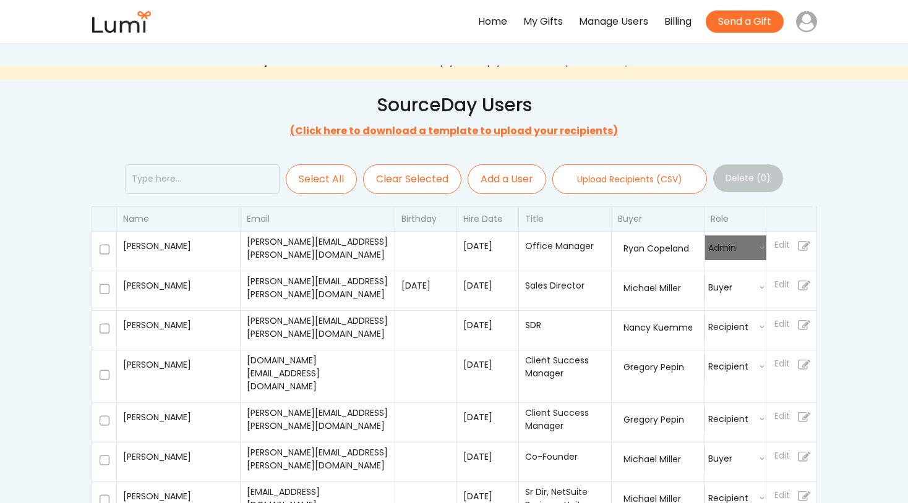
select select
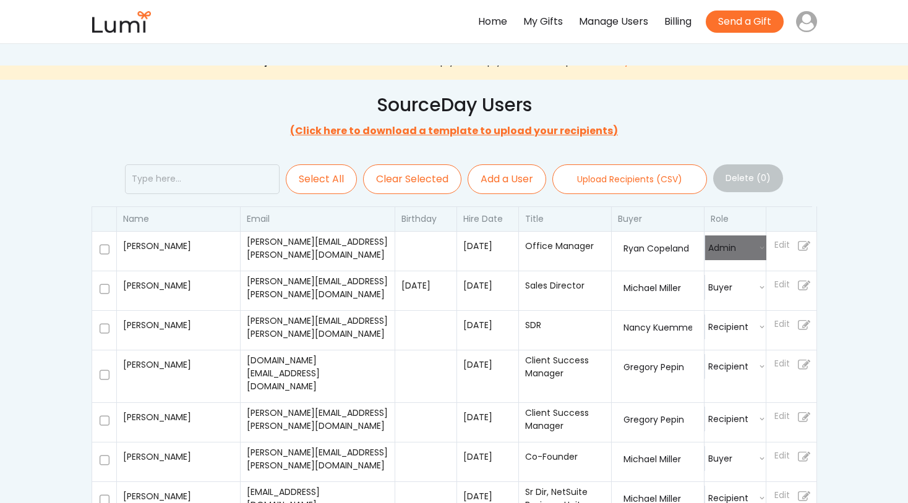
select select
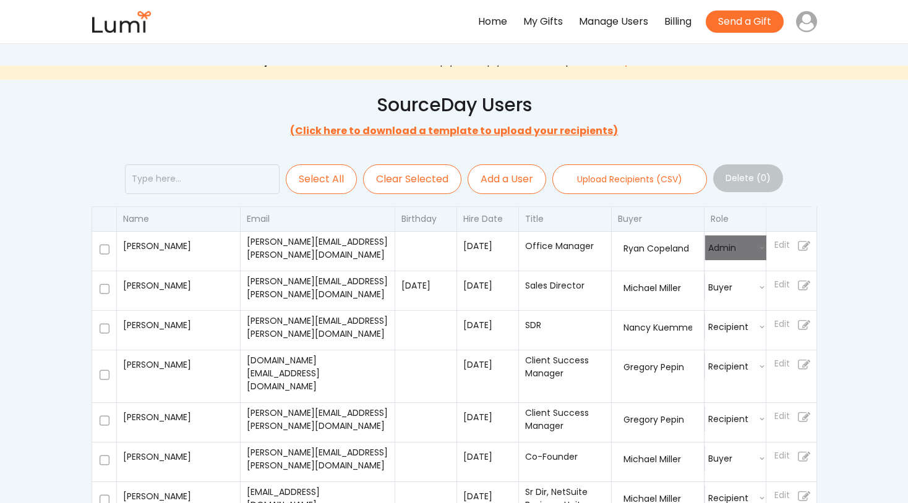
select select
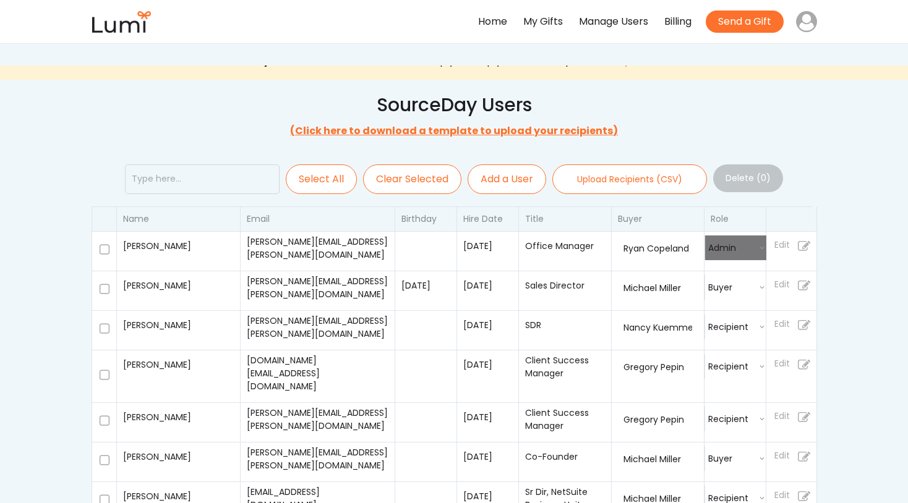
select select
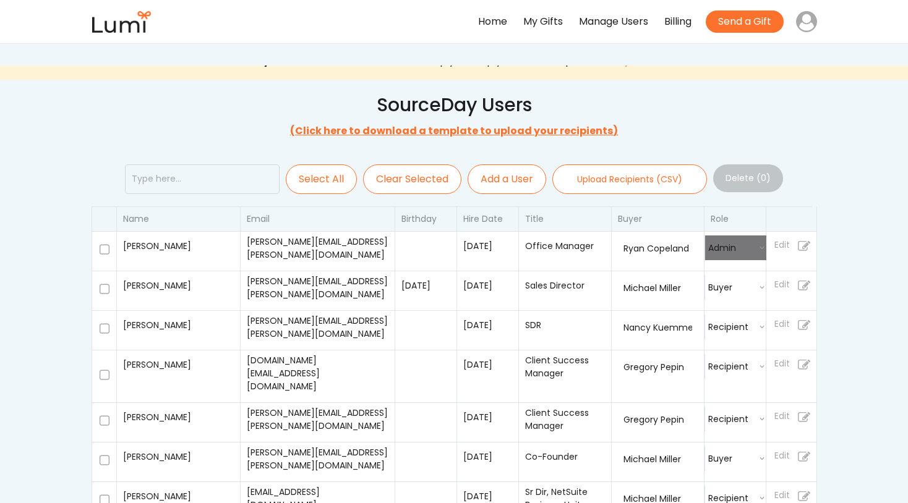
select select
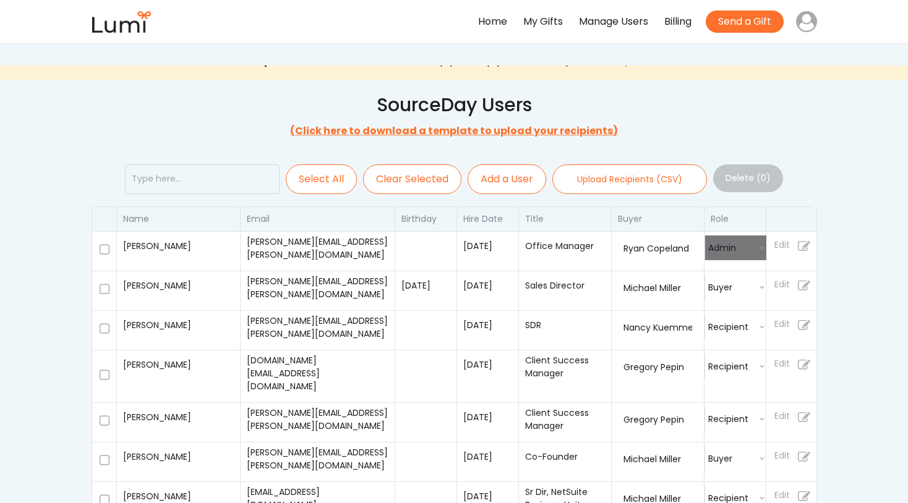
select select
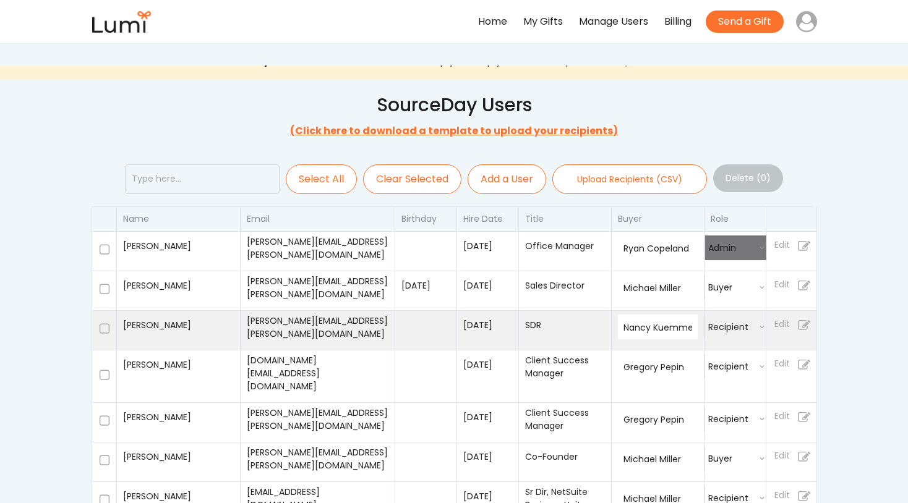
click at [650, 324] on input "search" at bounding box center [660, 328] width 75 height 13
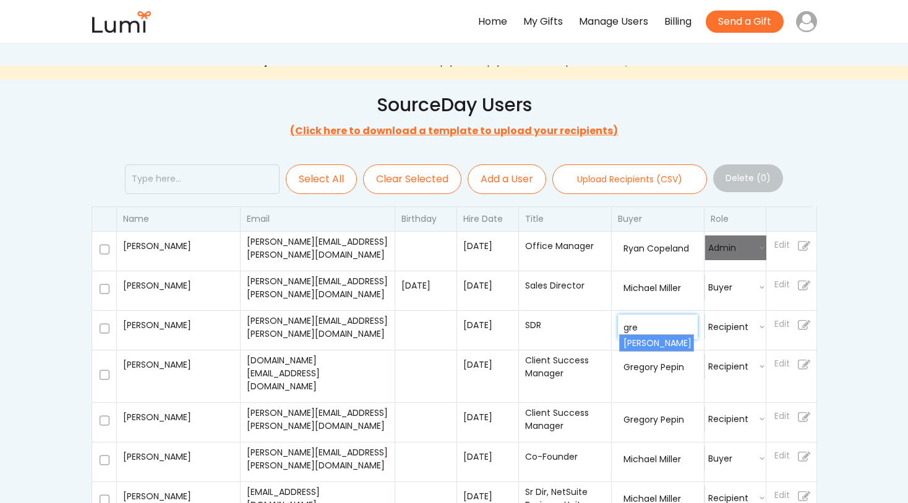
type input "gre"
select select
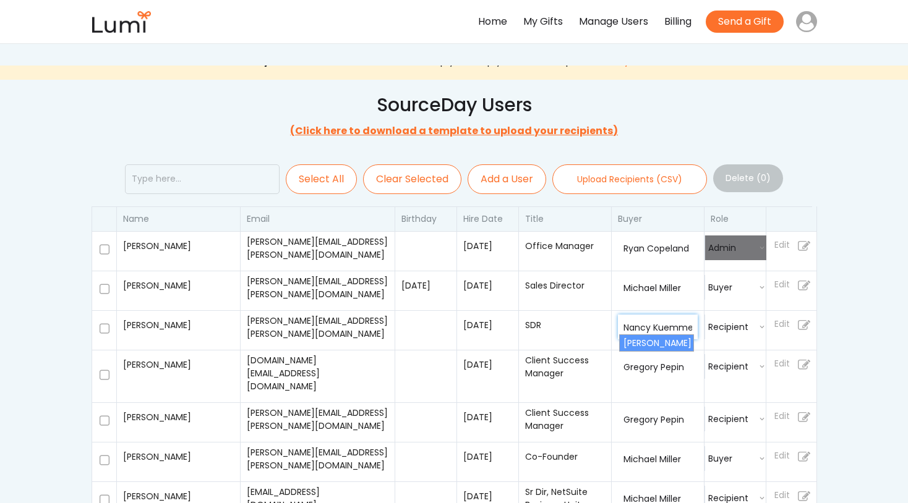
select select
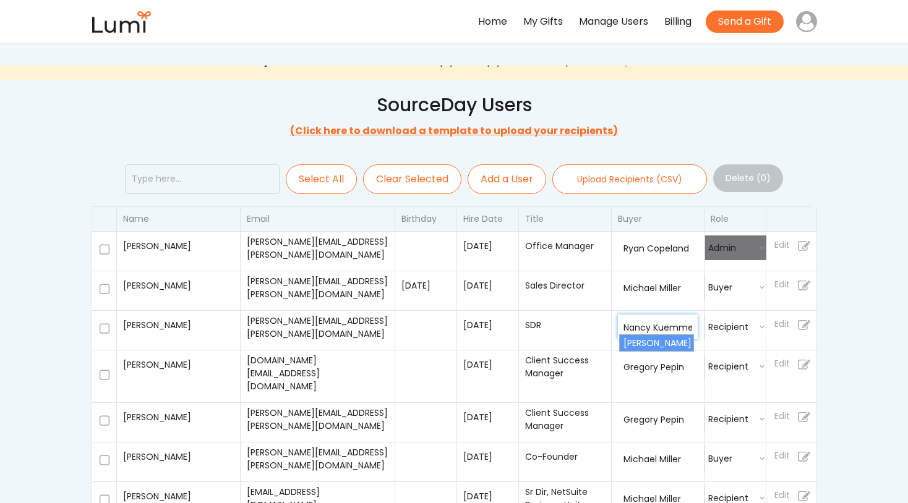
select select
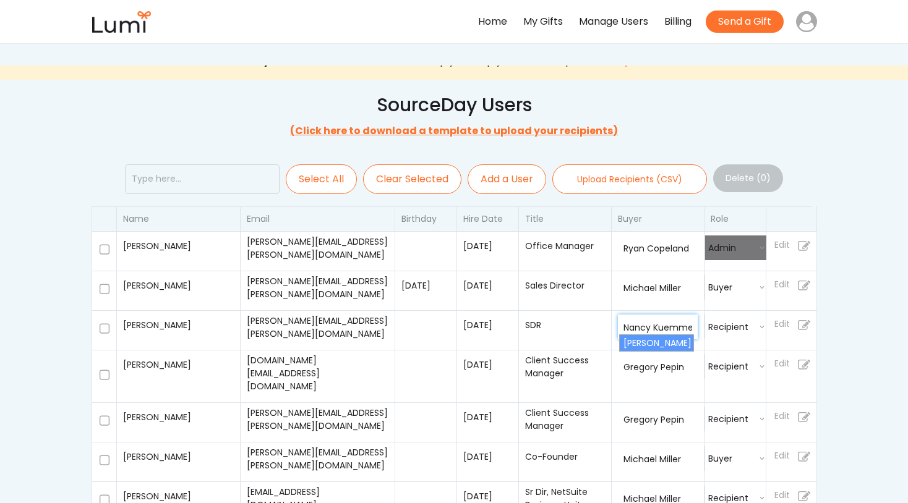
select select
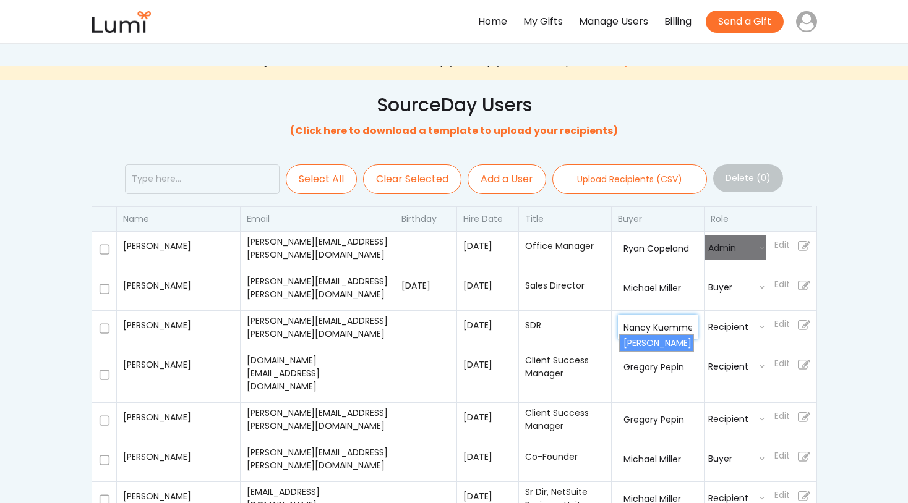
select select
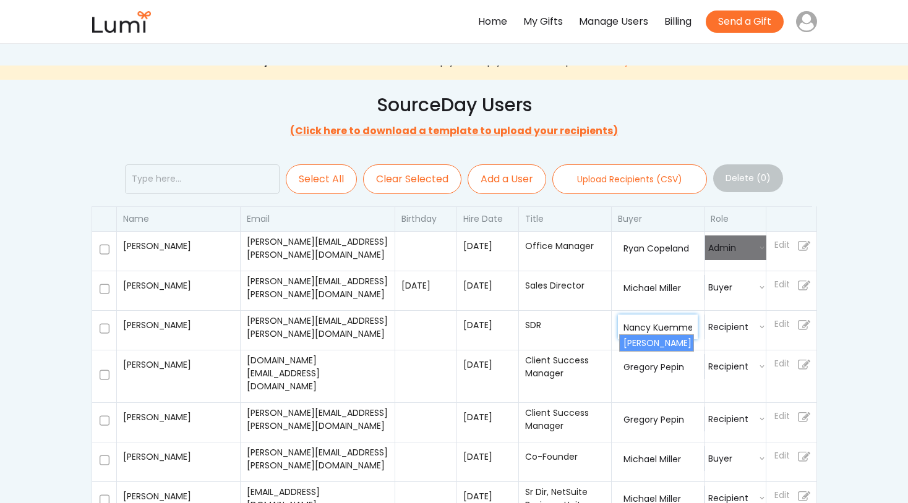
select select
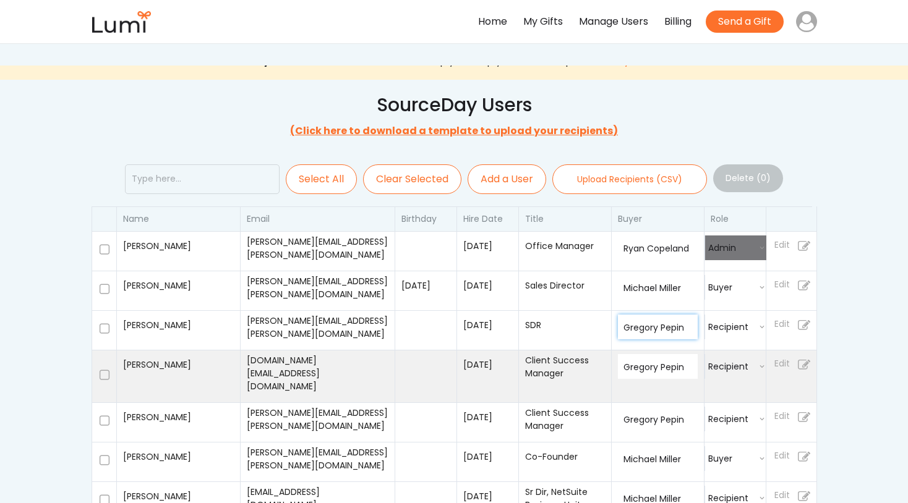
scroll to position [105, 0]
select select
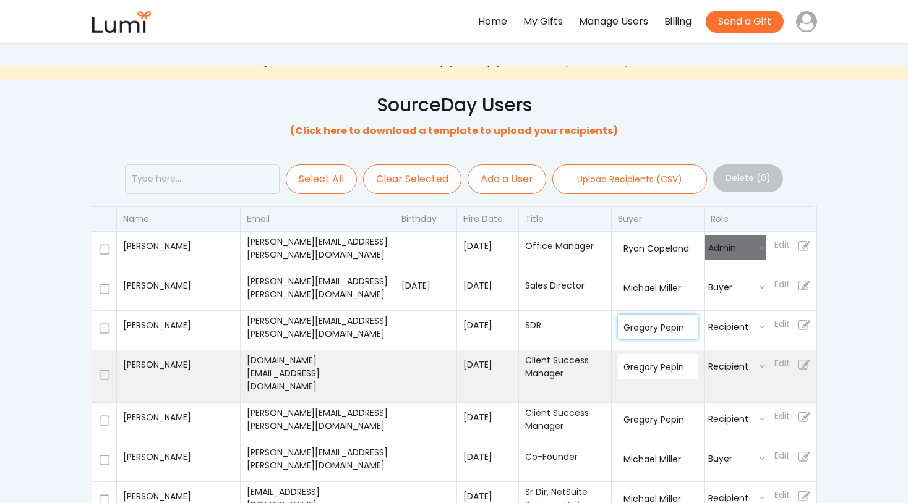
select select
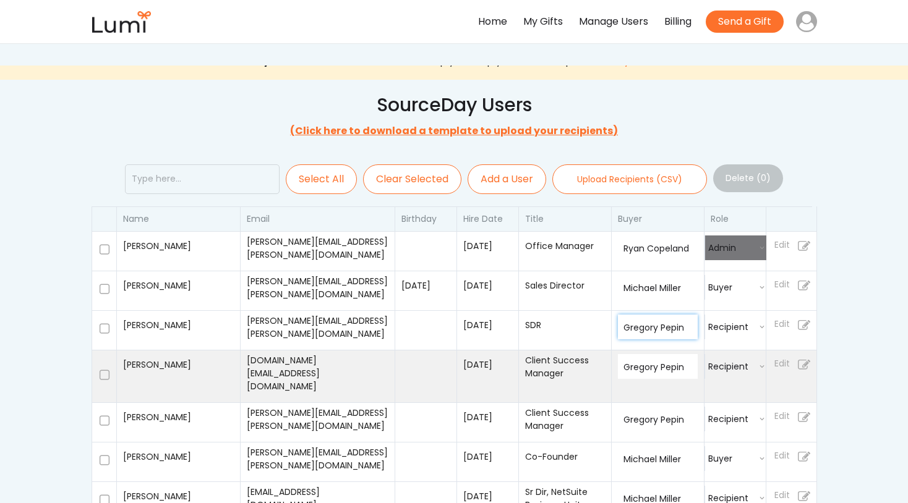
select select
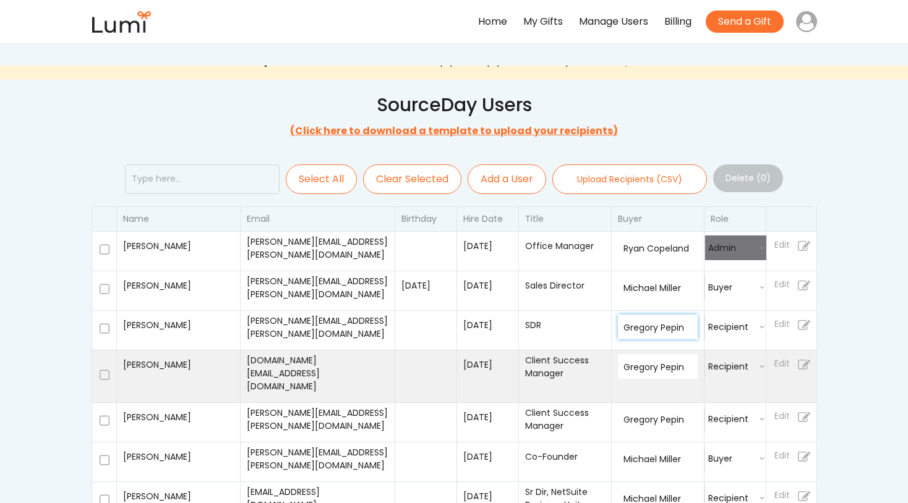
select select
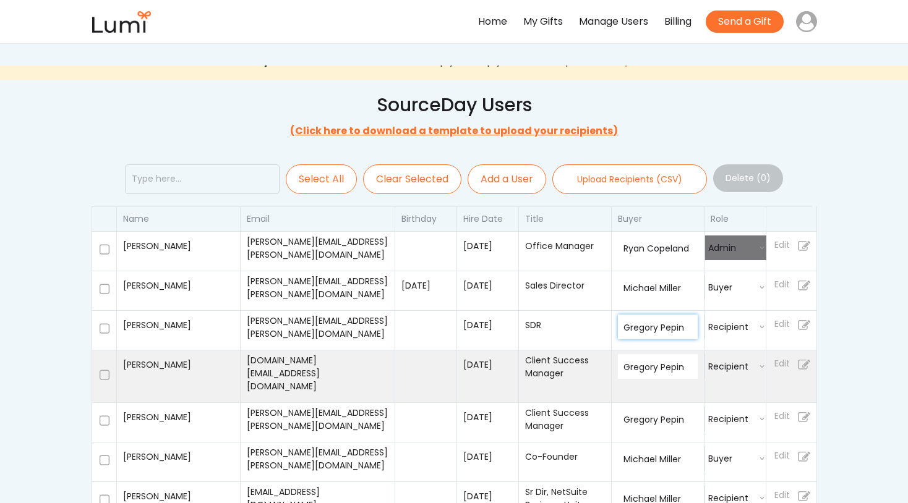
select select
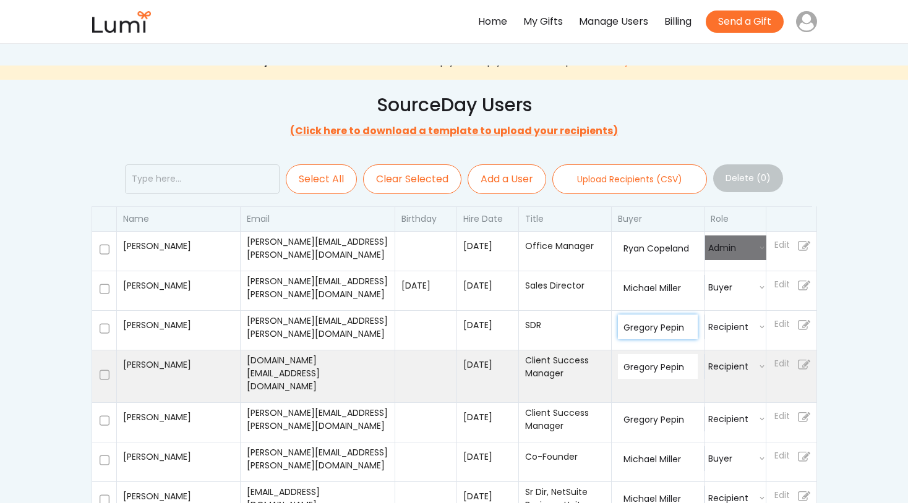
select select
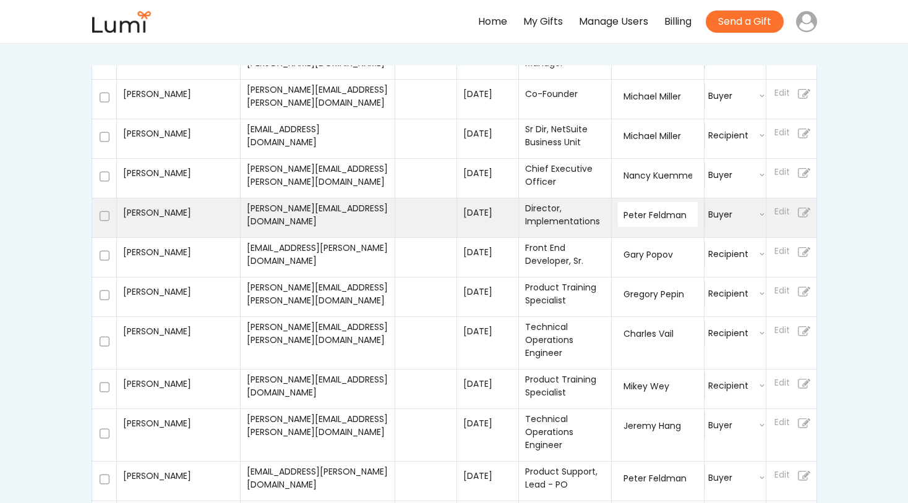
select select
select select ""recipient""
select select
select select ""buyer""
select select
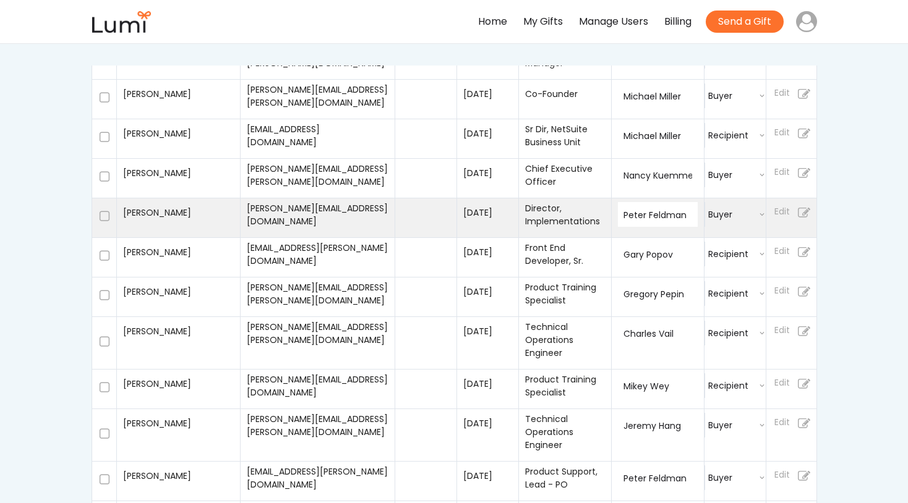
select select ""buyer""
select select
select select ""buyer""
select select
select select ""recipient""
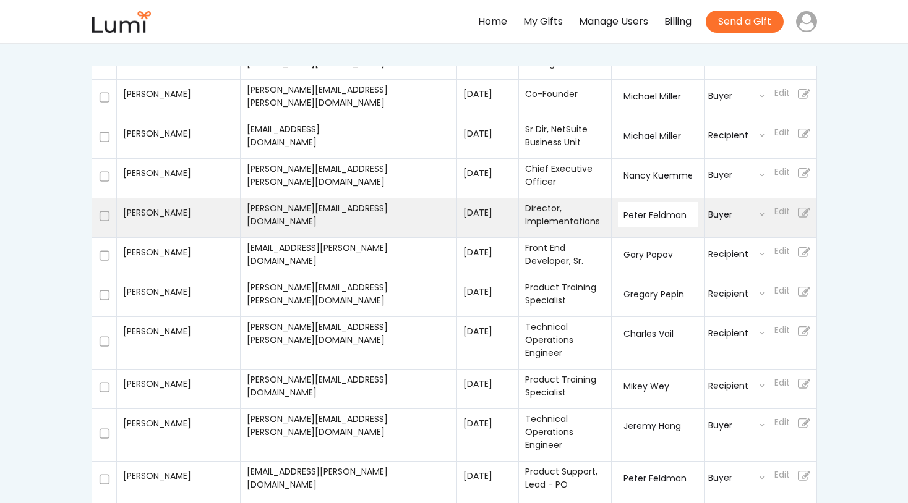
select select
select select ""buyer""
select select
select select ""buyer""
select select
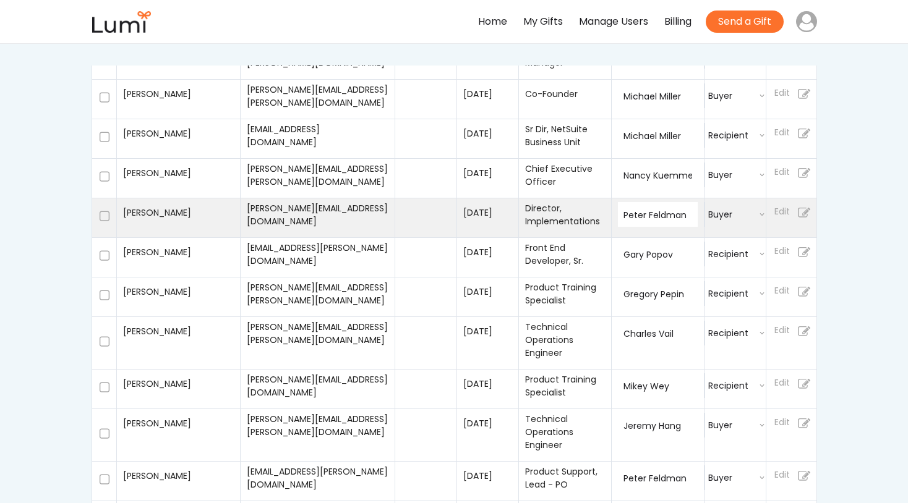
select select ""buyer""
select select
select select ""recipient""
select select
select select ""buyer""
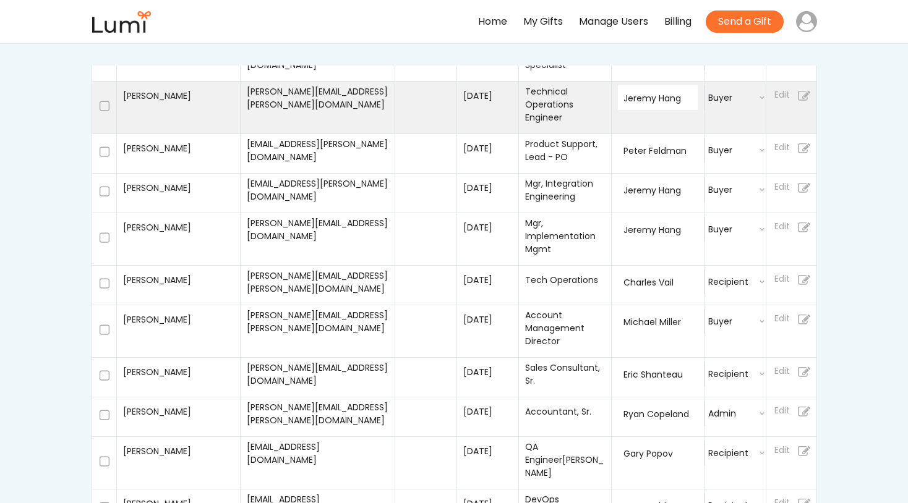
select select
select select ""buyer""
select select
select select ""recipient""
select select
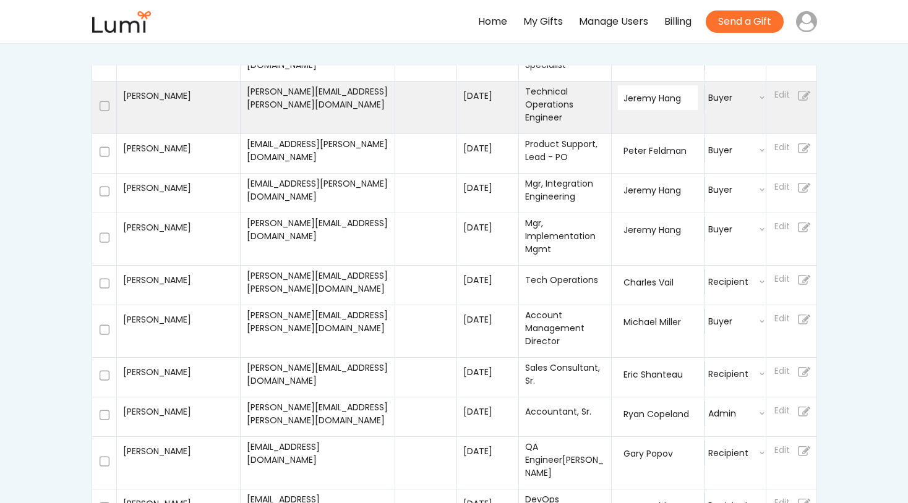
select select ""recipient""
select select
select select ""recipient""
select select
select select ""recipient""
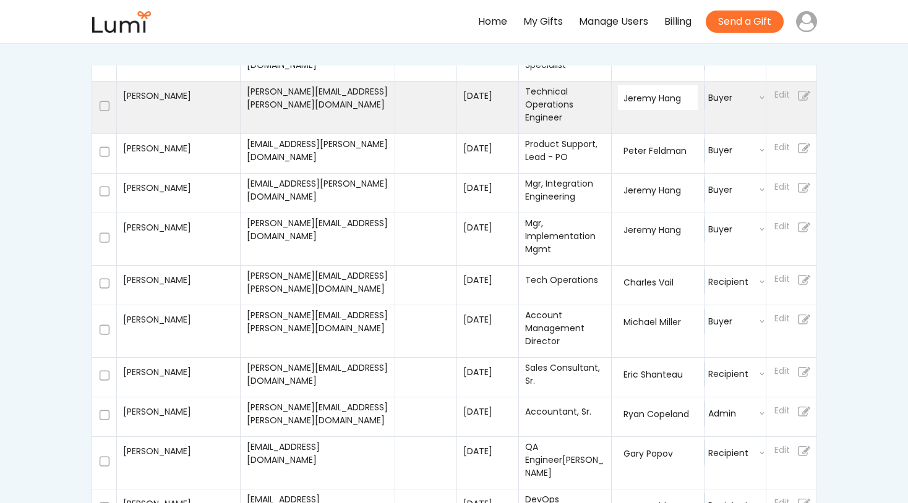
select select
select select ""recipient""
select select
select select ""recipient""
select select
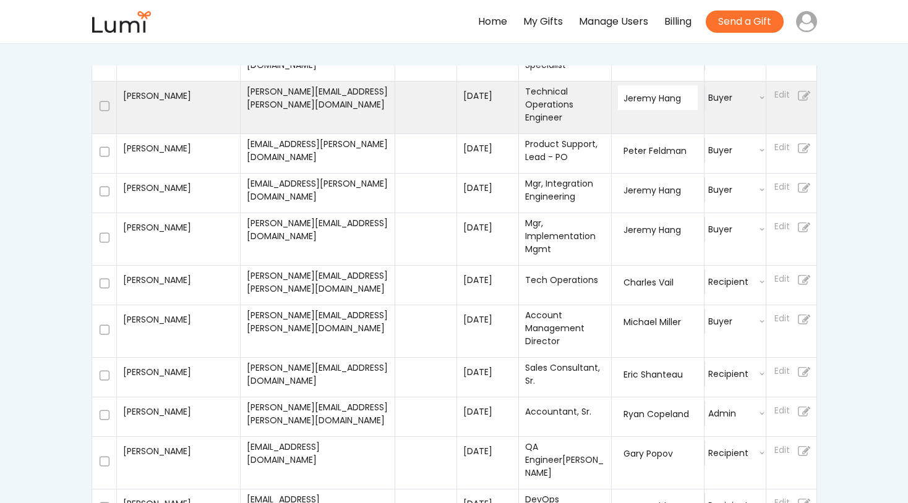
select select ""recipient""
select select
select select ""recipient""
select select
select select ""recipient""
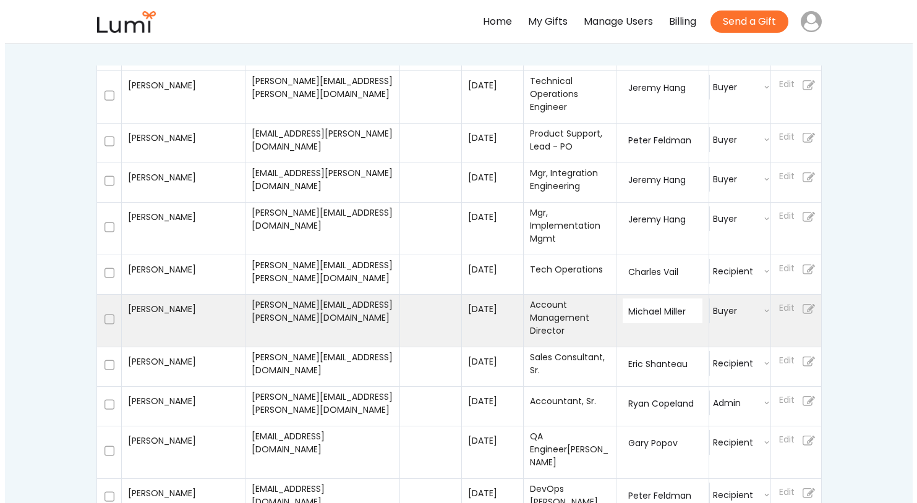
scroll to position [704, 0]
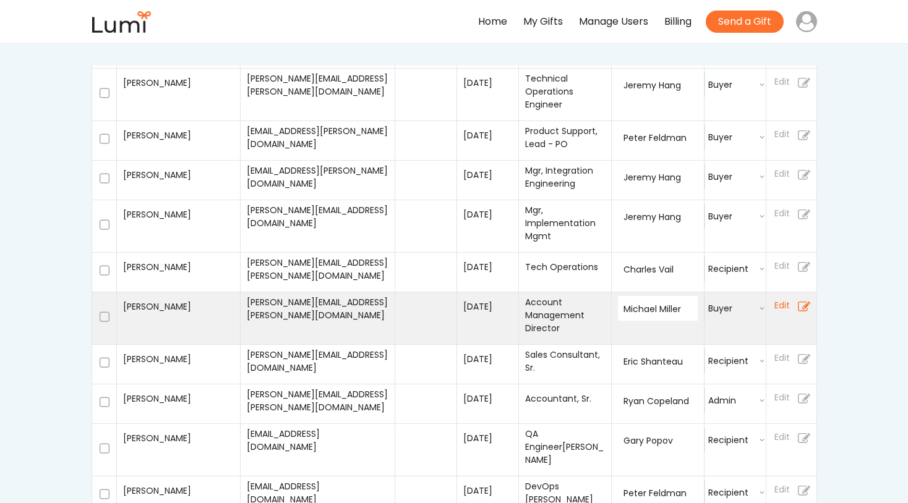
click at [801, 296] on icon at bounding box center [804, 307] width 12 height 22
select select "1348695171700984260__LOOKUP__1692725618187x280797618197913060"
select select "false"
select select ""buyer""
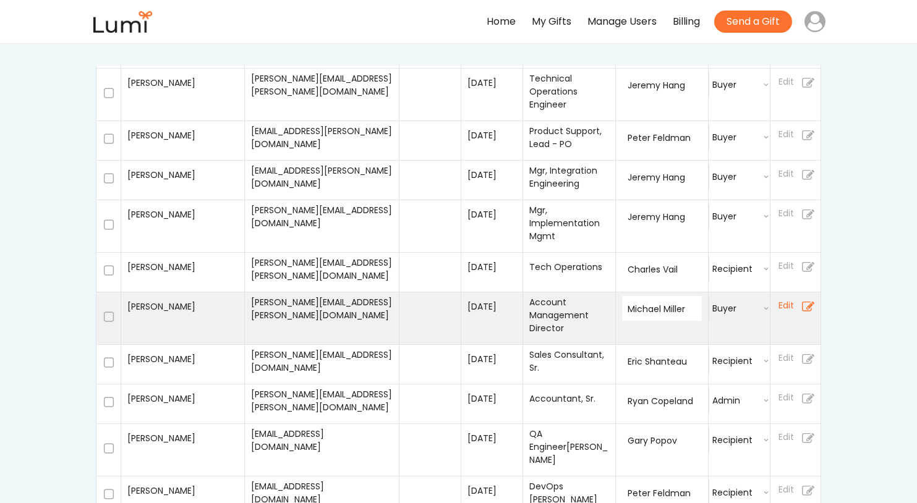
select select ""1348695171700984260__LOOKUP__1692725629717x581553538863129000""
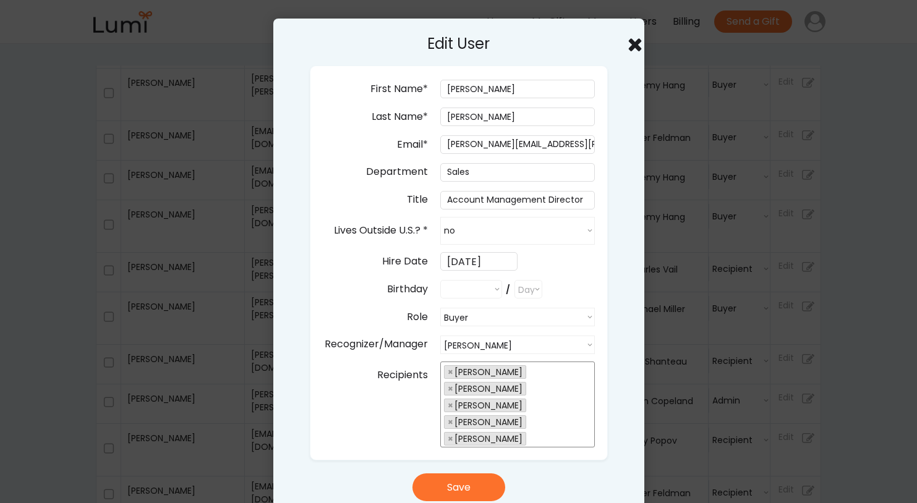
select select ""PLACEHOLDER_1427118222253""
click at [465, 487] on button "Save" at bounding box center [458, 488] width 93 height 28
select select
select select ""PLACEHOLDER_1427118222253""
select select ""recipient""
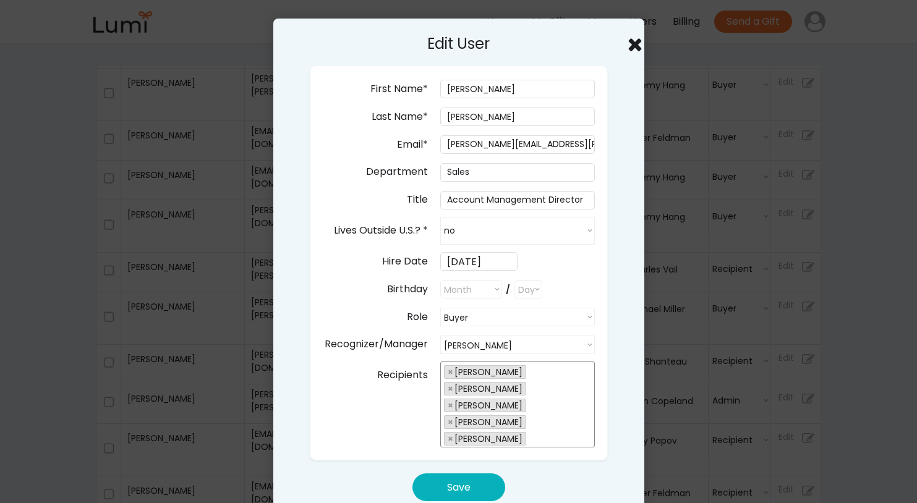
select select ""PLACEHOLDER_1427118222253""
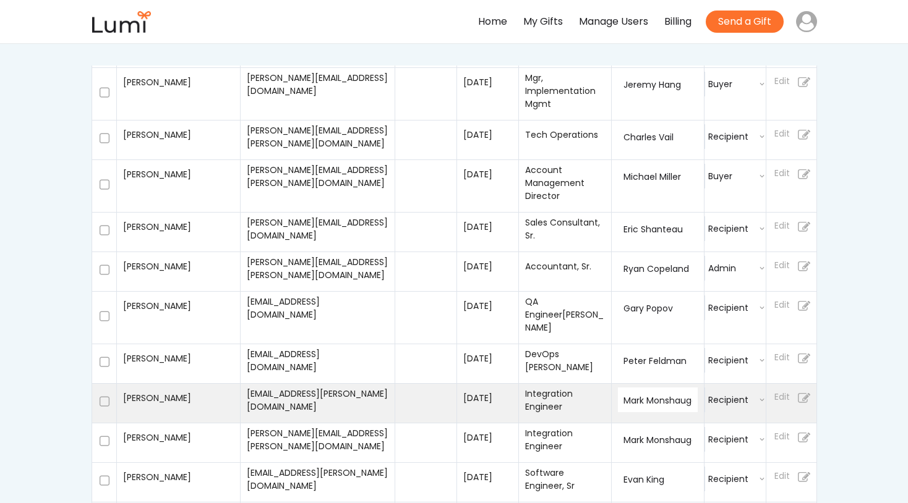
scroll to position [841, 0]
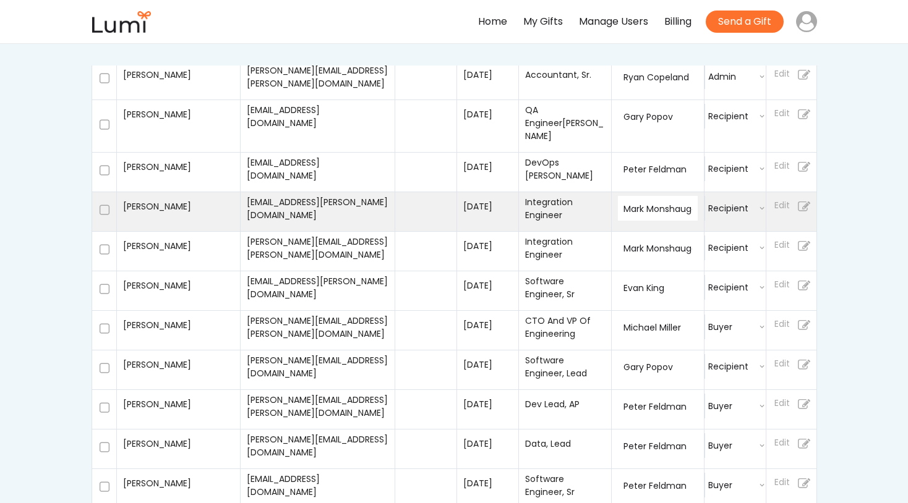
select select
select select ""recipient""
select select
select select ""recipient""
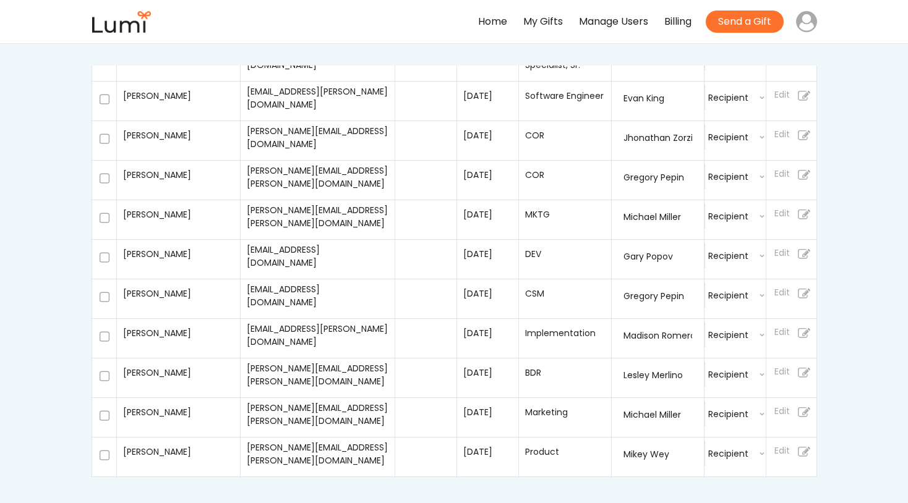
scroll to position [1771, 0]
